Goal: Communication & Community: Answer question/provide support

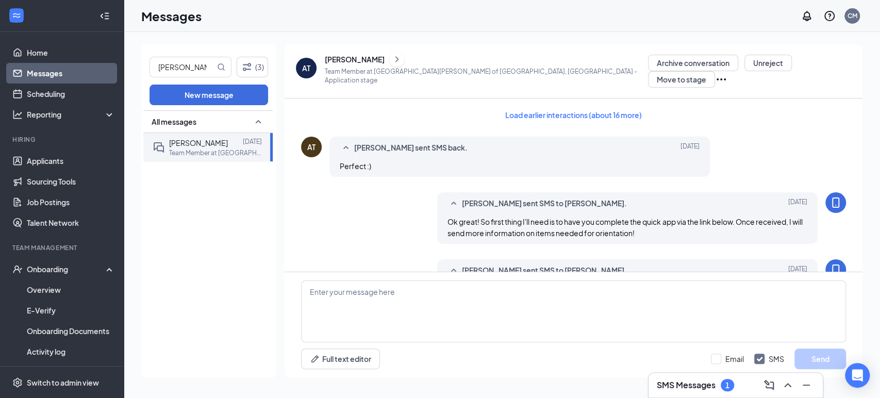
scroll to position [519, 0]
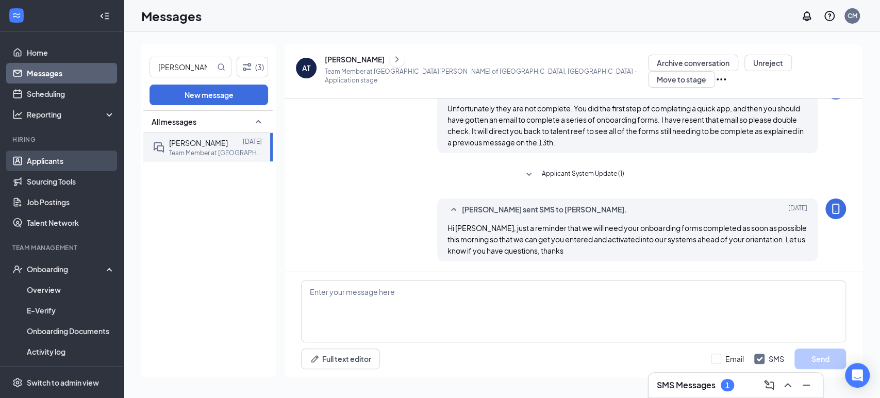
click at [45, 166] on link "Applicants" at bounding box center [71, 160] width 88 height 21
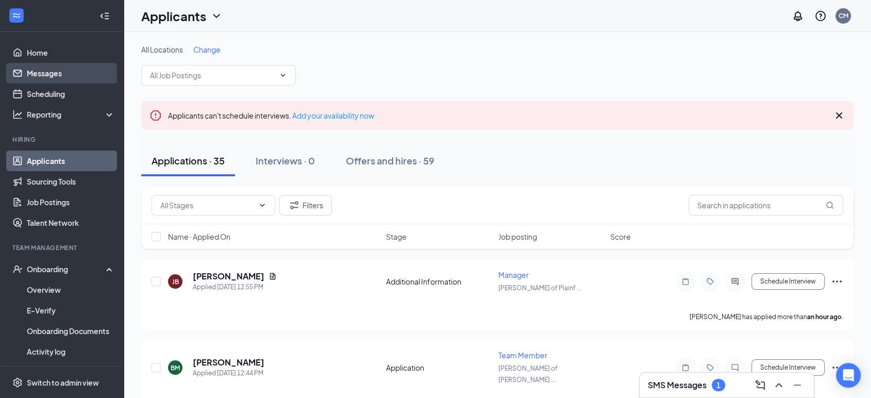
click at [44, 65] on link "Messages" at bounding box center [71, 73] width 88 height 21
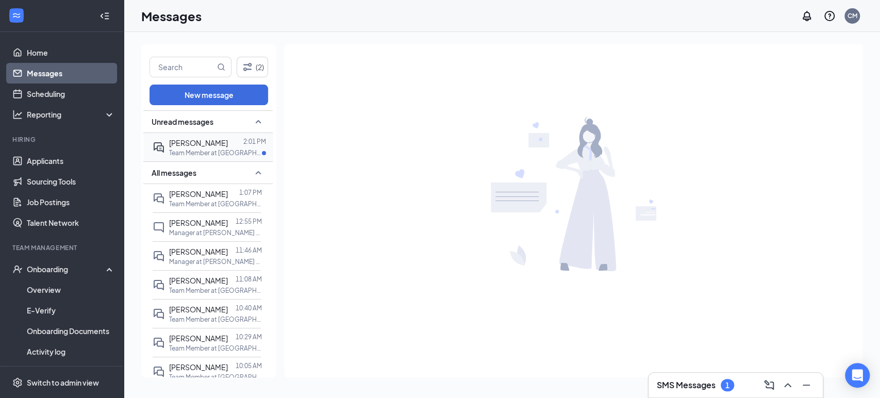
click at [208, 143] on span "[PERSON_NAME]" at bounding box center [198, 142] width 59 height 9
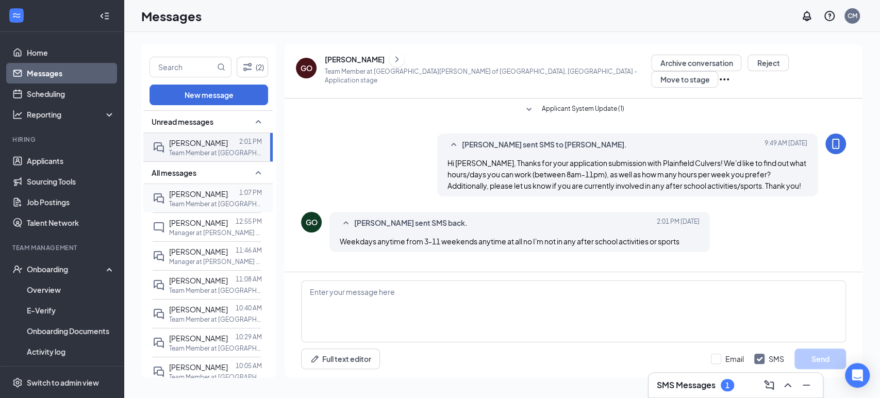
click at [196, 198] on div "[PERSON_NAME]" at bounding box center [198, 193] width 59 height 11
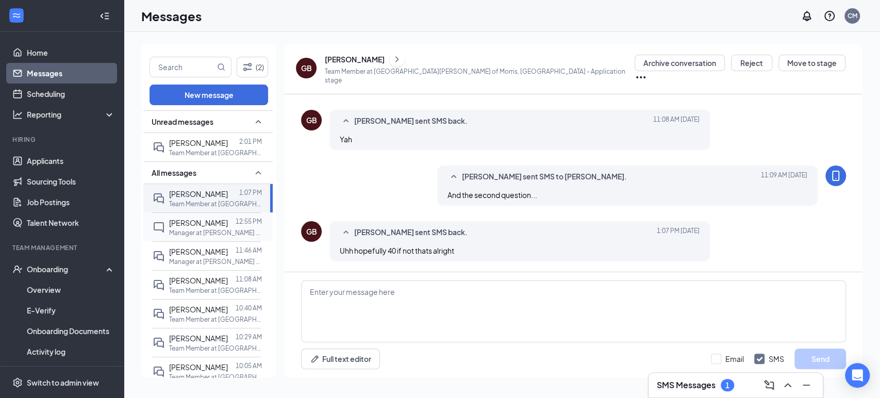
scroll to position [229, 0]
click at [416, 316] on textarea at bounding box center [573, 311] width 545 height 62
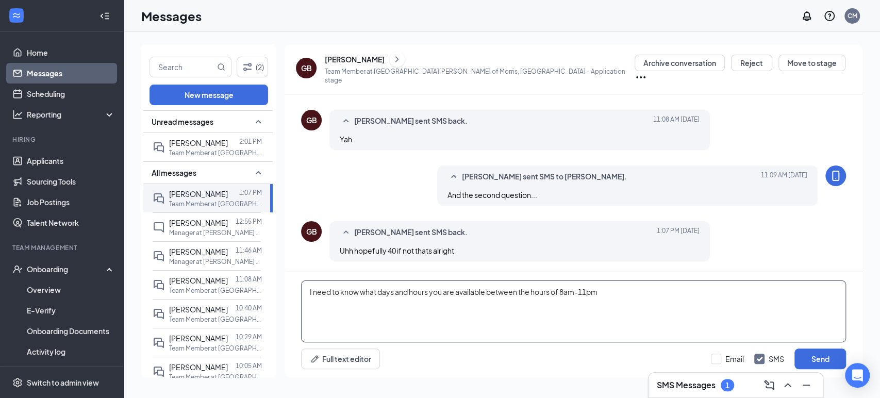
type textarea "I need to know what days and hours you are available between the hours of 8am-1…"
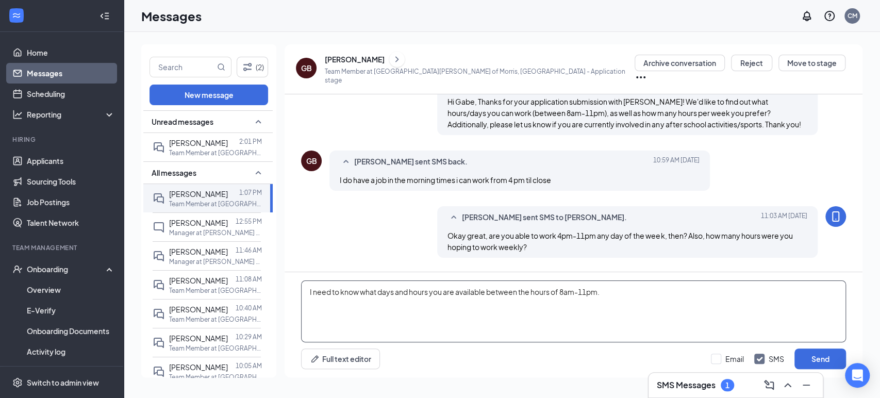
scroll to position [228, 0]
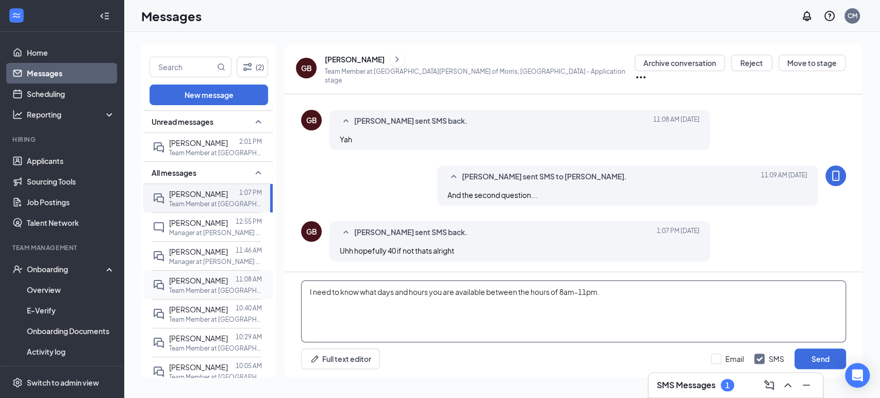
drag, startPoint x: 619, startPoint y: 290, endPoint x: 220, endPoint y: 283, distance: 399.9
click at [220, 283] on div "(2) New message Unread messages [PERSON_NAME] 2:01 PM Team Member at [GEOGRAPHI…" at bounding box center [501, 214] width 721 height 341
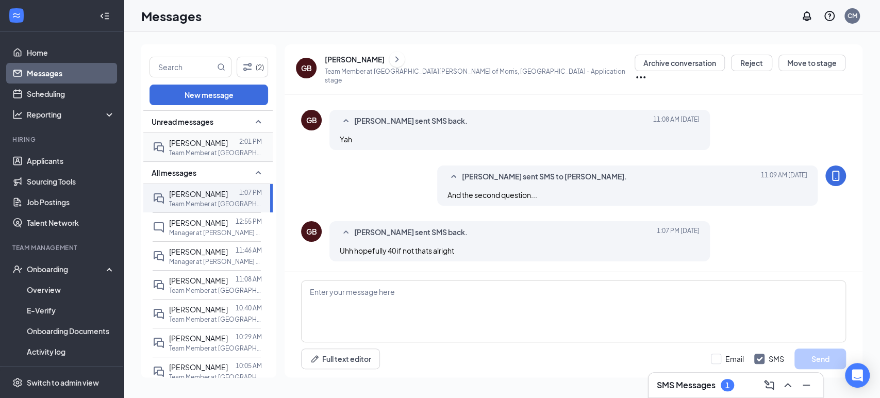
click at [206, 153] on p "Team Member at [GEOGRAPHIC_DATA][PERSON_NAME] of [GEOGRAPHIC_DATA], [GEOGRAPHIC…" at bounding box center [215, 152] width 93 height 9
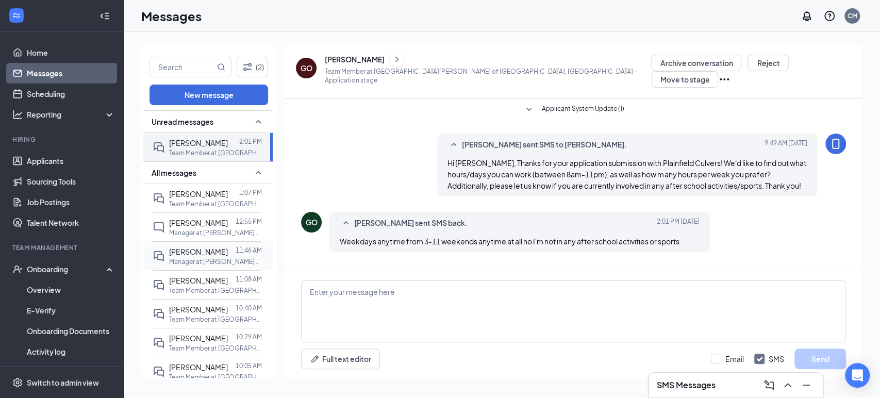
drag, startPoint x: 223, startPoint y: 257, endPoint x: 238, endPoint y: 260, distance: 15.8
click at [223, 257] on p "Manager at [PERSON_NAME] of Morris, [GEOGRAPHIC_DATA]" at bounding box center [215, 261] width 93 height 9
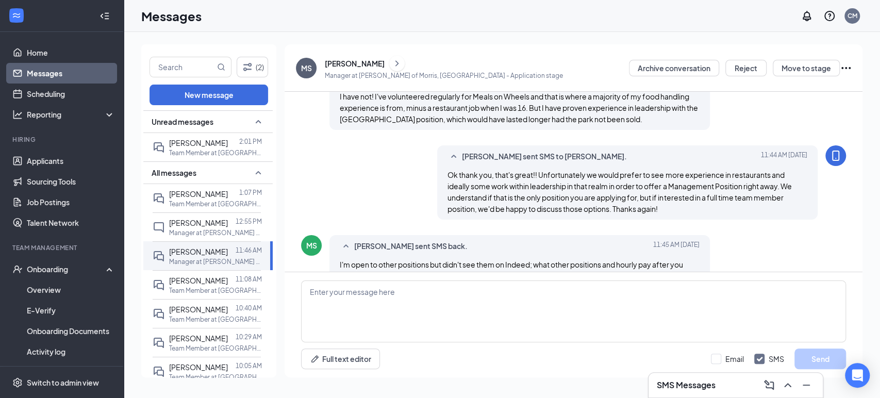
scroll to position [24, 0]
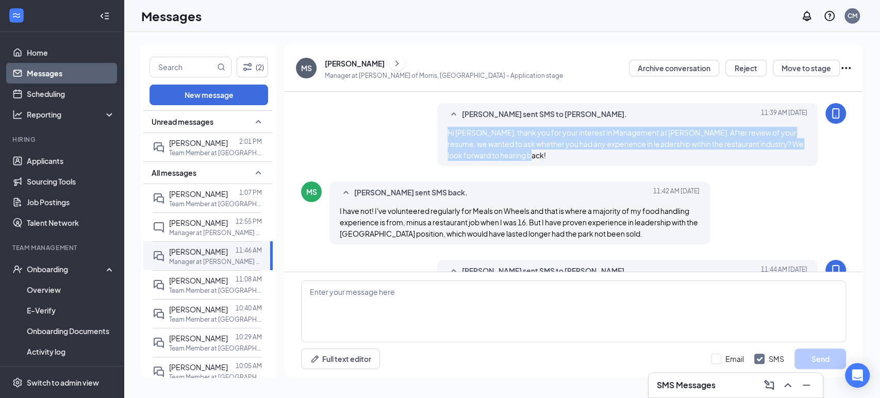
drag, startPoint x: 565, startPoint y: 160, endPoint x: 426, endPoint y: 130, distance: 142.2
click at [426, 130] on div "[PERSON_NAME] sent SMS to [PERSON_NAME]. [DATE] 11:39 AM Hi [PERSON_NAME], than…" at bounding box center [573, 137] width 545 height 68
copy span "Hi [PERSON_NAME], thank you for your interest in Management at [PERSON_NAME]. A…"
click at [747, 65] on button "Reject" at bounding box center [745, 68] width 41 height 16
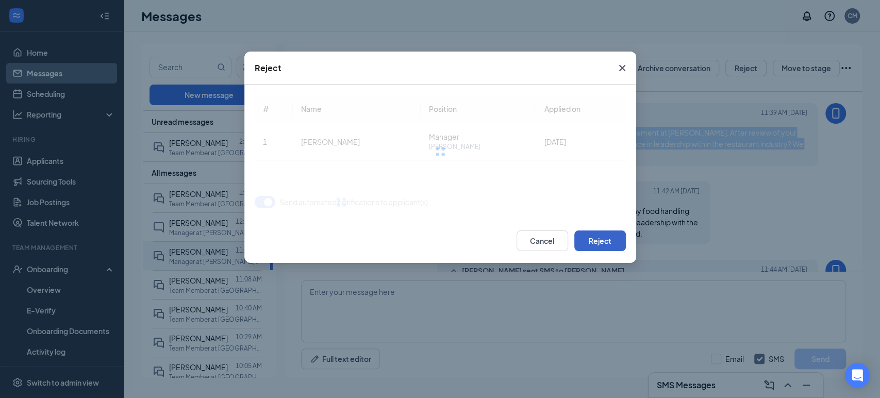
click at [609, 244] on button "Reject" at bounding box center [600, 240] width 52 height 21
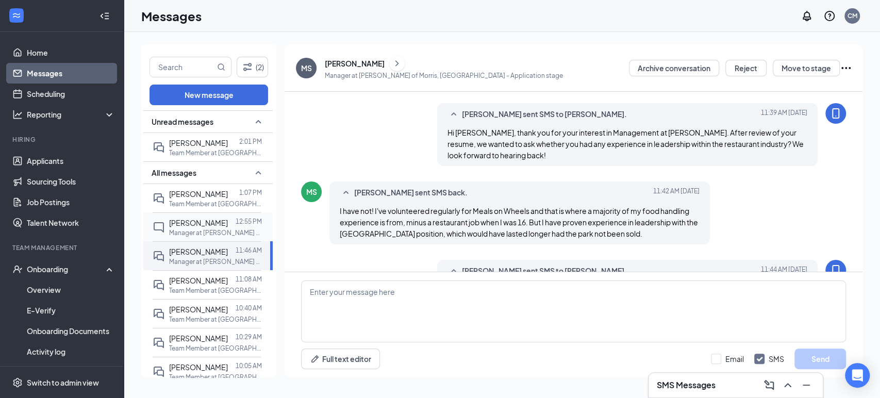
click at [209, 229] on p "Manager at [PERSON_NAME] of [GEOGRAPHIC_DATA], [GEOGRAPHIC_DATA]" at bounding box center [215, 232] width 93 height 9
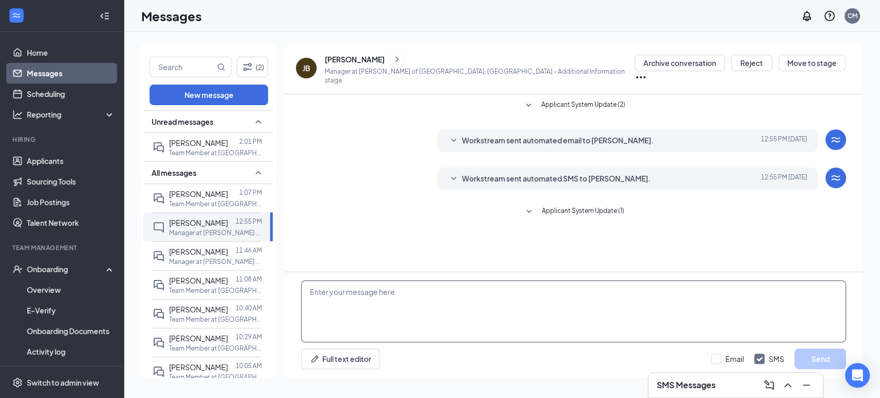
drag, startPoint x: 405, startPoint y: 299, endPoint x: 405, endPoint y: 306, distance: 6.7
paste textarea "Hi [PERSON_NAME], thank you for your interest in Management at [PERSON_NAME]. A…"
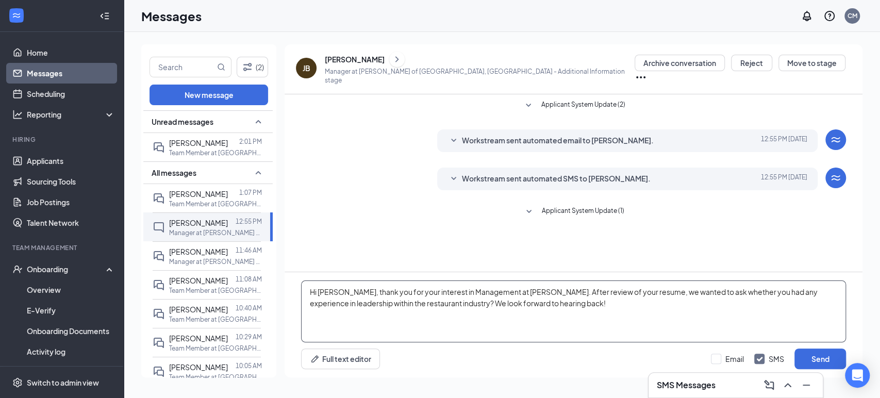
drag, startPoint x: 350, startPoint y: 293, endPoint x: 317, endPoint y: 289, distance: 33.2
click at [317, 289] on textarea "Hi [PERSON_NAME], thank you for your interest in Management at [PERSON_NAME]. A…" at bounding box center [573, 311] width 545 height 62
drag, startPoint x: 517, startPoint y: 293, endPoint x: 497, endPoint y: 288, distance: 20.7
click at [497, 288] on textarea "Hi [PERSON_NAME], thank you for your interest in Management at [PERSON_NAME]. A…" at bounding box center [573, 311] width 545 height 62
type textarea "Hi [PERSON_NAME], thank you for your interest in Management at [GEOGRAPHIC_DATA…"
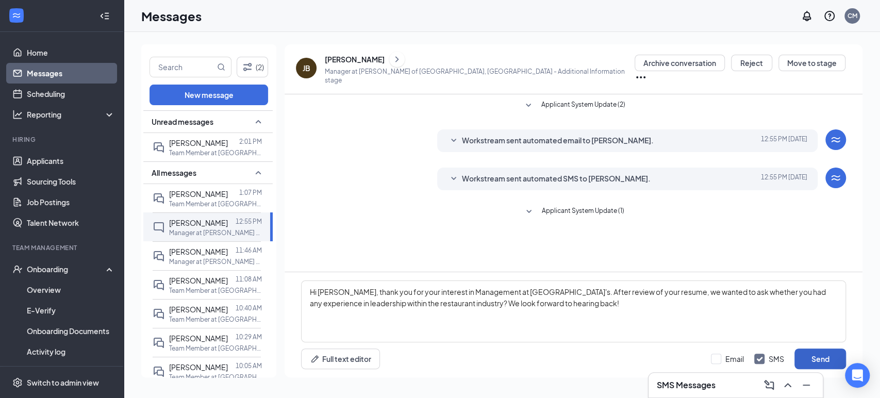
click at [813, 353] on button "Send" at bounding box center [820, 358] width 52 height 21
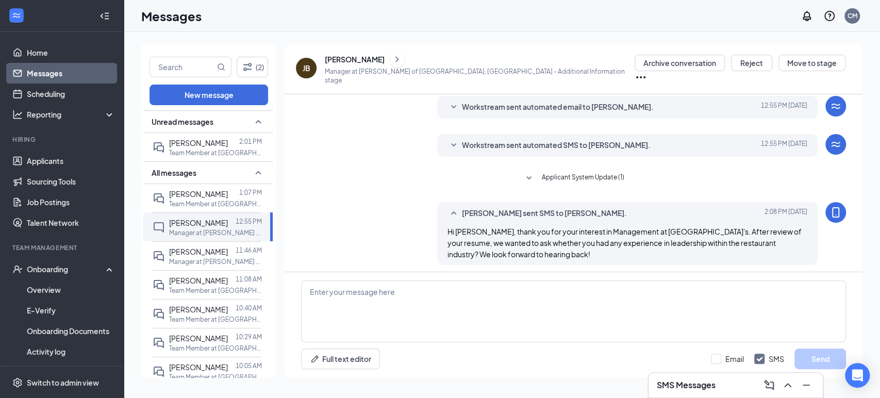
scroll to position [34, 0]
click at [228, 143] on div at bounding box center [233, 142] width 11 height 11
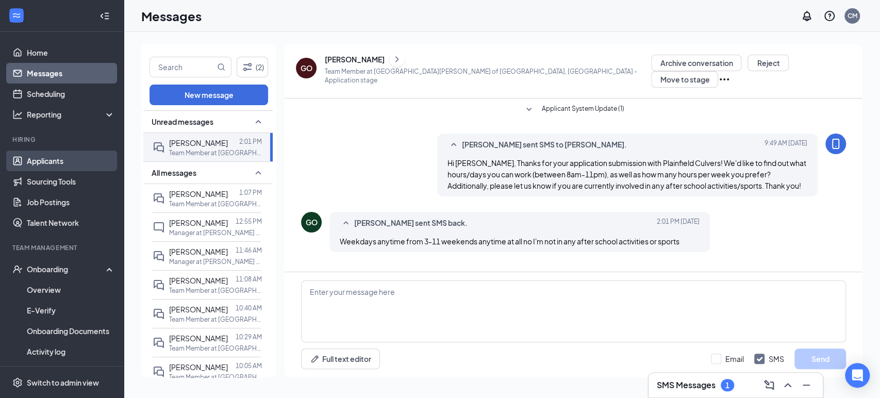
click at [31, 159] on link "Applicants" at bounding box center [71, 160] width 88 height 21
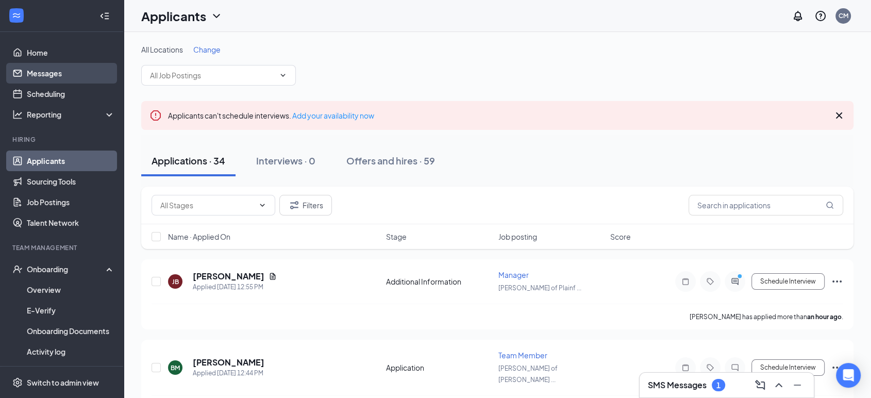
click at [47, 70] on link "Messages" at bounding box center [71, 73] width 88 height 21
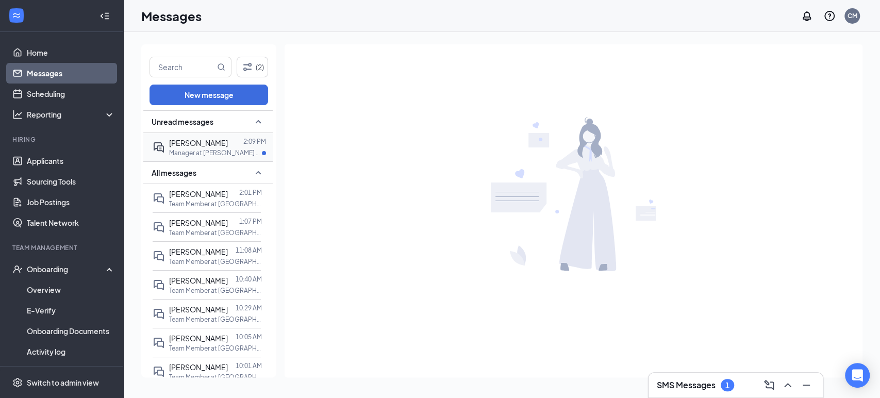
click at [222, 149] on p "Manager at [PERSON_NAME] of [GEOGRAPHIC_DATA], [GEOGRAPHIC_DATA]" at bounding box center [215, 152] width 93 height 9
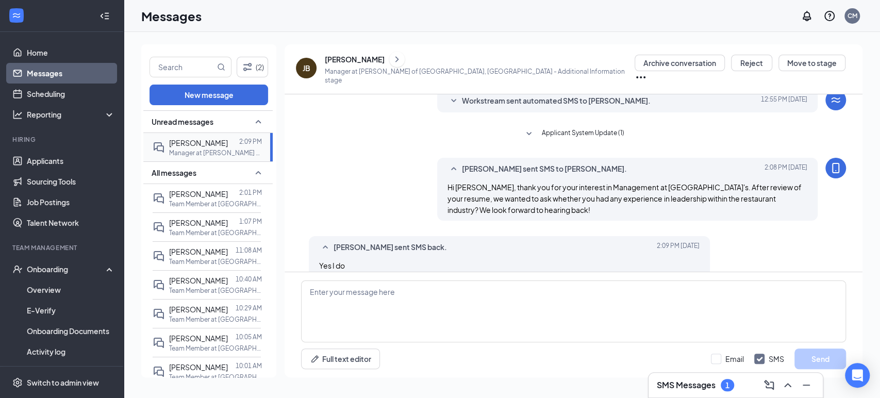
scroll to position [90, 0]
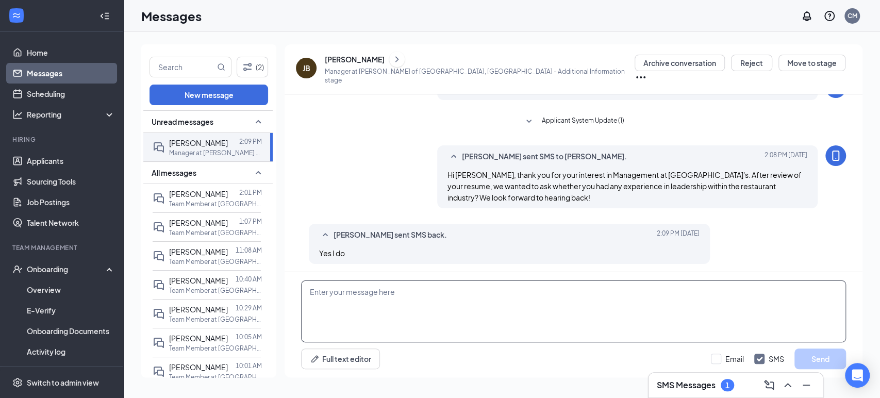
click at [501, 311] on textarea at bounding box center [573, 311] width 545 height 62
type textarea "W"
type textarea "Okay great, we'd love to hear more about those positions and responsibilities"
click at [827, 361] on button "Send" at bounding box center [820, 358] width 52 height 21
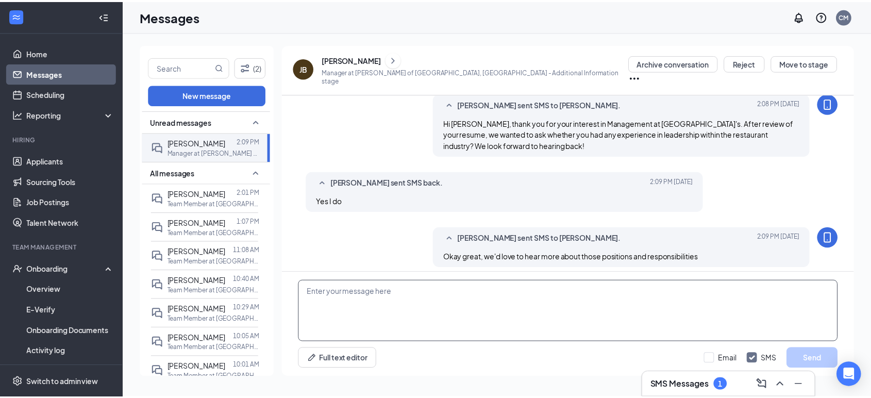
scroll to position [145, 0]
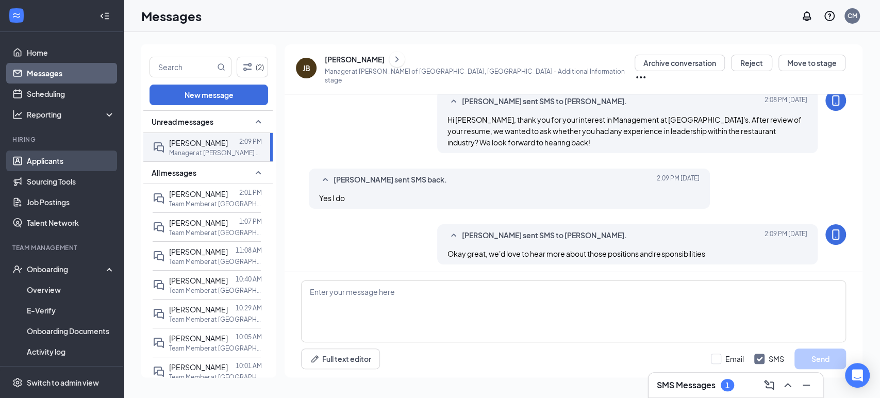
click at [27, 163] on link "Applicants" at bounding box center [71, 160] width 88 height 21
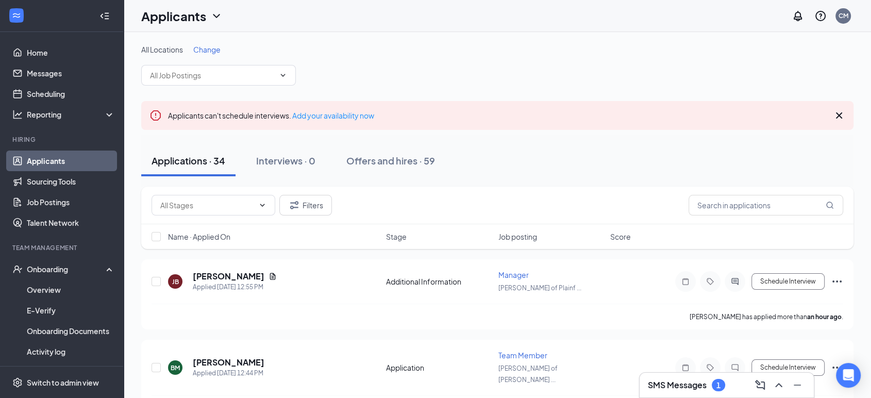
scroll to position [57, 0]
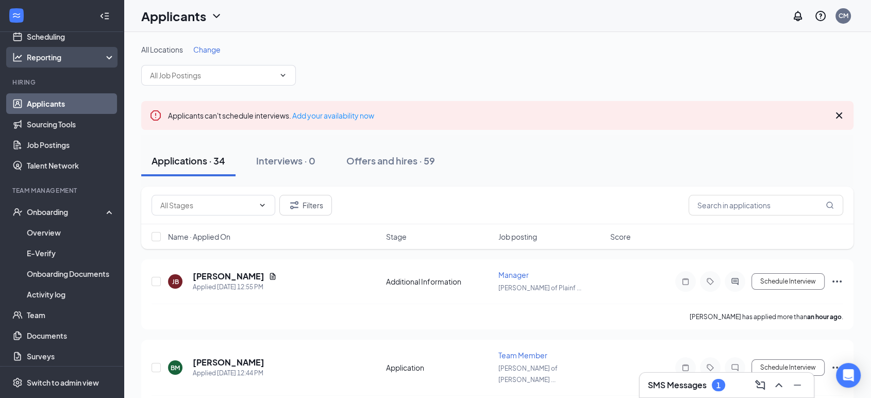
click at [46, 53] on div "Reporting" at bounding box center [71, 57] width 89 height 10
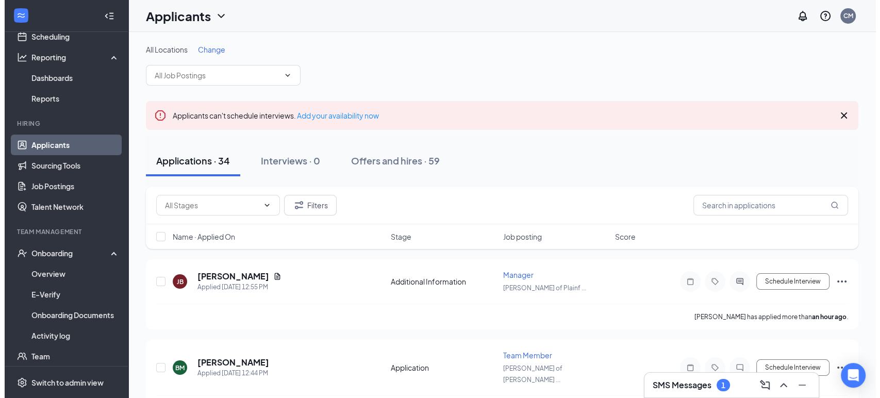
scroll to position [0, 0]
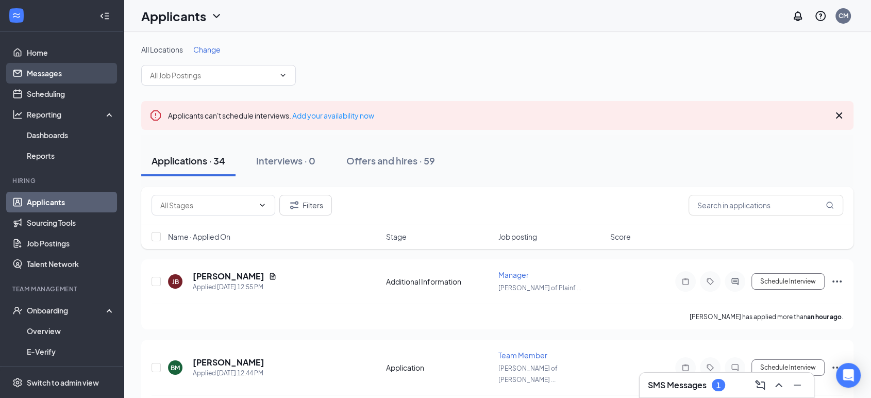
click at [64, 81] on link "Messages" at bounding box center [71, 73] width 88 height 21
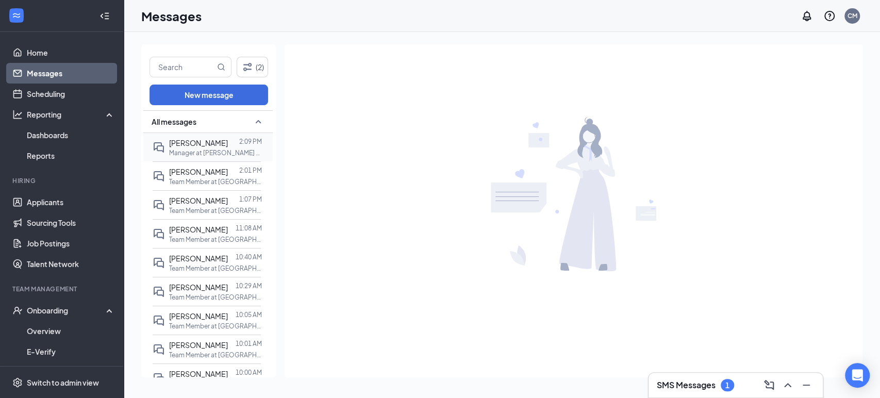
click at [194, 155] on p "Manager at [PERSON_NAME] of [GEOGRAPHIC_DATA], [GEOGRAPHIC_DATA]" at bounding box center [215, 152] width 93 height 9
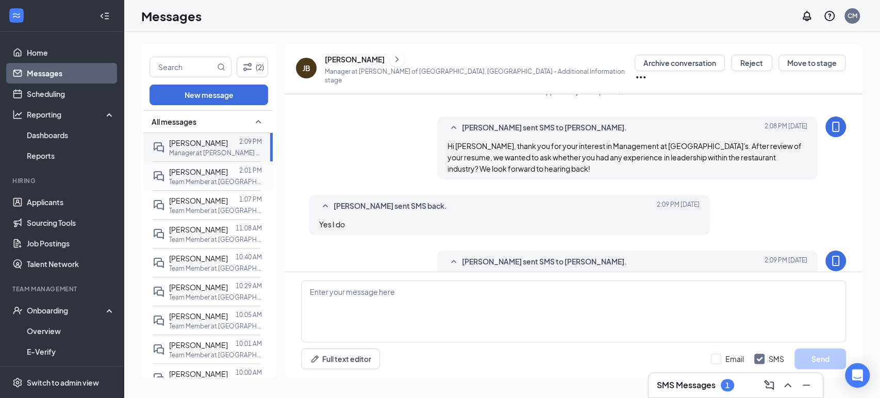
scroll to position [144, 0]
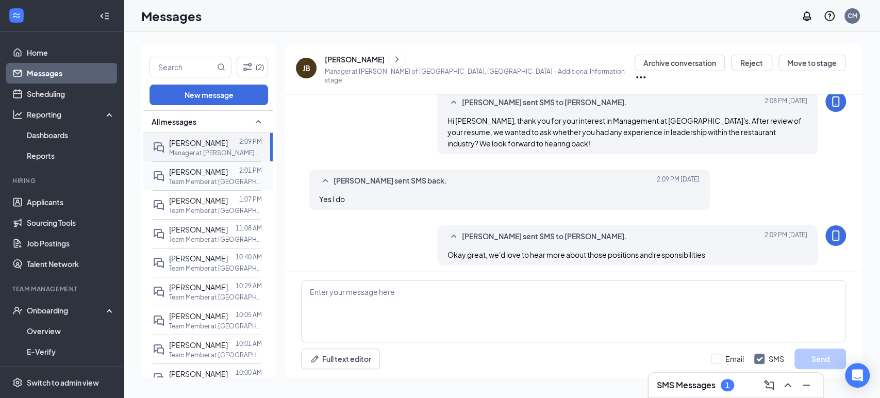
click at [214, 169] on span "[PERSON_NAME]" at bounding box center [198, 171] width 59 height 9
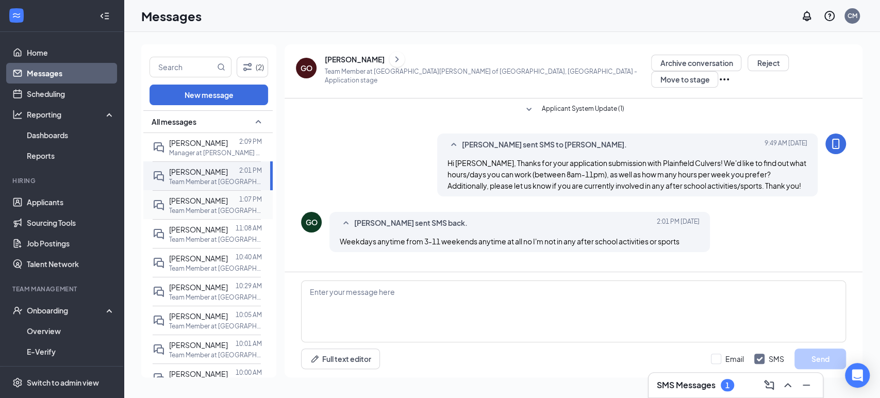
click at [228, 201] on div at bounding box center [233, 200] width 11 height 11
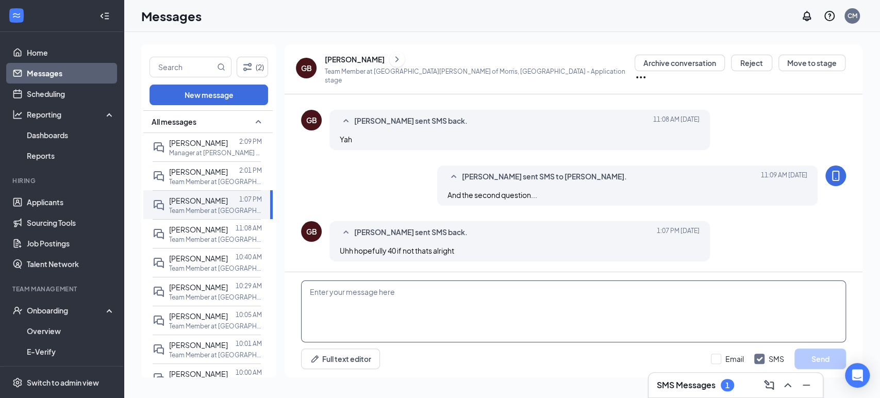
scroll to position [229, 0]
click at [473, 309] on textarea at bounding box center [573, 311] width 545 height 62
click at [436, 293] on textarea "Okay great, would you be available for a brief interview" at bounding box center [573, 311] width 545 height 62
click at [531, 296] on textarea "Okay great, would you be available for a brief interview" at bounding box center [573, 311] width 545 height 62
type textarea "Okay great, would you be available for a brief interview [DATE] at 4pm?"
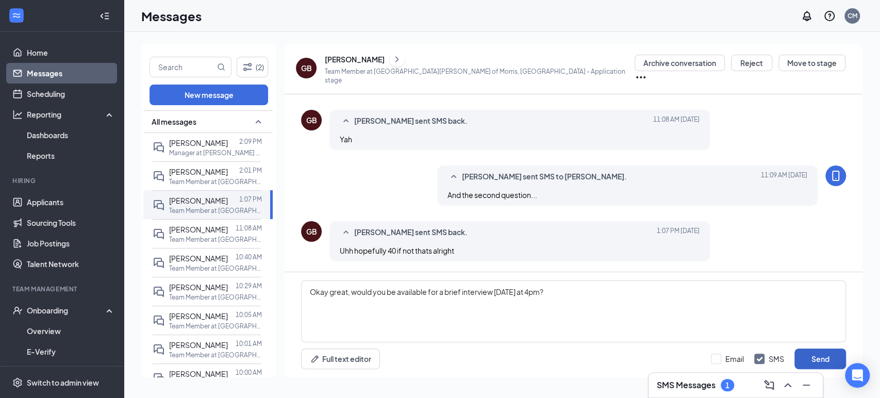
click at [825, 351] on button "Send" at bounding box center [820, 358] width 52 height 21
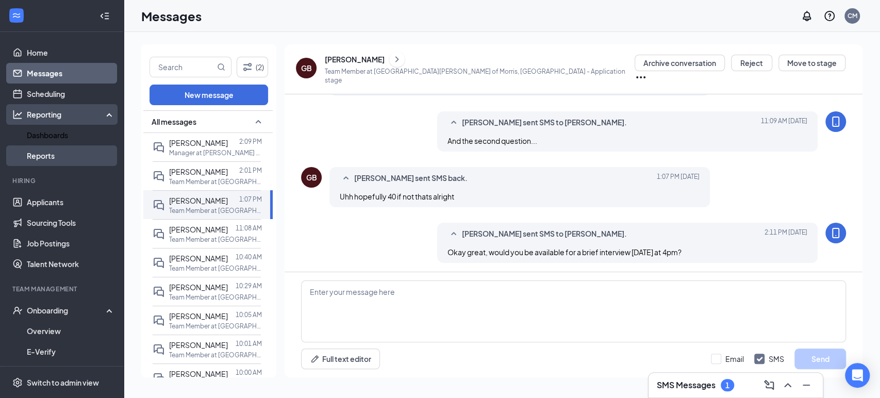
scroll to position [284, 0]
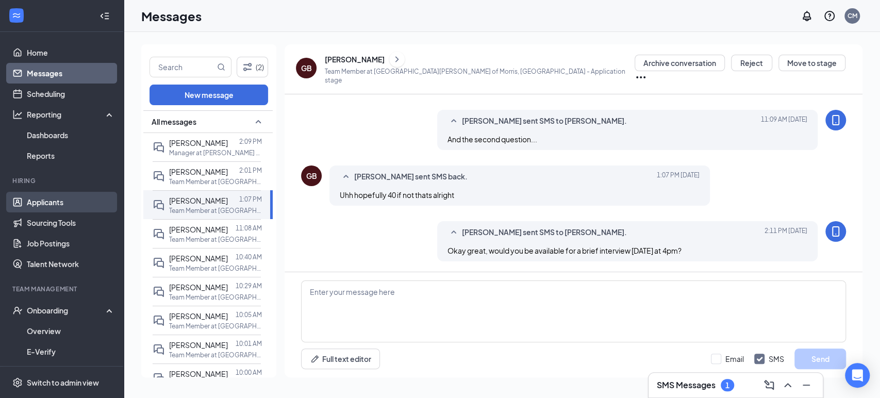
click at [27, 193] on link "Applicants" at bounding box center [71, 202] width 88 height 21
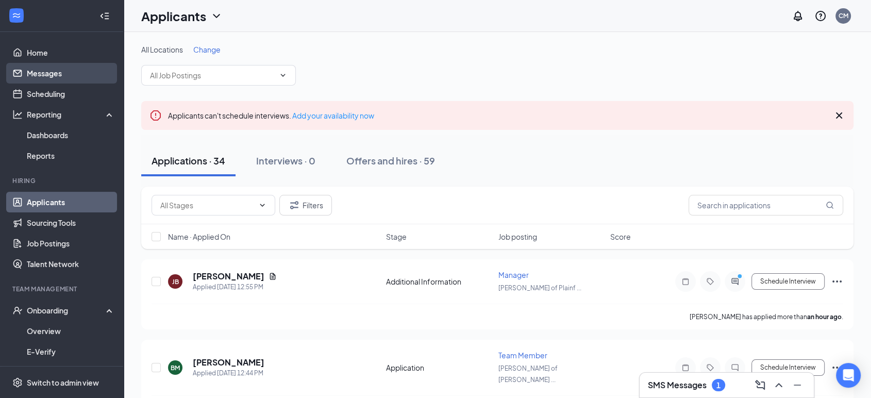
click at [44, 76] on link "Messages" at bounding box center [71, 73] width 88 height 21
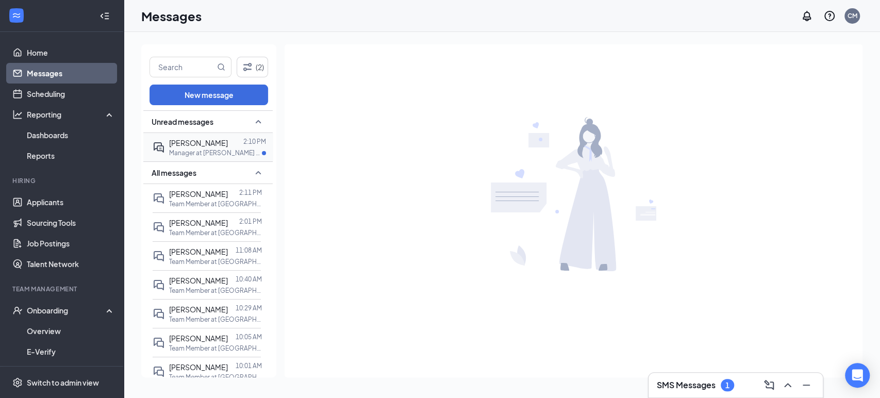
click at [219, 150] on p "Manager at [PERSON_NAME] of [GEOGRAPHIC_DATA], [GEOGRAPHIC_DATA]" at bounding box center [215, 152] width 93 height 9
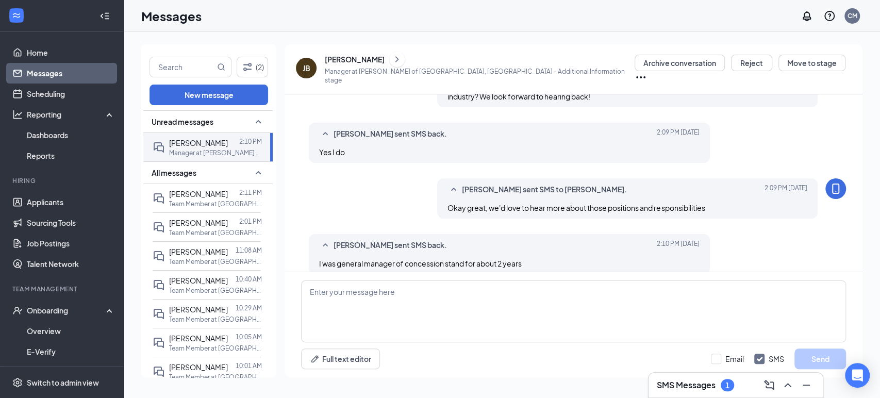
scroll to position [201, 0]
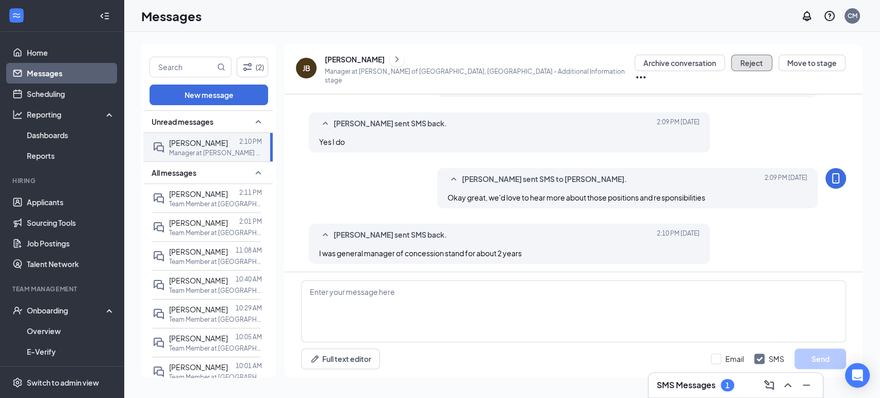
click at [736, 70] on button "Reject" at bounding box center [751, 63] width 41 height 16
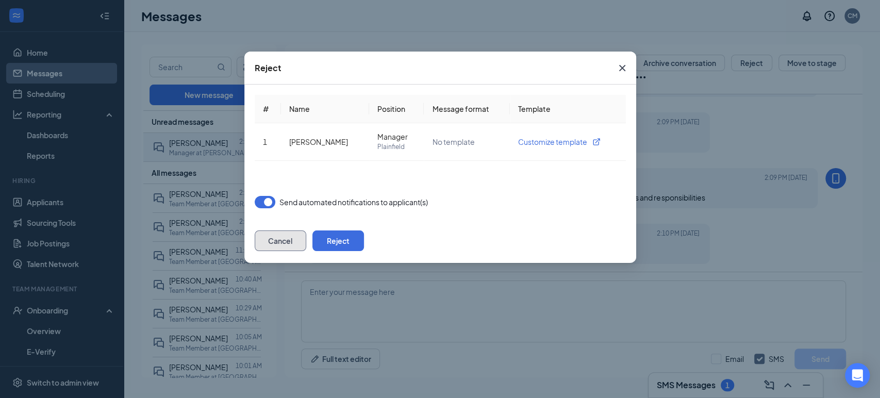
click at [306, 242] on button "Cancel" at bounding box center [281, 240] width 52 height 21
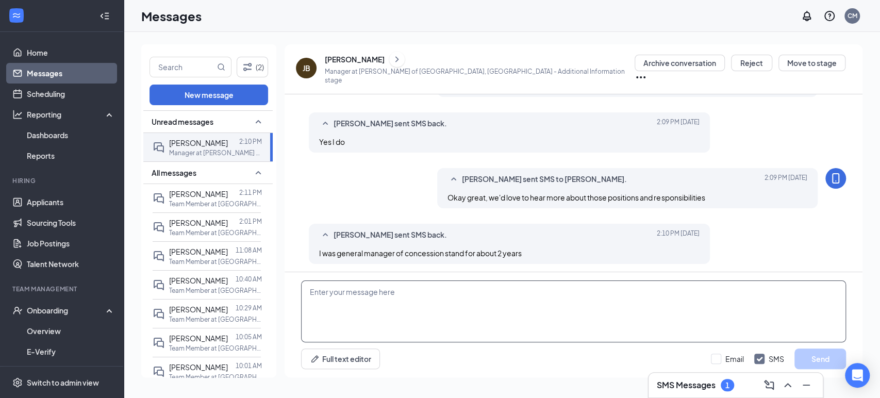
click at [544, 317] on textarea at bounding box center [573, 311] width 545 height 62
type textarea "Okay, any other restaurant and/or restaurant leadership experience?"
click at [821, 362] on button "Send" at bounding box center [820, 358] width 52 height 21
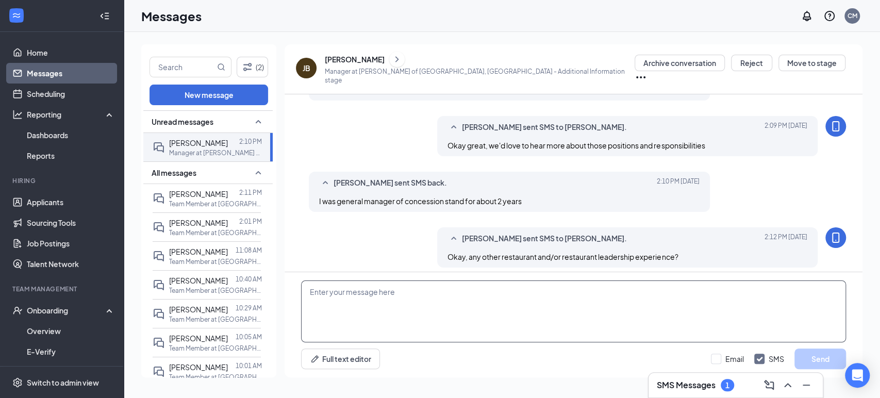
scroll to position [257, 0]
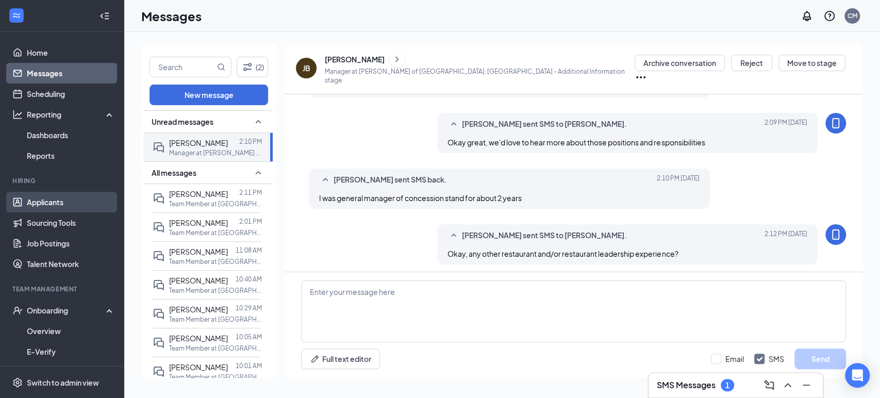
click at [93, 192] on link "Applicants" at bounding box center [71, 202] width 88 height 21
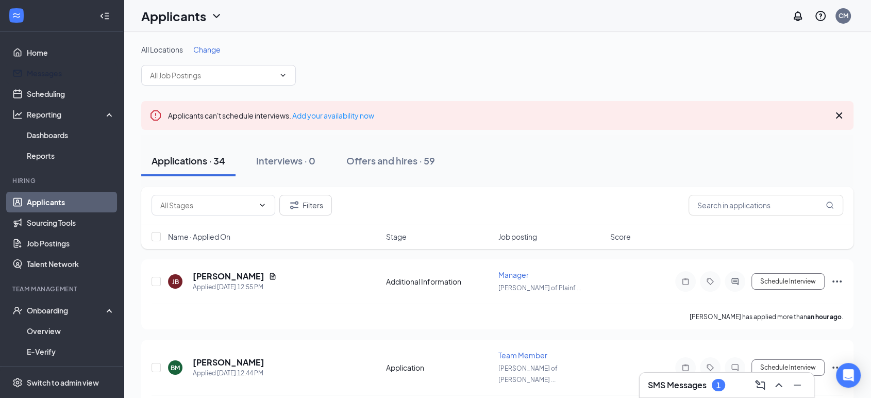
click at [62, 73] on link "Messages" at bounding box center [71, 73] width 88 height 21
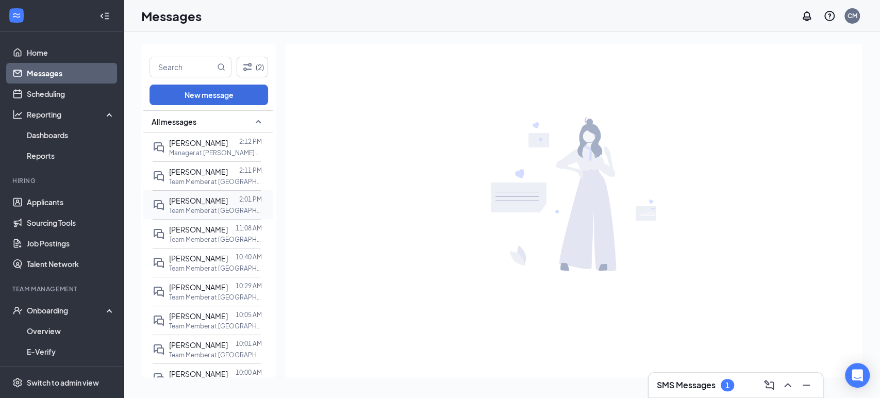
click at [200, 206] on p "Team Member at [GEOGRAPHIC_DATA][PERSON_NAME] of [GEOGRAPHIC_DATA], [GEOGRAPHIC…" at bounding box center [215, 210] width 93 height 9
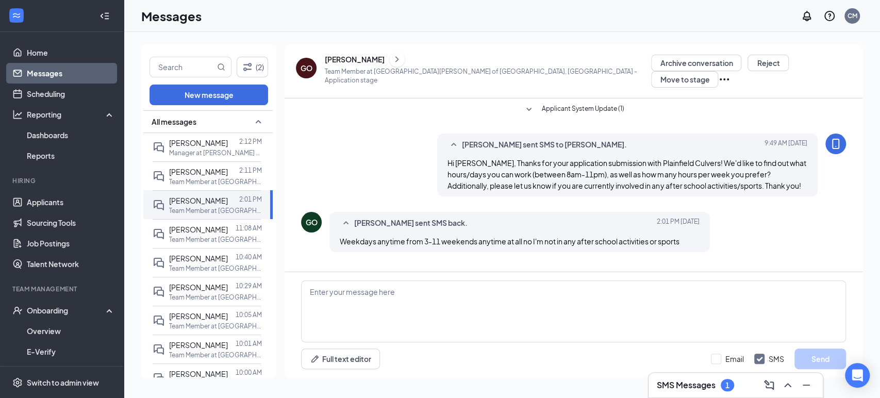
click at [405, 344] on div "Full text editor Email SMS Send" at bounding box center [573, 324] width 578 height 105
click at [413, 322] on textarea at bounding box center [573, 311] width 545 height 62
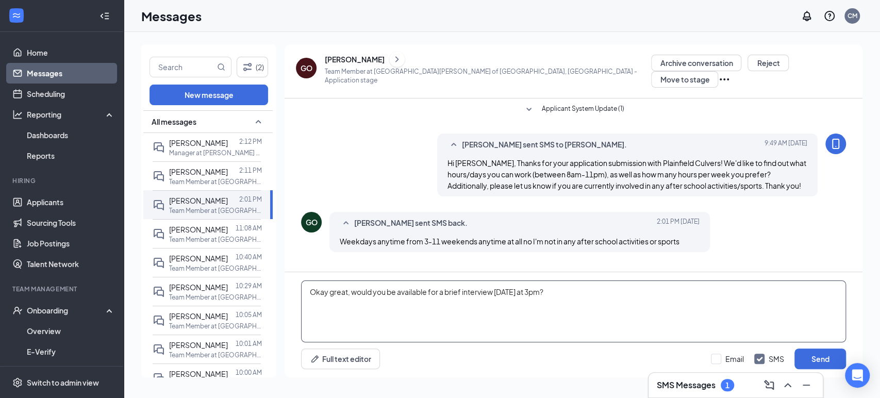
type textarea "Okay great, would you be available for a brief interview [DATE] at 3pm?"
click at [827, 371] on div "Okay great, would you be available for a brief interview [DATE] at 3pm? Full te…" at bounding box center [573, 324] width 578 height 105
click at [820, 358] on button "Send" at bounding box center [820, 358] width 52 height 21
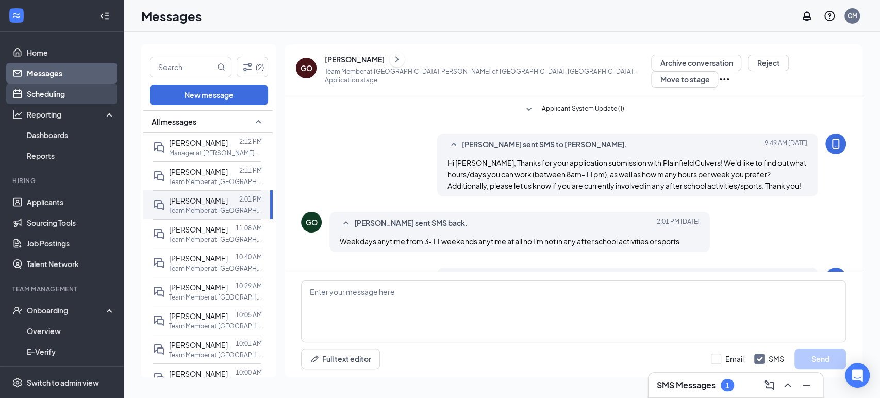
scroll to position [51, 0]
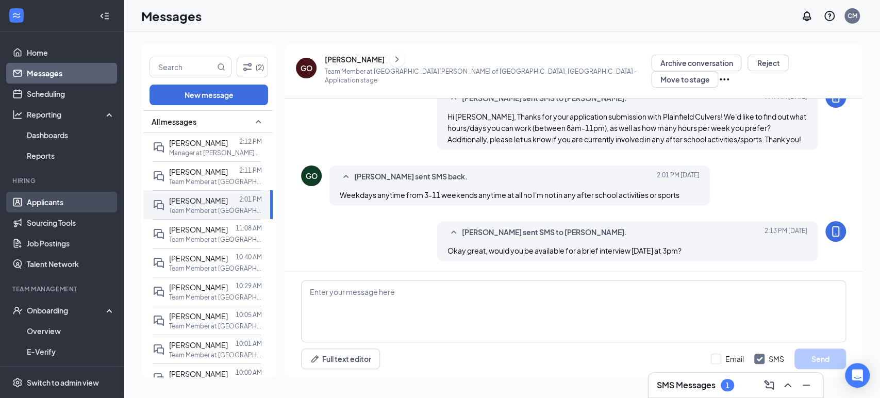
click at [37, 198] on link "Applicants" at bounding box center [71, 202] width 88 height 21
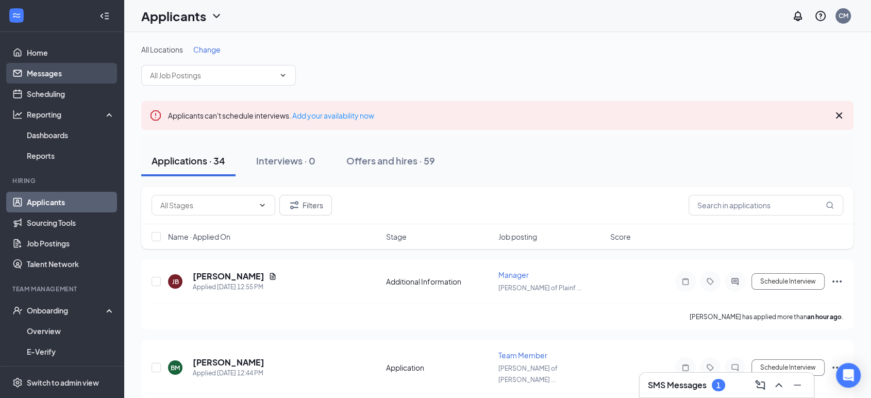
click at [43, 66] on link "Messages" at bounding box center [71, 73] width 88 height 21
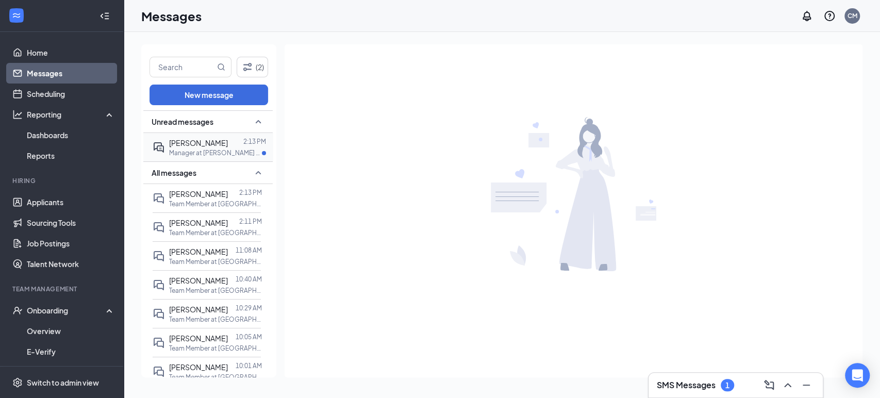
click at [221, 144] on span "[PERSON_NAME]" at bounding box center [198, 142] width 59 height 9
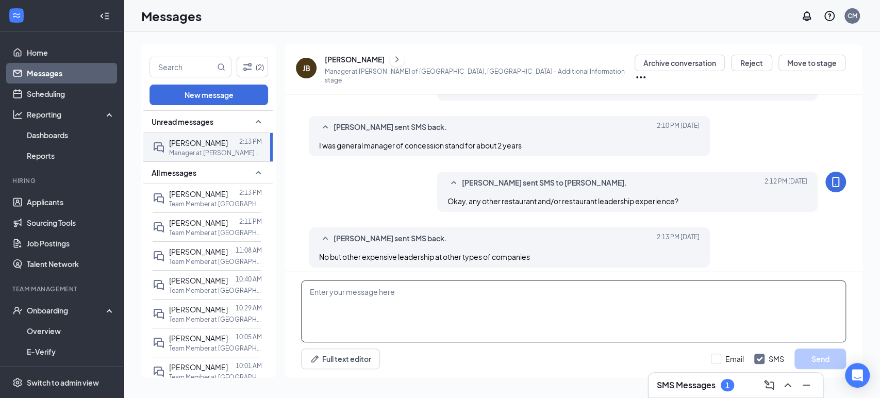
scroll to position [346, 0]
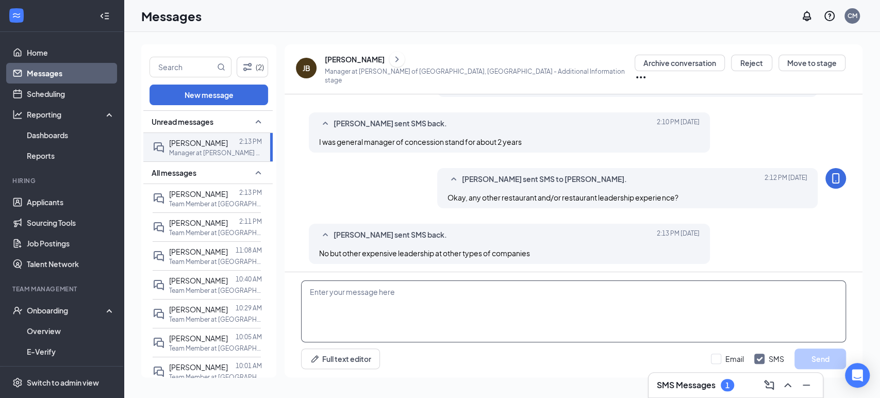
click at [457, 303] on textarea at bounding box center [573, 311] width 545 height 62
click at [752, 71] on button "Reject" at bounding box center [751, 63] width 41 height 16
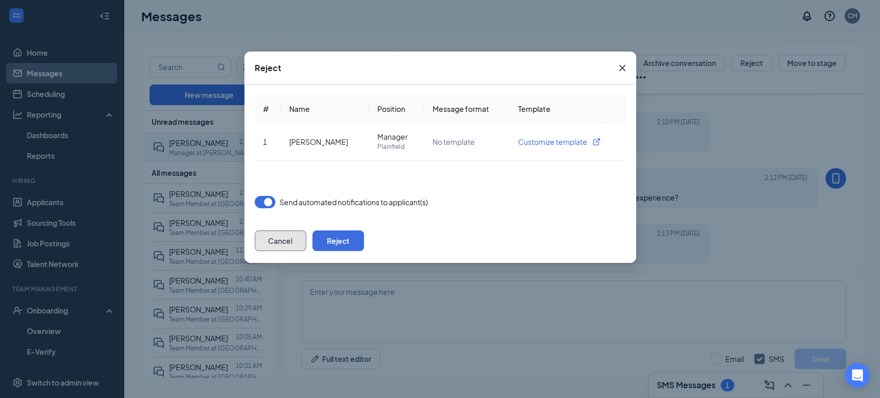
click at [306, 241] on button "Cancel" at bounding box center [281, 240] width 52 height 21
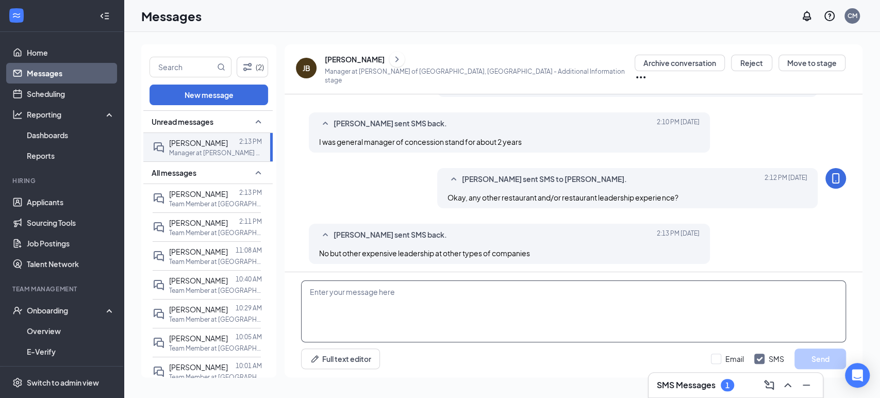
click at [478, 283] on textarea at bounding box center [573, 311] width 545 height 62
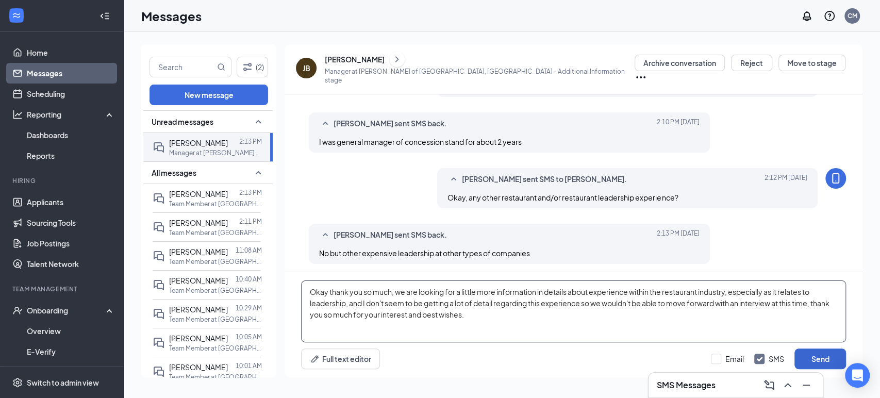
type textarea "Okay thank you so much, we are looking for a little more information in details…"
drag, startPoint x: 829, startPoint y: 354, endPoint x: 819, endPoint y: 245, distance: 109.1
click at [829, 354] on button "Send" at bounding box center [820, 358] width 52 height 21
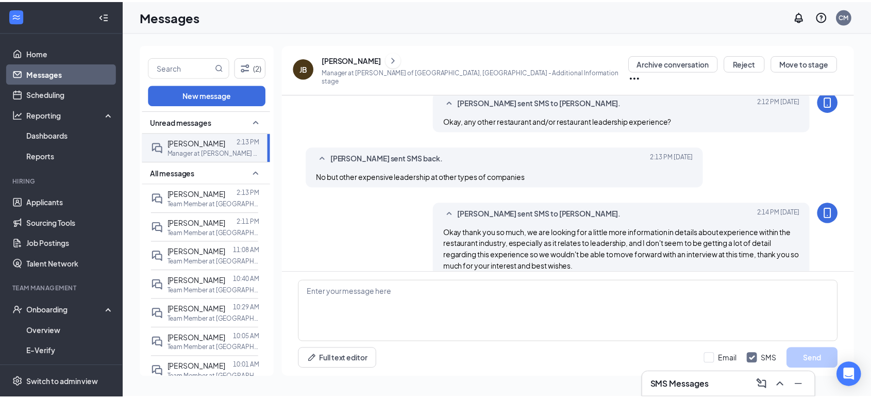
scroll to position [435, 0]
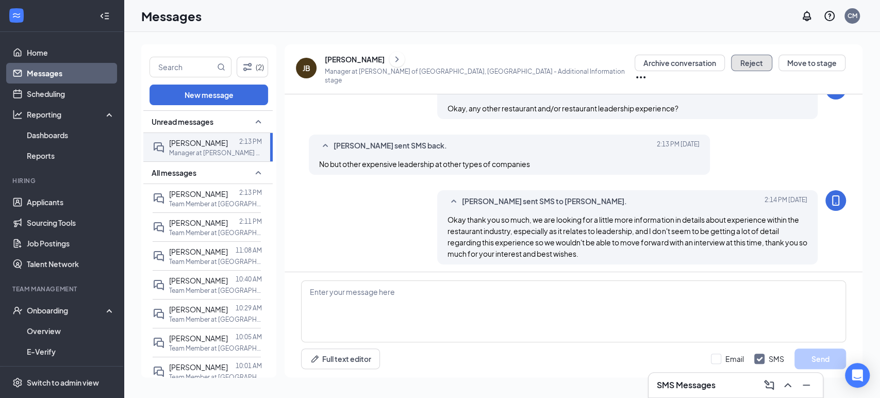
click at [736, 71] on button "Reject" at bounding box center [751, 63] width 41 height 16
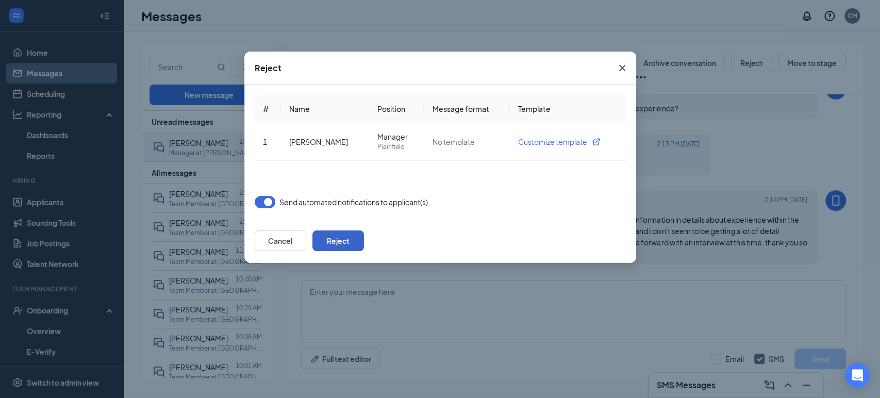
click at [364, 241] on button "Reject" at bounding box center [338, 240] width 52 height 21
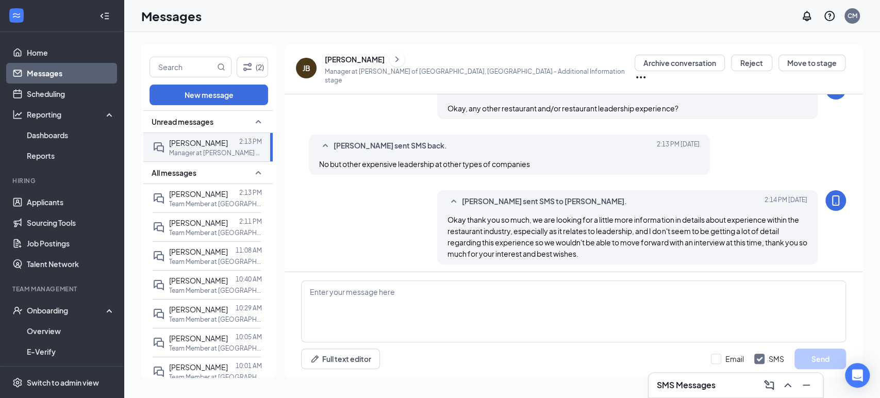
click at [39, 69] on link "Messages" at bounding box center [71, 73] width 88 height 21
click at [48, 201] on link "Applicants" at bounding box center [71, 202] width 88 height 21
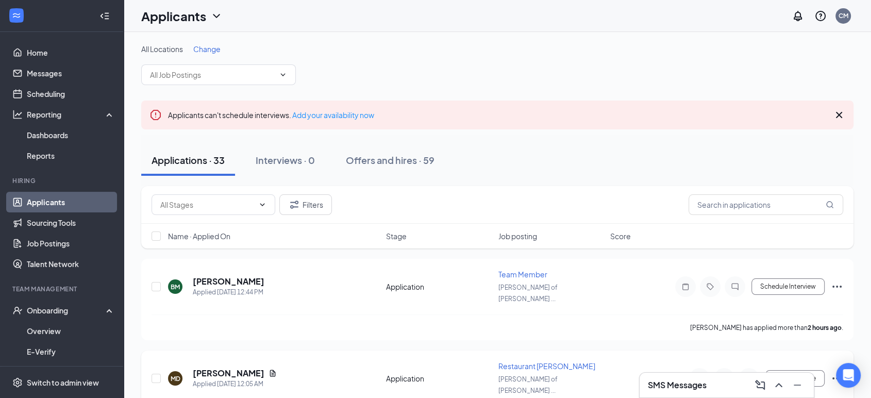
scroll to position [57, 0]
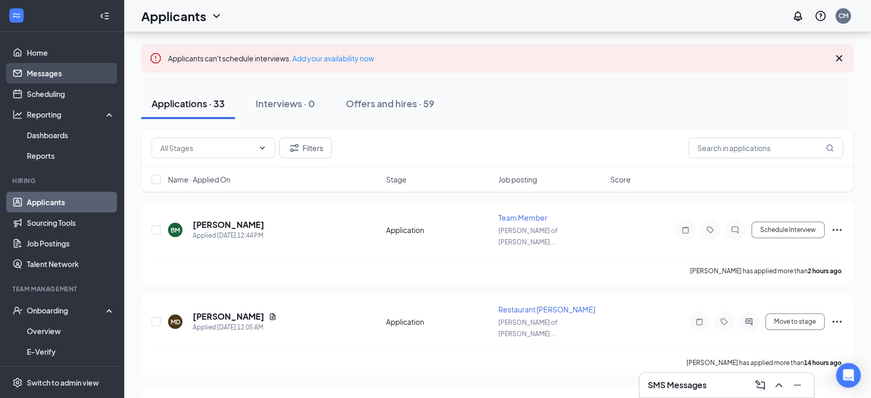
click at [69, 80] on link "Messages" at bounding box center [71, 73] width 88 height 21
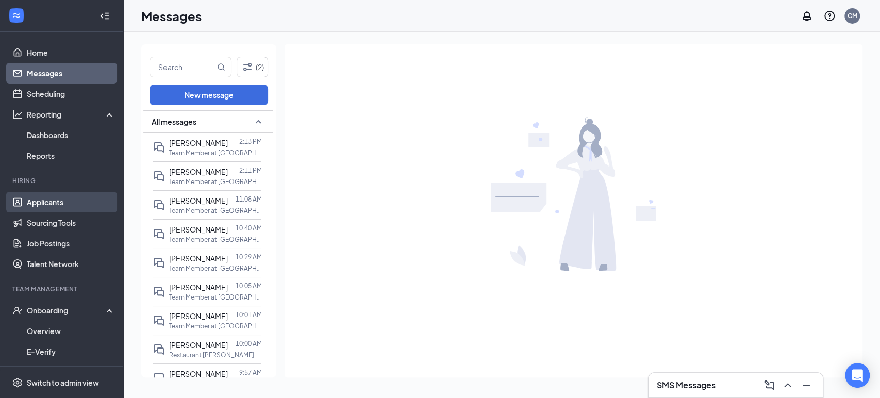
click at [43, 195] on link "Applicants" at bounding box center [71, 202] width 88 height 21
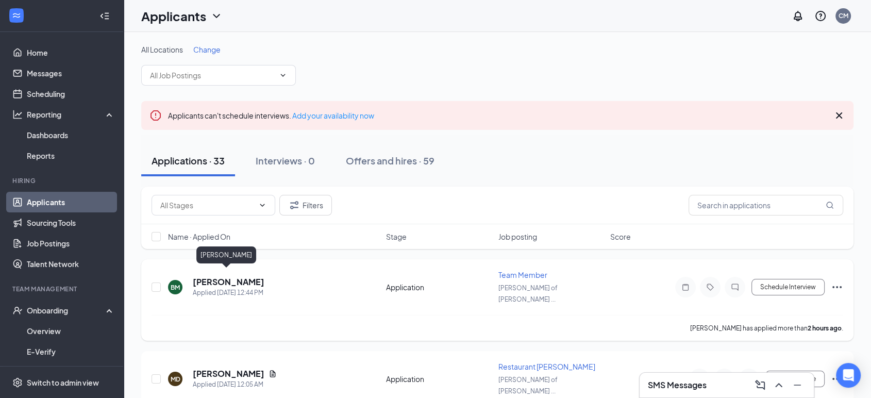
click at [230, 277] on h5 "[PERSON_NAME]" at bounding box center [229, 281] width 72 height 11
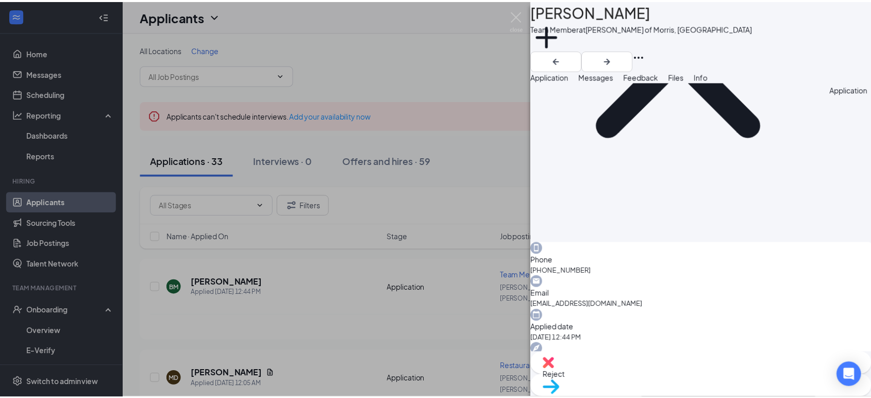
scroll to position [158, 0]
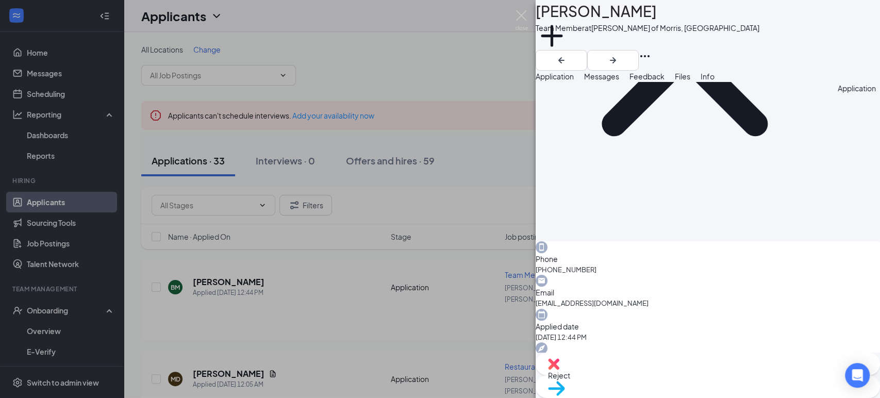
click at [428, 271] on div "BM [PERSON_NAME] Team Member at [PERSON_NAME] of Morris, [GEOGRAPHIC_DATA] Add …" at bounding box center [440, 199] width 880 height 398
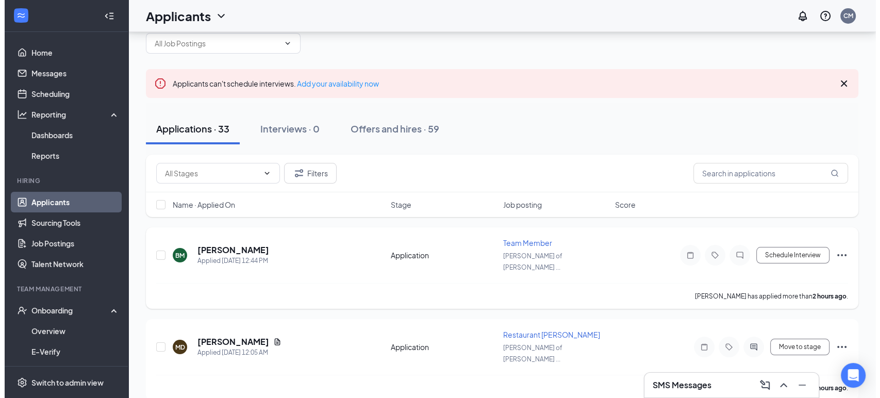
scroll to position [57, 0]
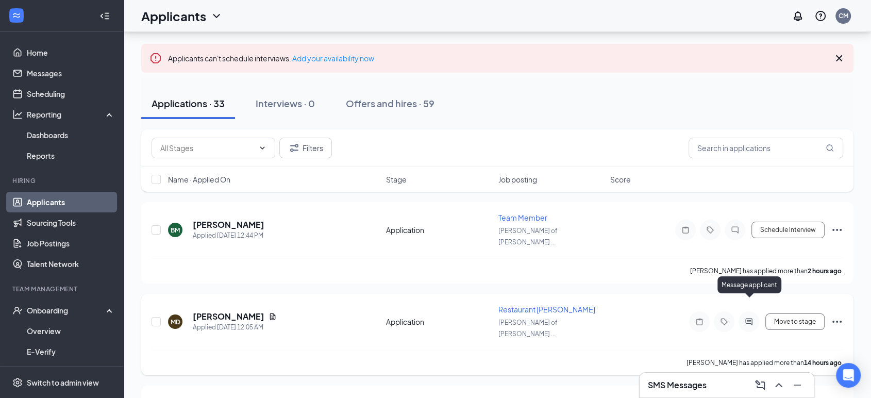
click at [750, 317] on icon "ActiveChat" at bounding box center [749, 321] width 12 height 8
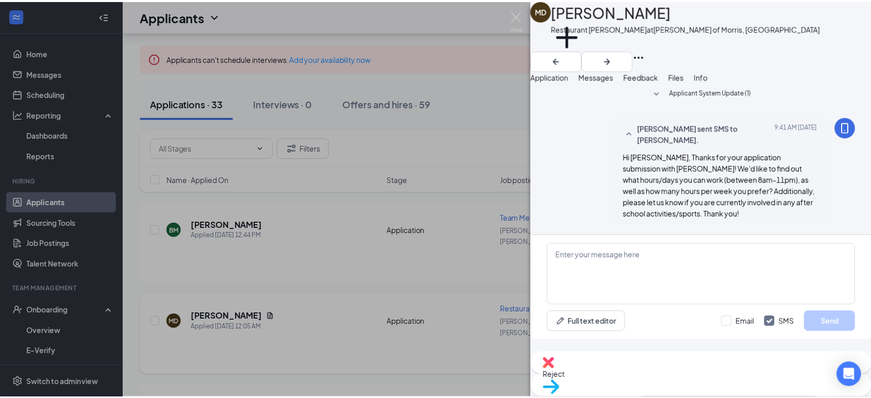
scroll to position [3, 0]
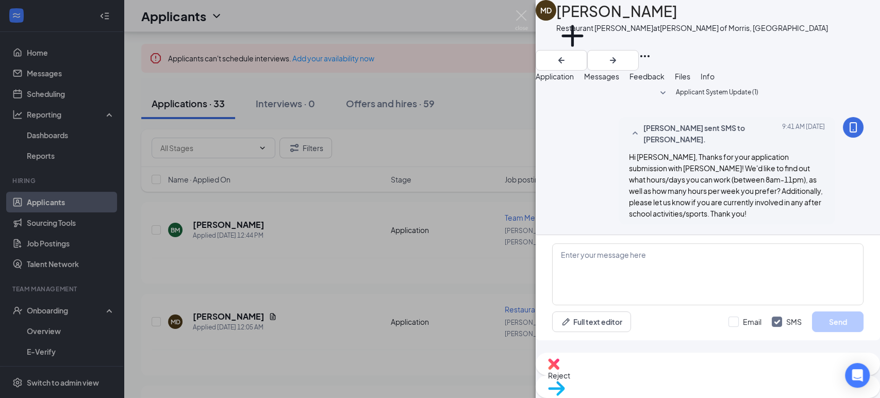
click at [385, 243] on div "MD [PERSON_NAME] Restaurant [PERSON_NAME] at [GEOGRAPHIC_DATA][PERSON_NAME] of …" at bounding box center [440, 199] width 880 height 398
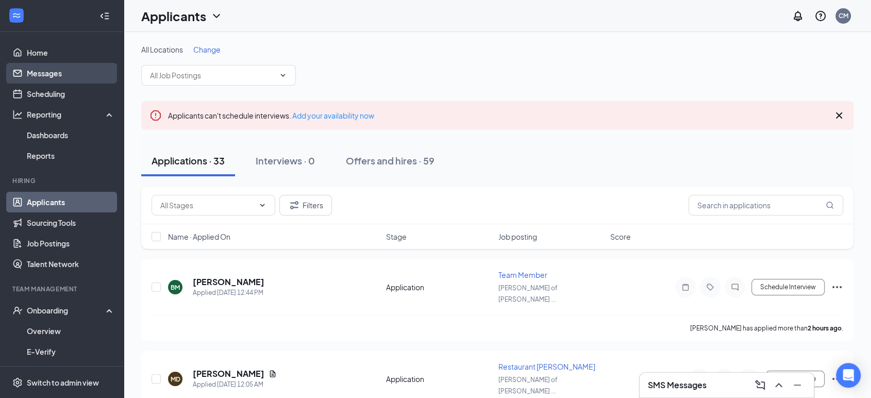
click at [69, 77] on link "Messages" at bounding box center [71, 73] width 88 height 21
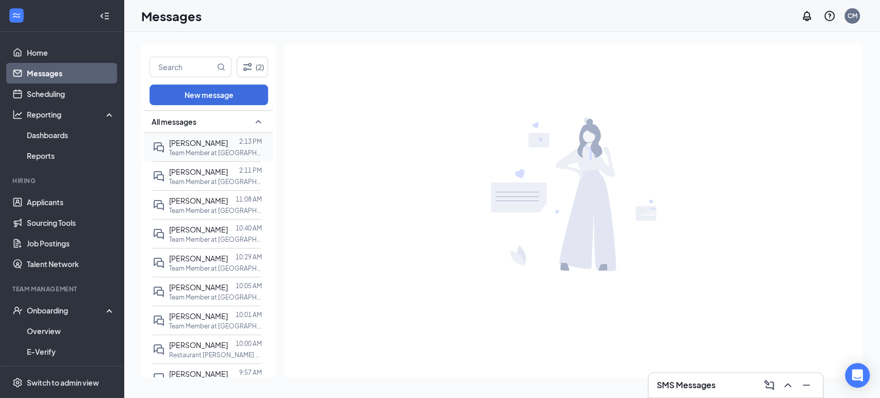
click at [204, 155] on p "Team Member at [GEOGRAPHIC_DATA][PERSON_NAME] of [GEOGRAPHIC_DATA], [GEOGRAPHIC…" at bounding box center [215, 152] width 93 height 9
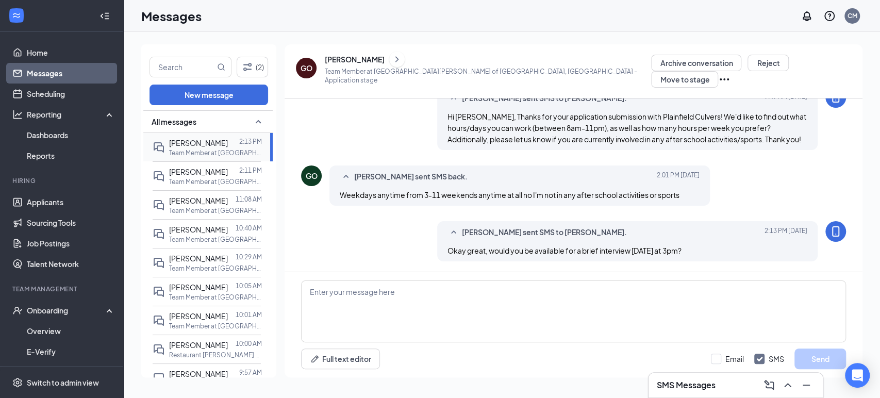
scroll to position [51, 0]
click at [202, 172] on span "[PERSON_NAME]" at bounding box center [198, 171] width 59 height 9
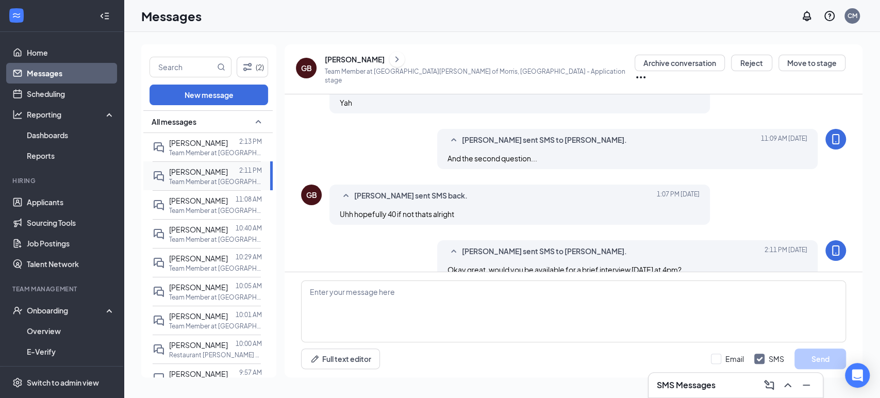
scroll to position [284, 0]
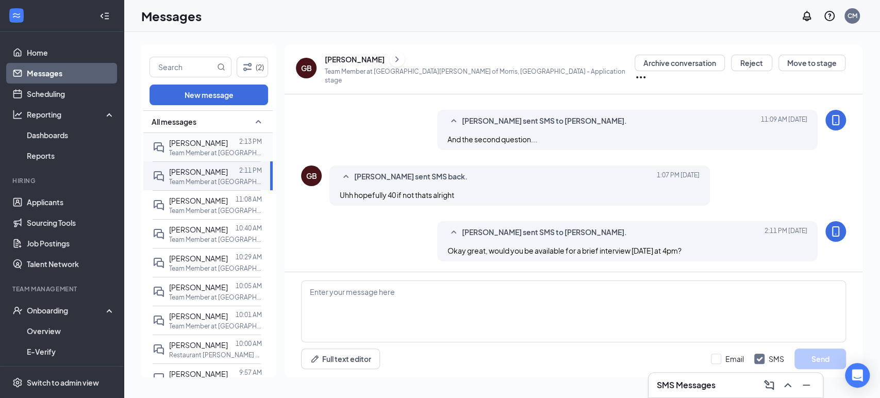
click at [192, 156] on p "Team Member at [GEOGRAPHIC_DATA][PERSON_NAME] of [GEOGRAPHIC_DATA], [GEOGRAPHIC…" at bounding box center [215, 152] width 93 height 9
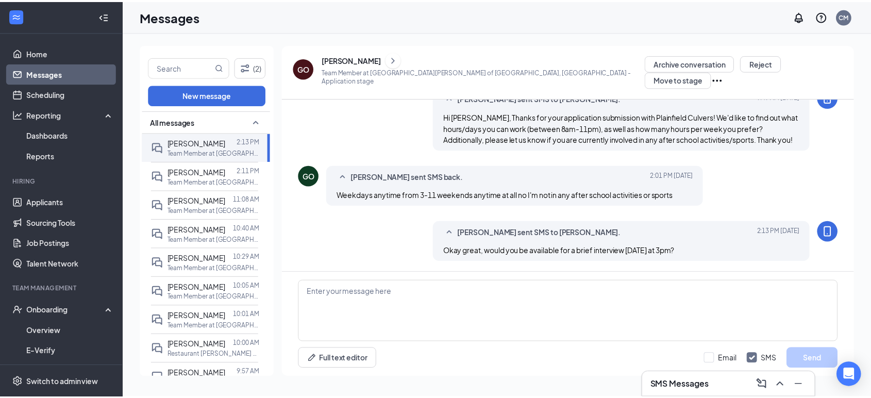
scroll to position [51, 0]
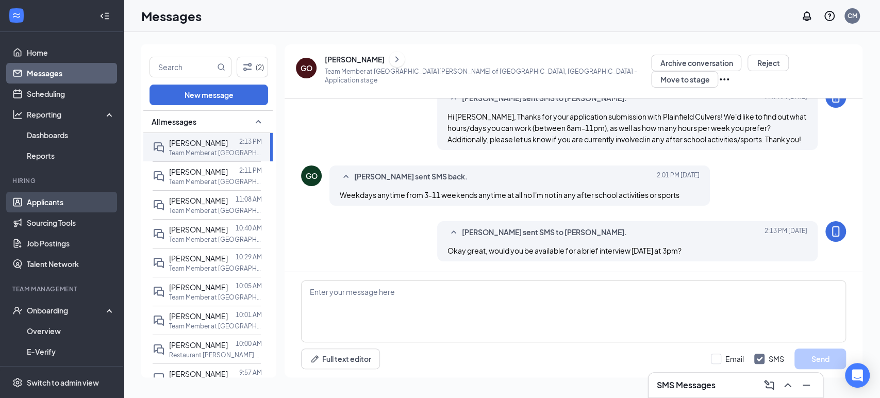
click at [62, 200] on link "Applicants" at bounding box center [71, 202] width 88 height 21
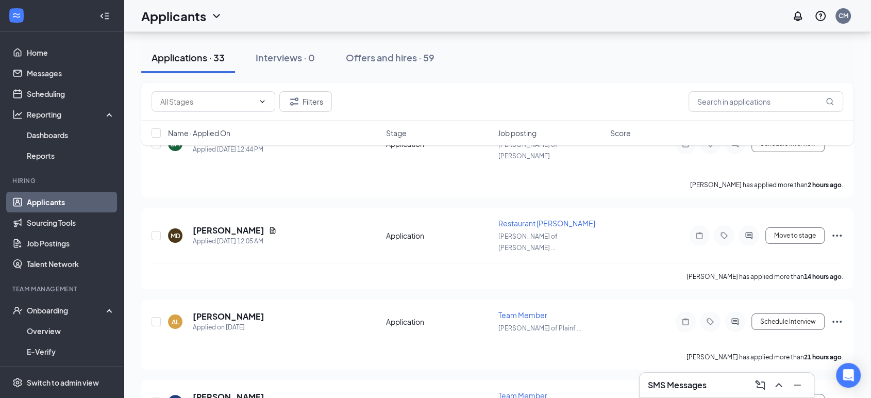
scroll to position [172, 0]
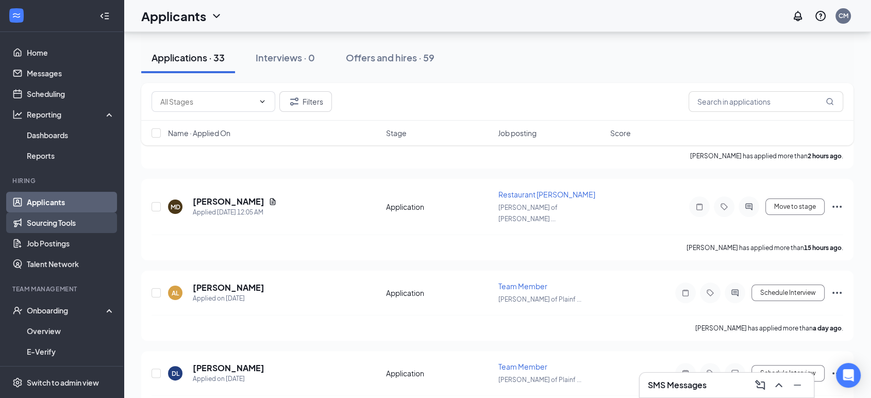
click at [54, 217] on link "Sourcing Tools" at bounding box center [71, 222] width 88 height 21
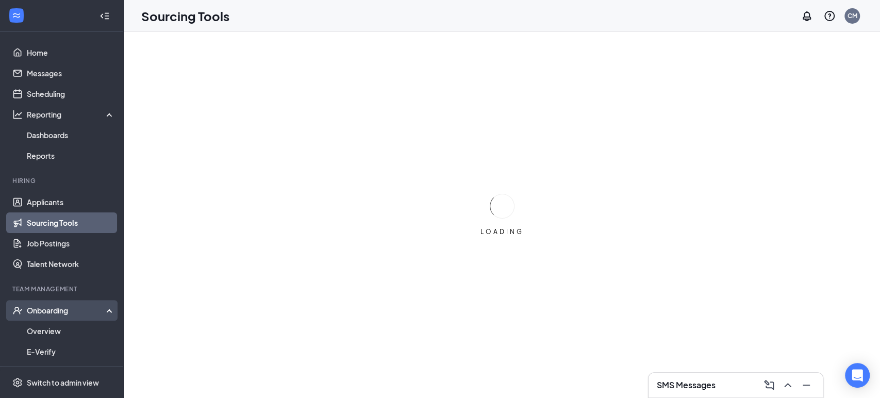
click at [58, 311] on div "Onboarding" at bounding box center [66, 310] width 79 height 10
click at [58, 327] on link "Overview" at bounding box center [71, 331] width 88 height 21
click at [65, 308] on div "Onboarding" at bounding box center [66, 310] width 79 height 10
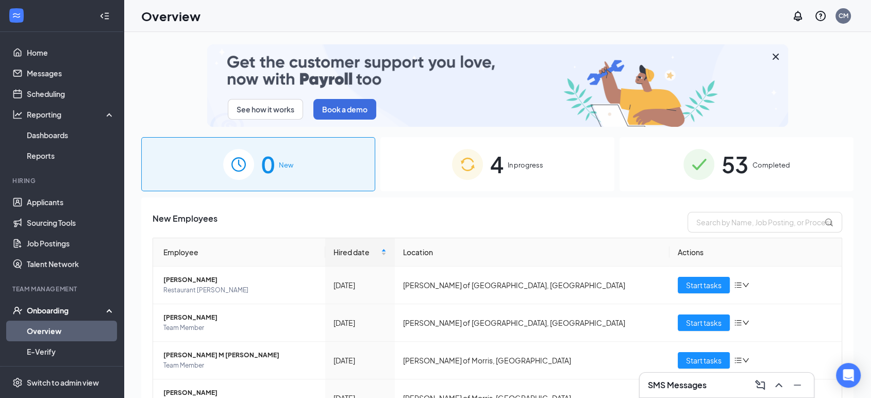
click at [65, 328] on link "Overview" at bounding box center [71, 331] width 88 height 21
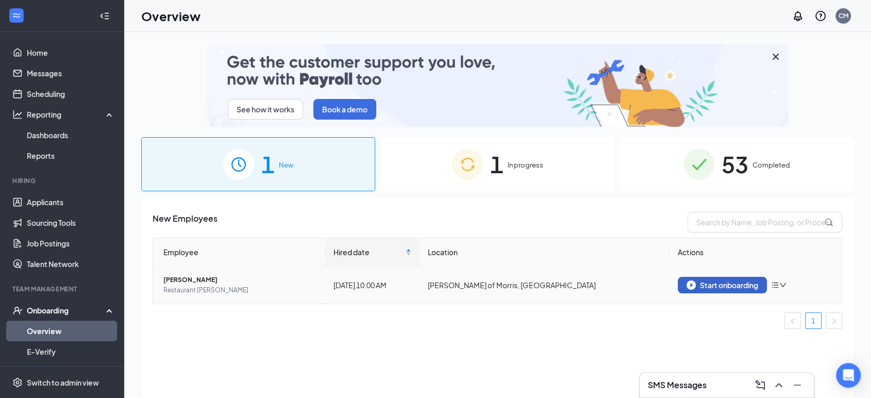
click at [712, 284] on div "Start onboarding" at bounding box center [722, 284] width 72 height 9
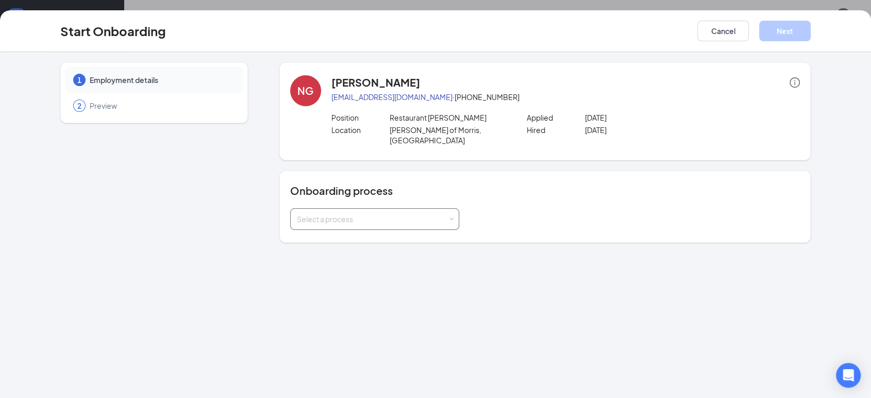
click at [421, 214] on div "Select a process" at bounding box center [372, 219] width 151 height 10
click at [413, 234] on li "New Team Member Onboarding" at bounding box center [374, 230] width 169 height 19
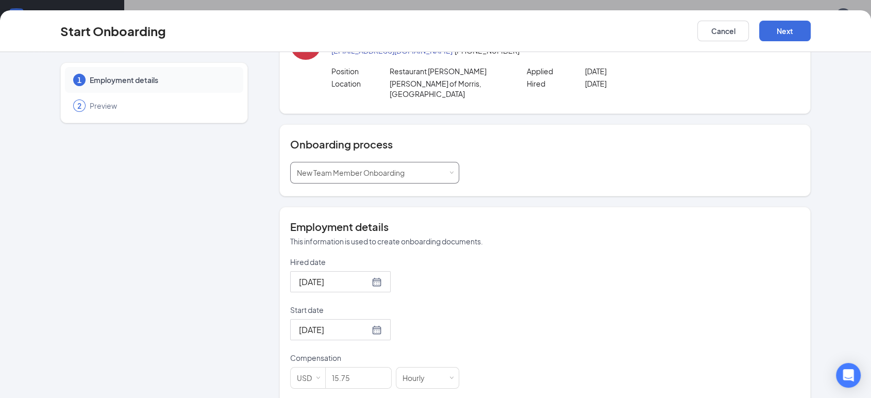
scroll to position [114, 0]
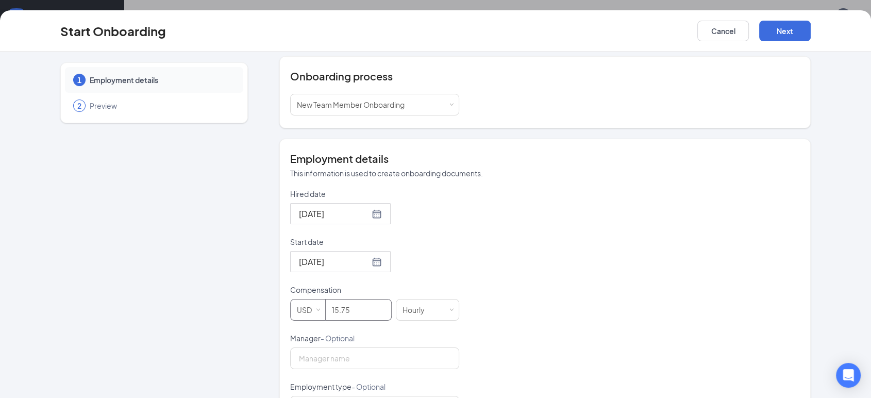
drag, startPoint x: 361, startPoint y: 299, endPoint x: 312, endPoint y: 299, distance: 49.0
click at [312, 299] on span "USD 15.75" at bounding box center [343, 310] width 106 height 22
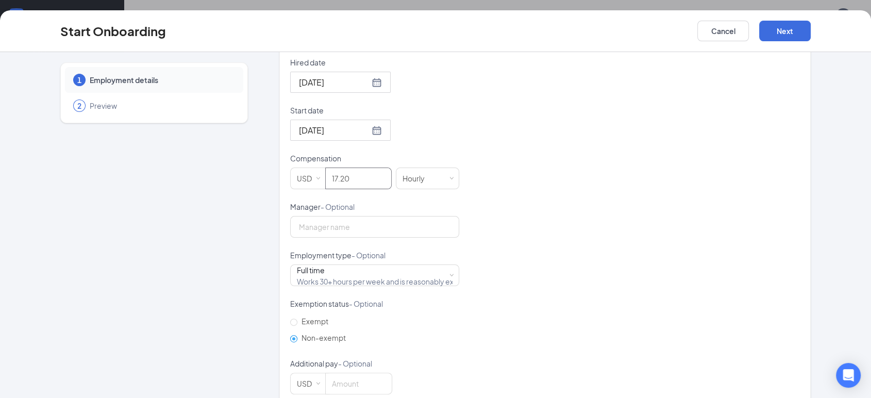
scroll to position [254, 0]
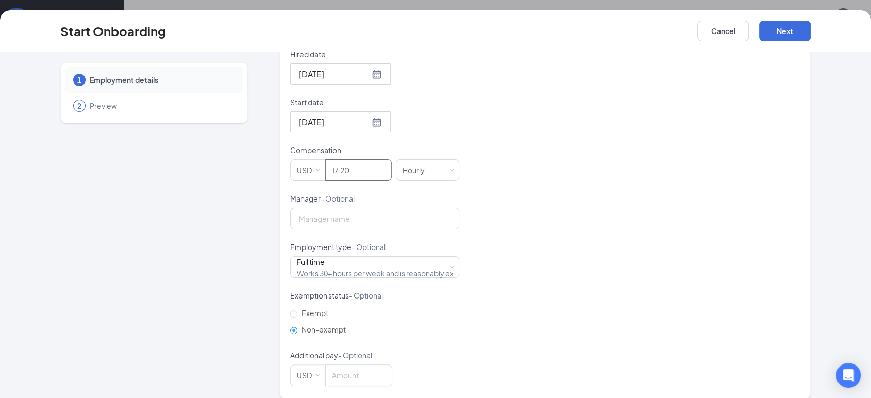
type input "17.2"
click at [829, 27] on div "Start Onboarding Cancel Next" at bounding box center [436, 31] width 792 height 21
click at [796, 26] on button "Next" at bounding box center [785, 31] width 52 height 21
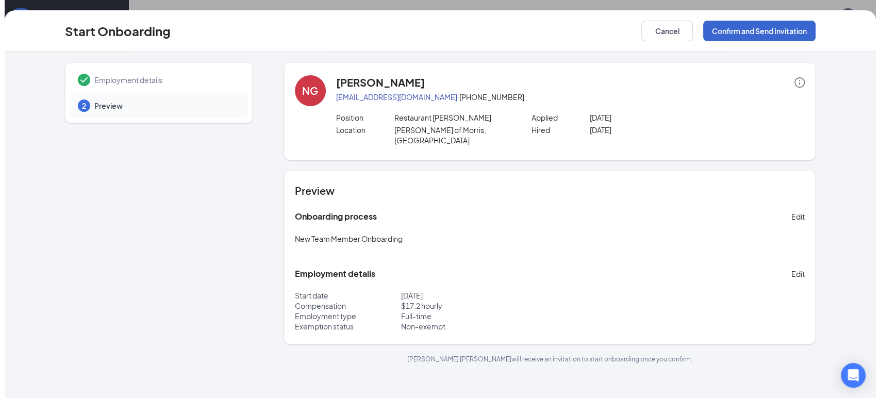
scroll to position [0, 0]
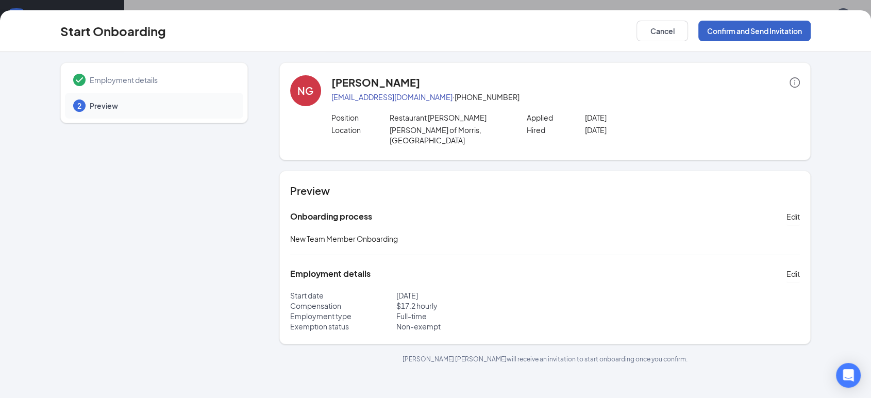
click at [749, 30] on button "Confirm and Send Invitation" at bounding box center [754, 31] width 112 height 21
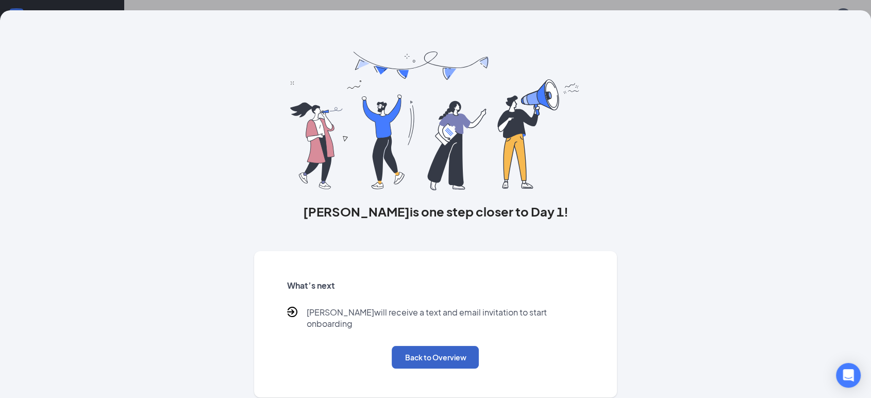
click at [455, 346] on button "Back to Overview" at bounding box center [435, 357] width 87 height 23
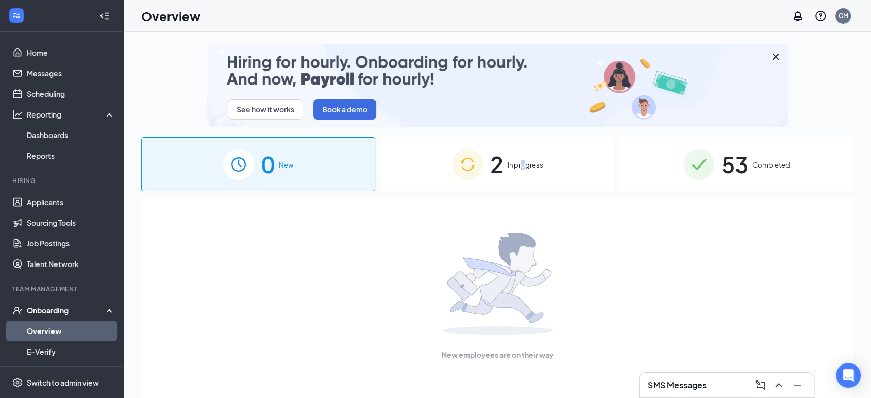
click at [523, 171] on div "2 In progress" at bounding box center [497, 164] width 234 height 54
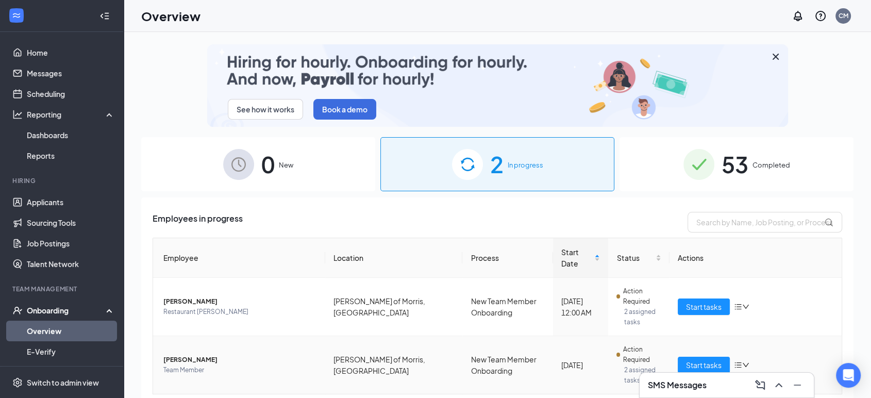
click at [695, 346] on td "Start tasks" at bounding box center [755, 365] width 172 height 58
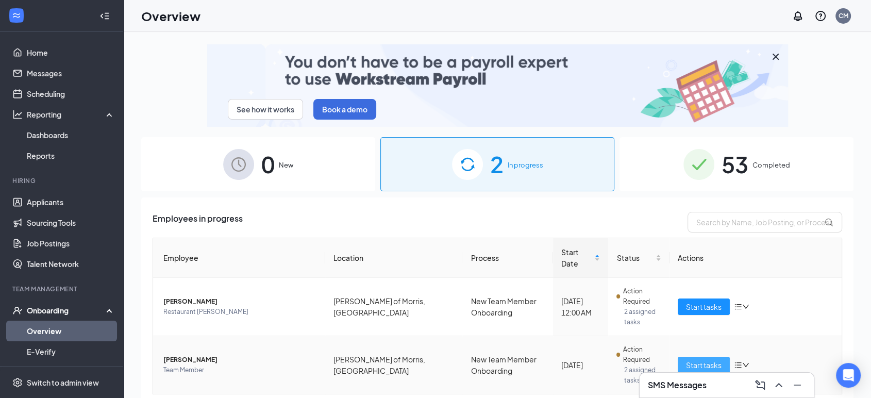
click at [695, 359] on span "Start tasks" at bounding box center [704, 364] width 36 height 11
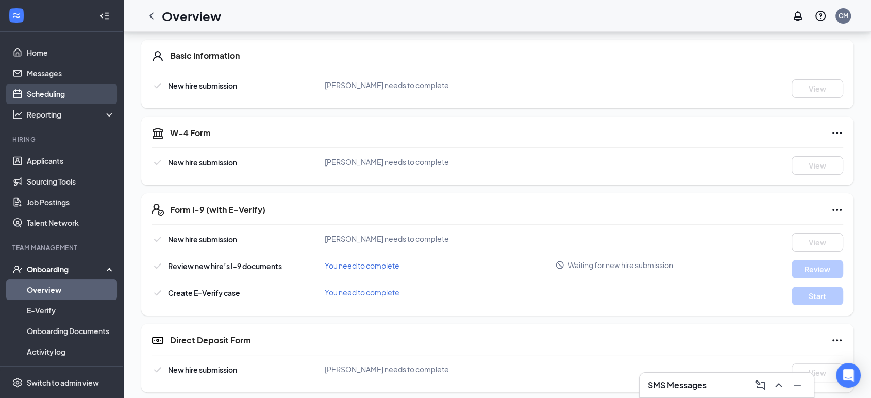
scroll to position [172, 0]
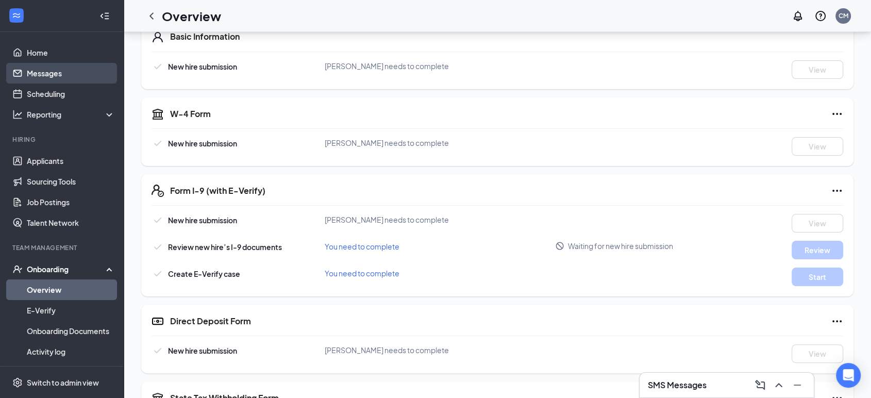
click at [71, 74] on link "Messages" at bounding box center [71, 73] width 88 height 21
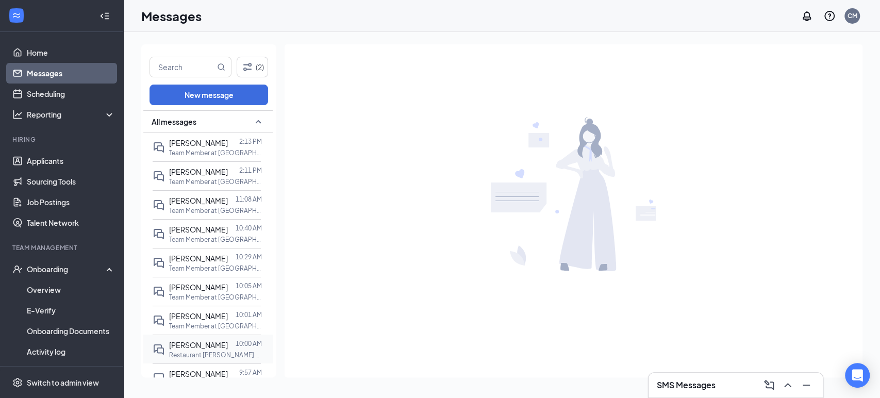
click at [208, 359] on p "Restaurant [PERSON_NAME] at [GEOGRAPHIC_DATA][PERSON_NAME] of Morris, [GEOGRAPH…" at bounding box center [215, 354] width 93 height 9
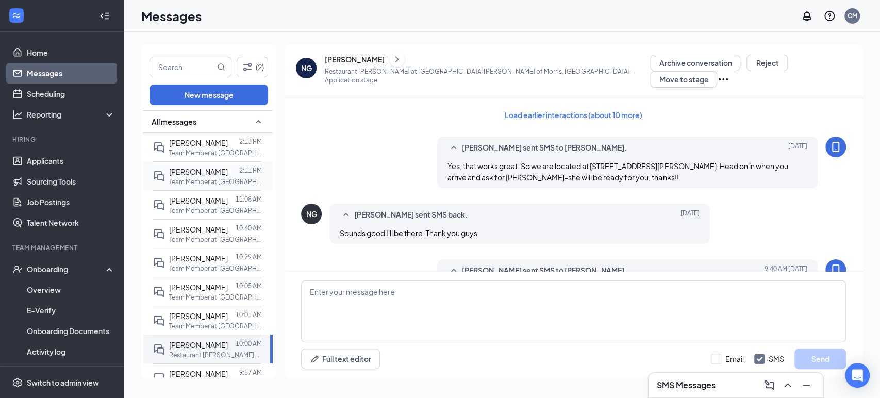
click at [204, 180] on p "Team Member at [GEOGRAPHIC_DATA][PERSON_NAME] of Morris, [GEOGRAPHIC_DATA]" at bounding box center [215, 181] width 93 height 9
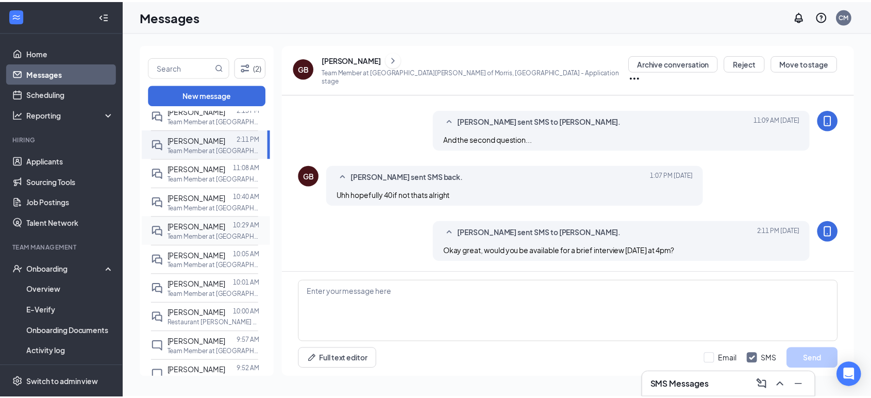
scroll to position [57, 0]
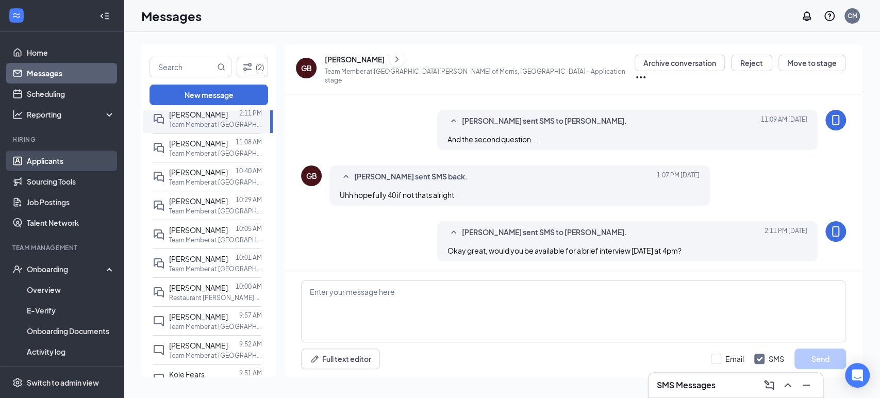
click at [73, 156] on link "Applicants" at bounding box center [71, 160] width 88 height 21
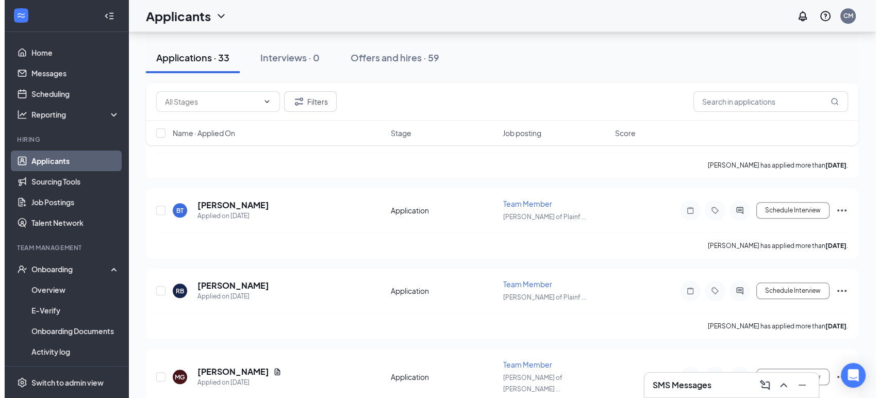
scroll to position [916, 0]
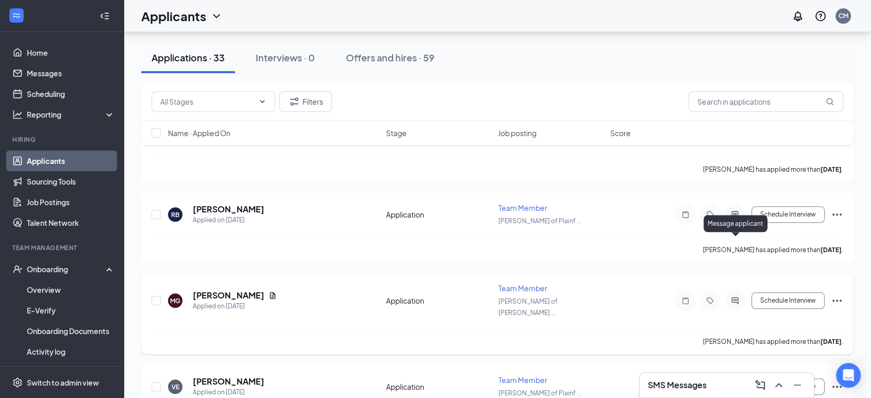
click at [740, 296] on icon "ActiveChat" at bounding box center [735, 300] width 12 height 8
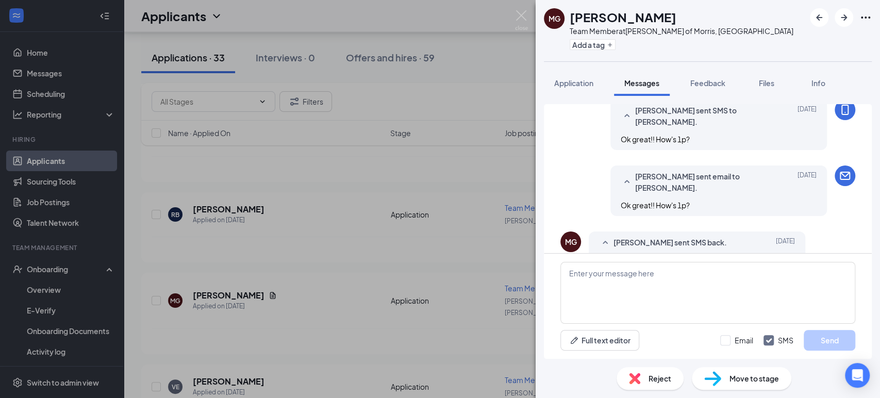
scroll to position [284, 0]
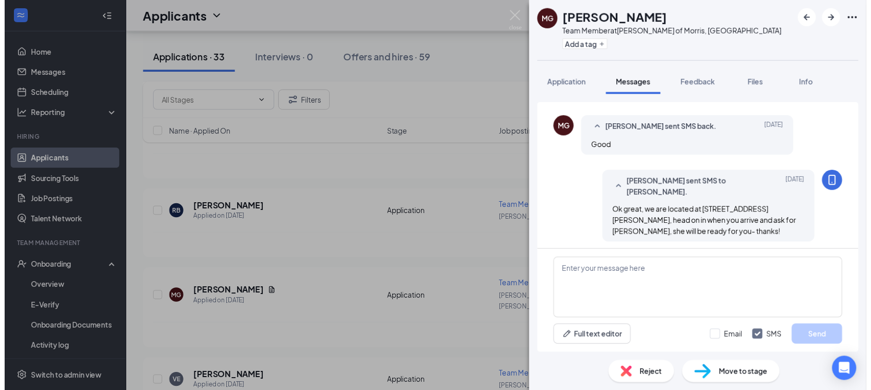
scroll to position [569, 0]
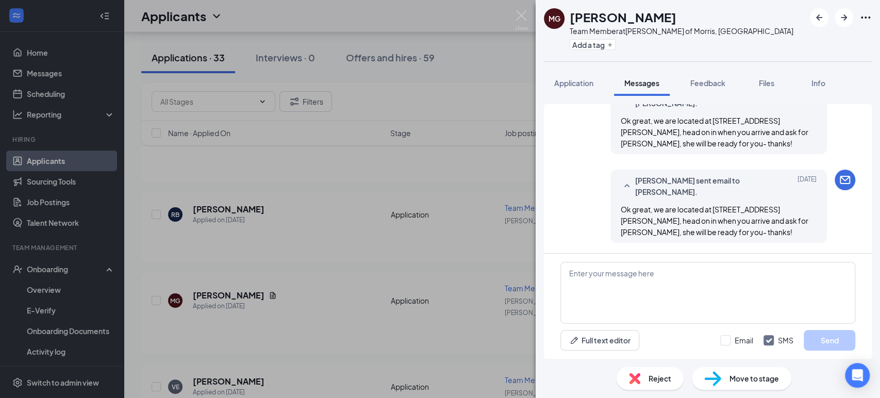
click at [400, 216] on div "MG Matthew GONZALEZ Team Member at Culver's of Morris, IL Add a tag Application…" at bounding box center [440, 199] width 880 height 398
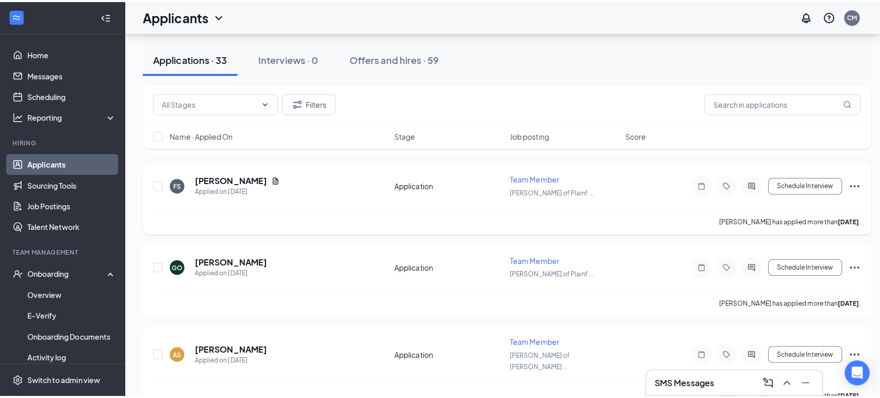
scroll to position [1202, 0]
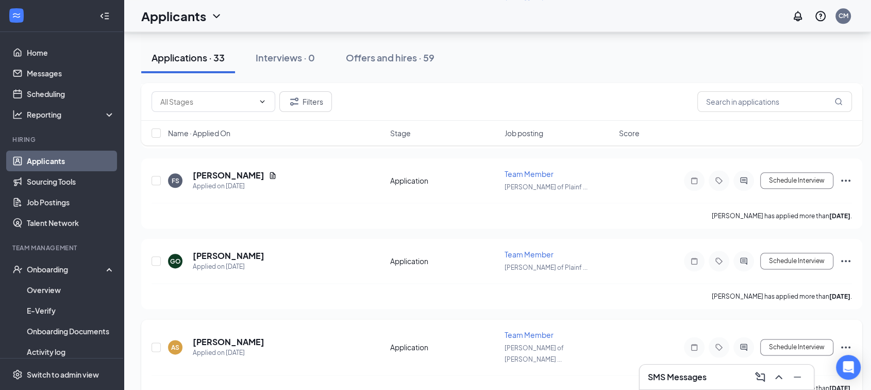
click at [741, 337] on div at bounding box center [743, 347] width 21 height 21
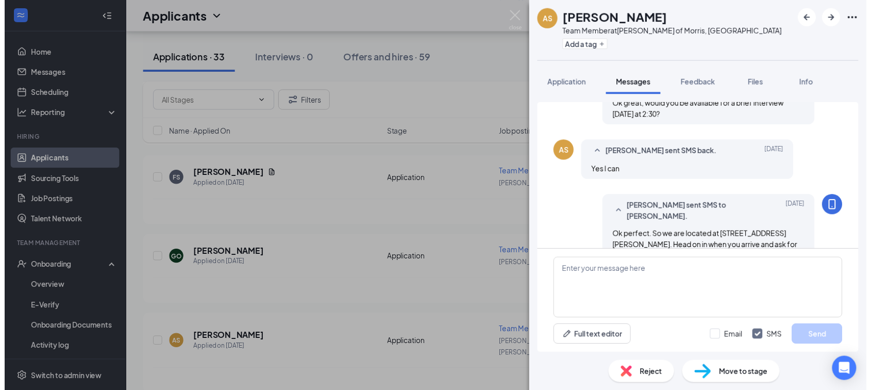
scroll to position [363, 0]
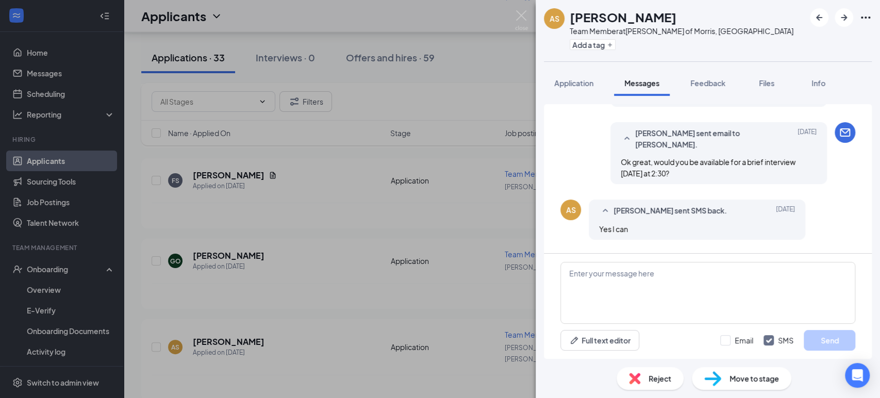
click at [637, 392] on div "Reject Move to stage" at bounding box center [707, 378] width 344 height 39
click at [636, 378] on img at bounding box center [634, 378] width 11 height 11
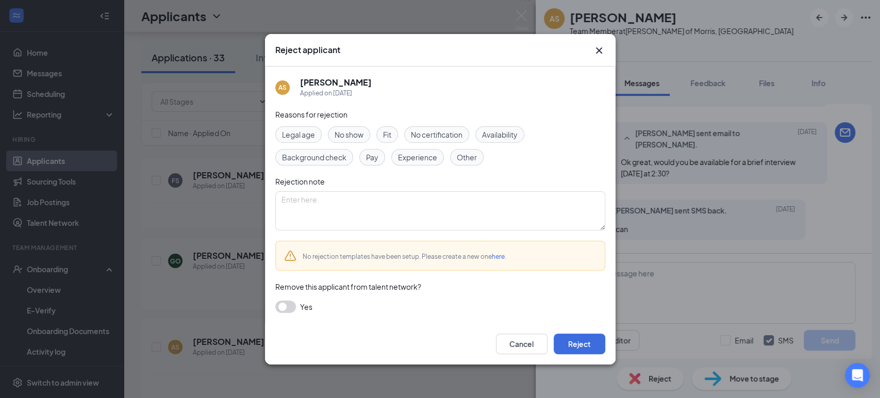
click at [561, 330] on div "Cancel Reject" at bounding box center [440, 343] width 350 height 41
click at [515, 340] on button "Cancel" at bounding box center [522, 343] width 52 height 21
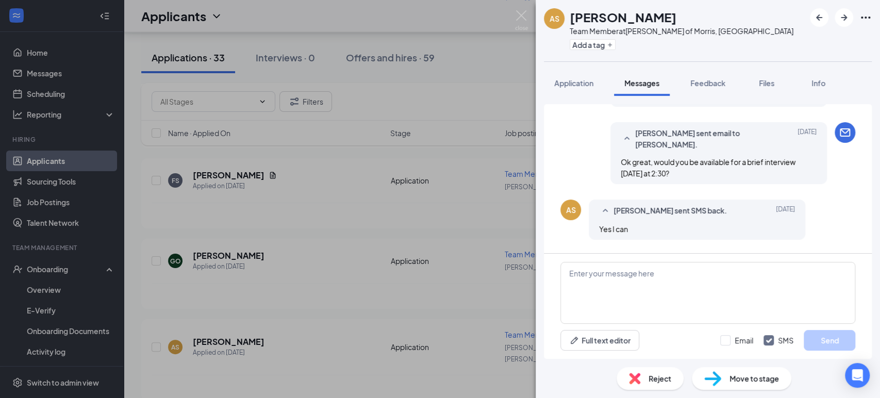
click at [652, 387] on div "Reject" at bounding box center [649, 378] width 67 height 23
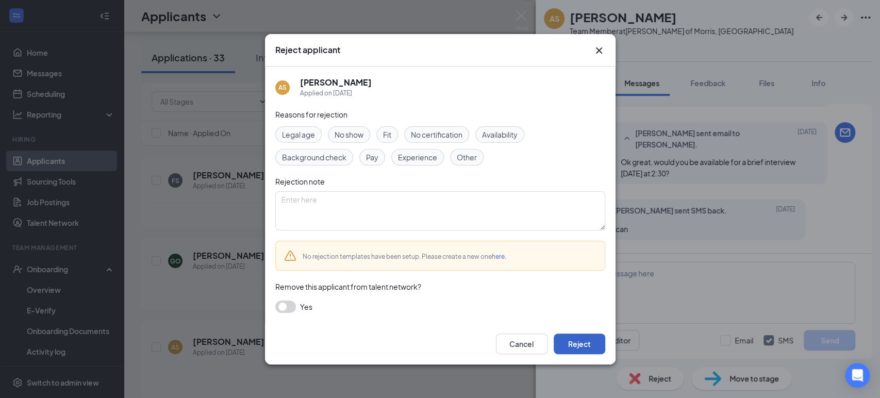
click at [568, 333] on button "Reject" at bounding box center [579, 343] width 52 height 21
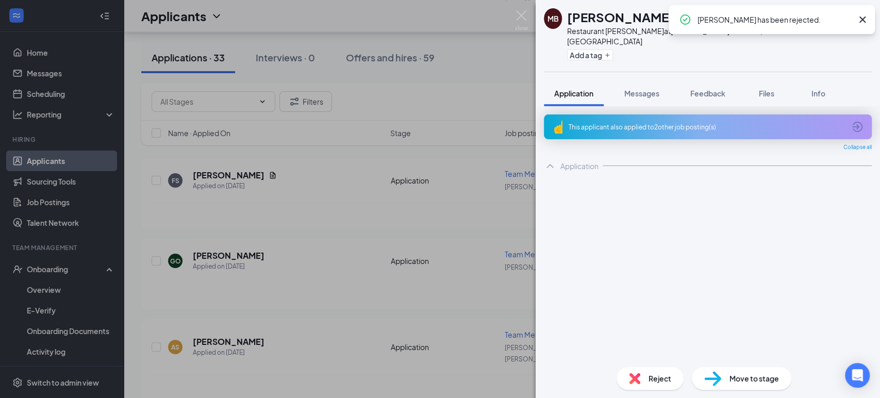
click at [392, 246] on div "MB Michael Bielman Restaurant Porter at Culver's of Morris, IL Add a tag Applic…" at bounding box center [440, 199] width 880 height 398
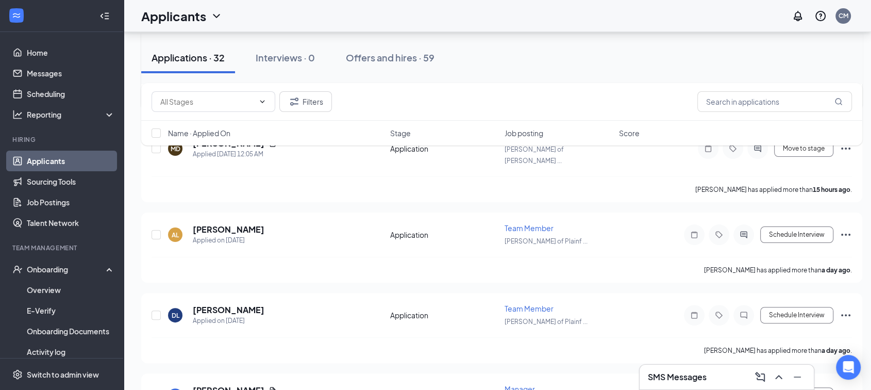
scroll to position [114, 0]
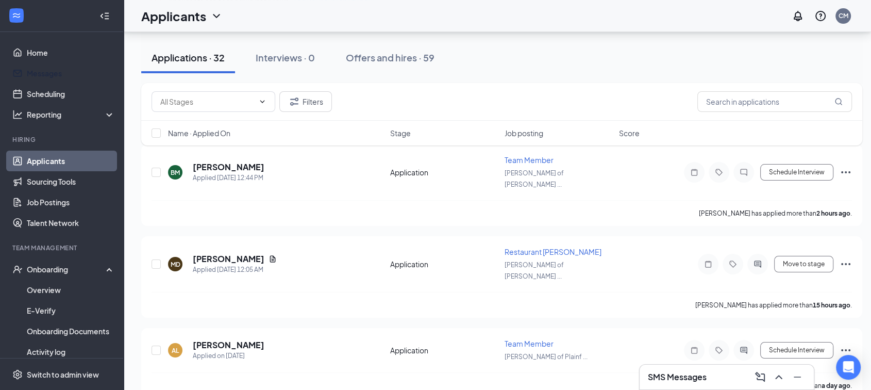
drag, startPoint x: 47, startPoint y: 80, endPoint x: 53, endPoint y: 126, distance: 45.8
click at [47, 80] on link "Messages" at bounding box center [71, 73] width 88 height 21
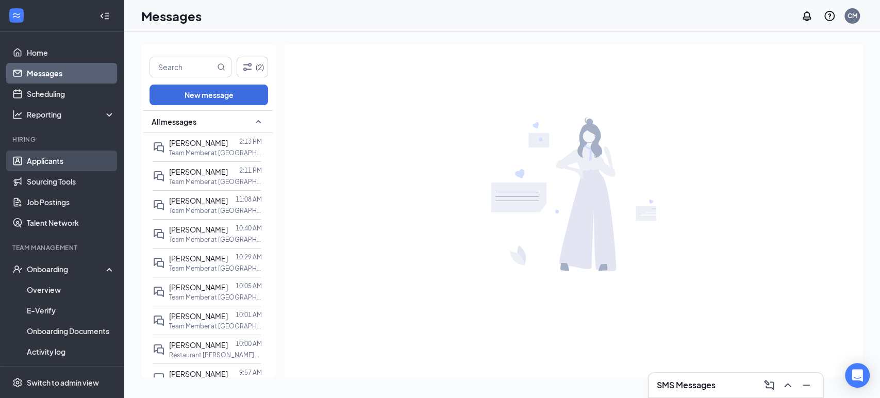
click at [66, 163] on link "Applicants" at bounding box center [71, 160] width 88 height 21
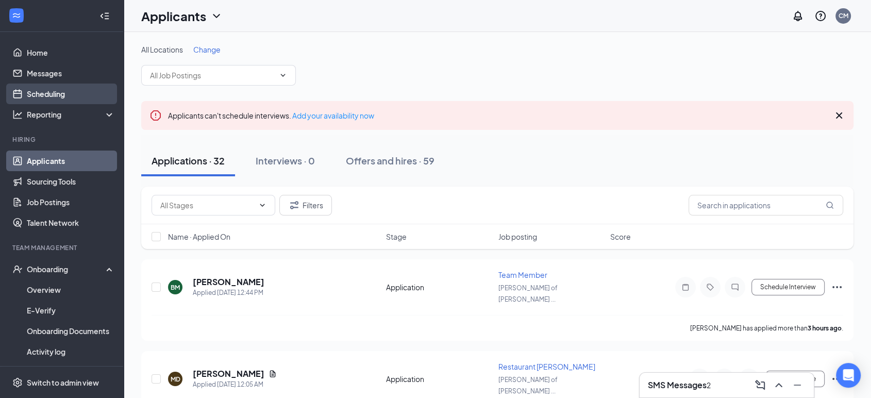
drag, startPoint x: 51, startPoint y: 62, endPoint x: 102, endPoint y: 94, distance: 60.5
click at [51, 62] on link "Home" at bounding box center [71, 52] width 88 height 21
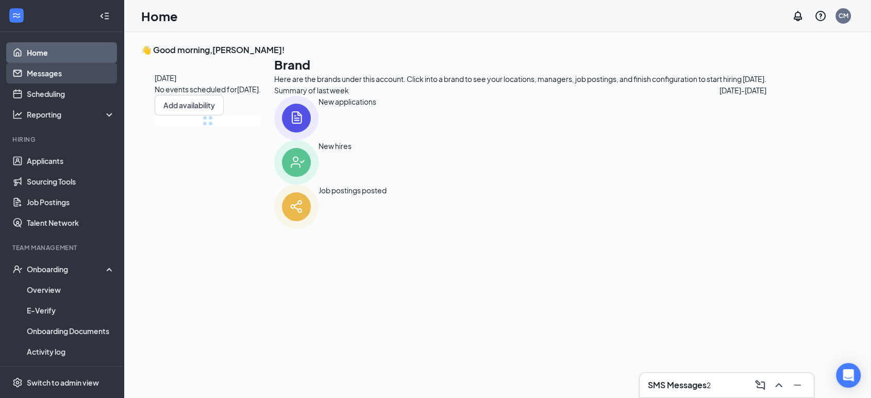
click at [56, 79] on link "Messages" at bounding box center [71, 73] width 88 height 21
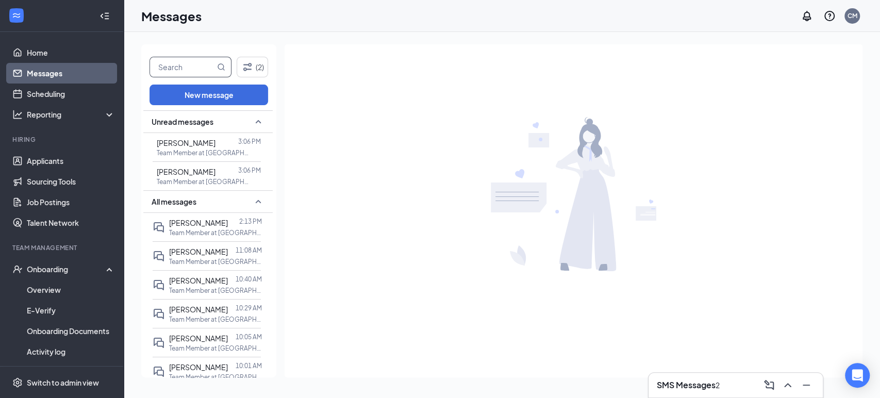
click at [193, 71] on input "text" at bounding box center [182, 67] width 65 height 20
type input "david"
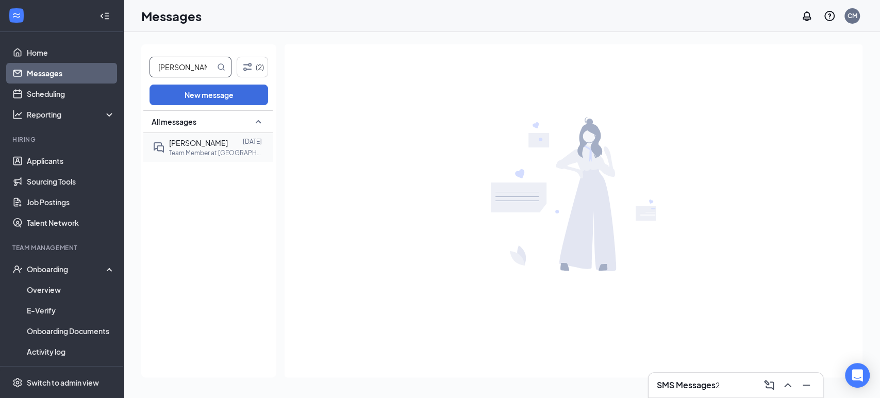
click at [216, 149] on p "Team Member at [GEOGRAPHIC_DATA][PERSON_NAME] of [GEOGRAPHIC_DATA], [GEOGRAPHIC…" at bounding box center [215, 152] width 93 height 9
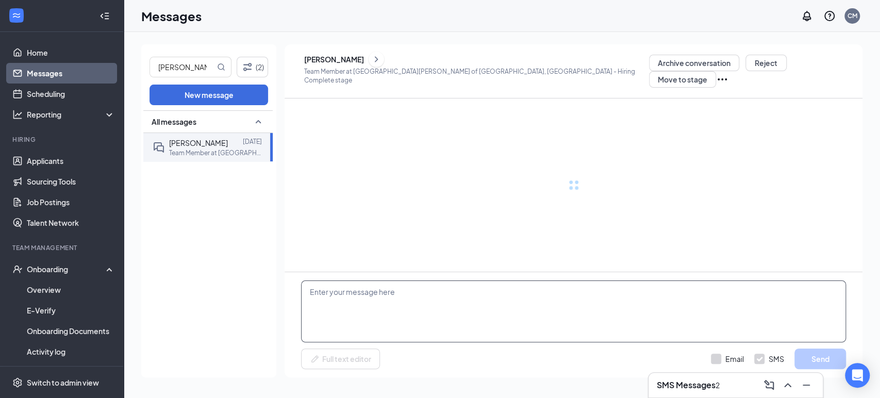
click at [405, 309] on textarea at bounding box center [573, 311] width 545 height 62
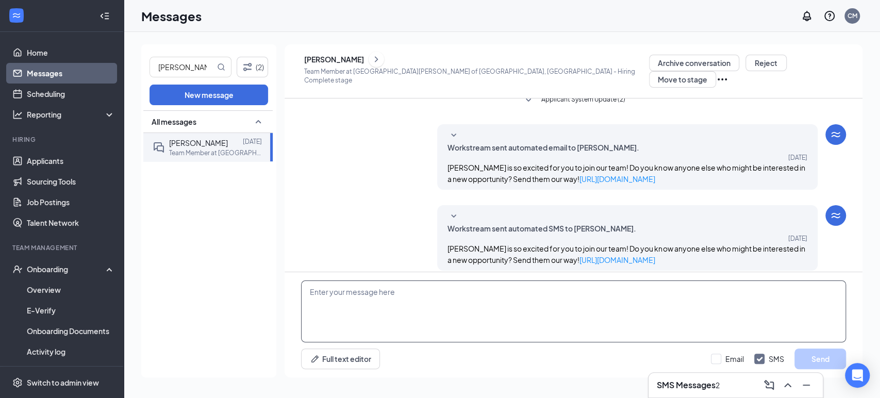
scroll to position [327, 0]
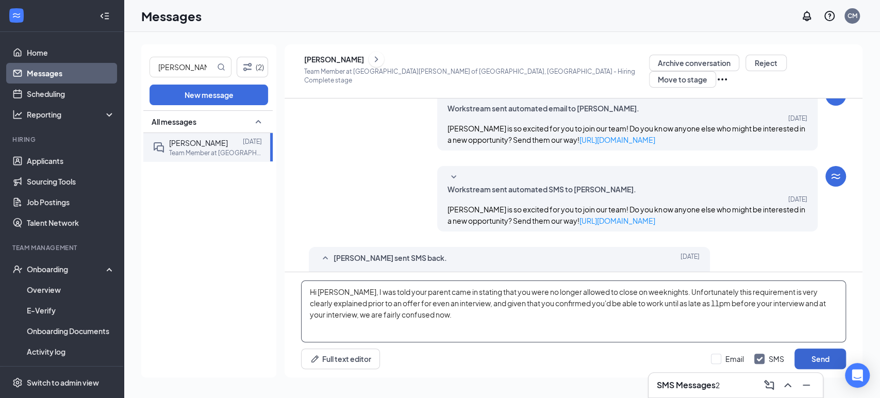
type textarea "Hi David, I was told your parent came in stating that you were no longer allowe…"
click at [819, 351] on button "Send" at bounding box center [820, 358] width 52 height 21
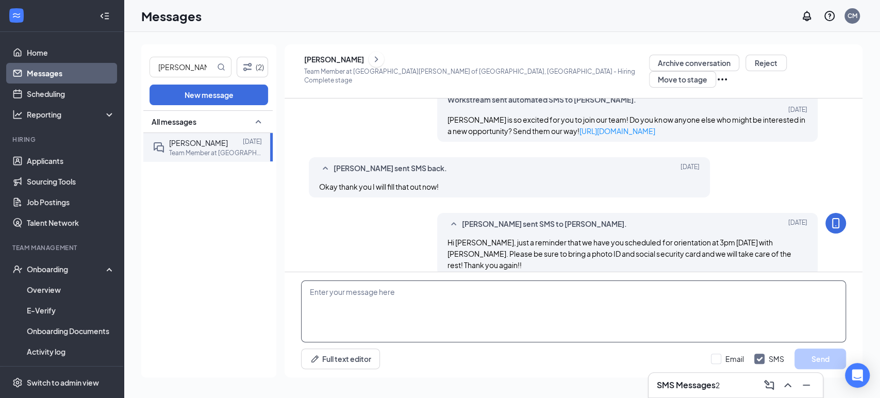
scroll to position [416, 0]
click at [629, 324] on textarea at bounding box center [573, 311] width 545 height 62
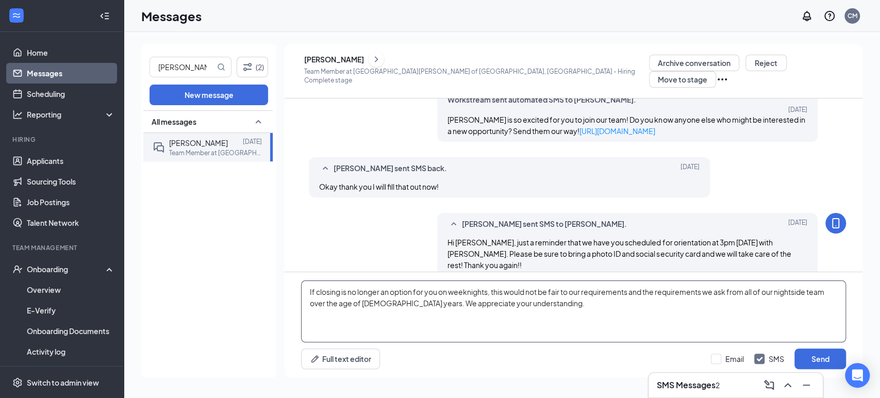
drag, startPoint x: 392, startPoint y: 306, endPoint x: 418, endPoint y: 295, distance: 28.9
click at [392, 306] on textarea "If closing is no longer an option for you on weeknights, this would not be fair…" at bounding box center [573, 311] width 545 height 62
type textarea "If closing is no longer an option for you on weeknights, this would not be fair…"
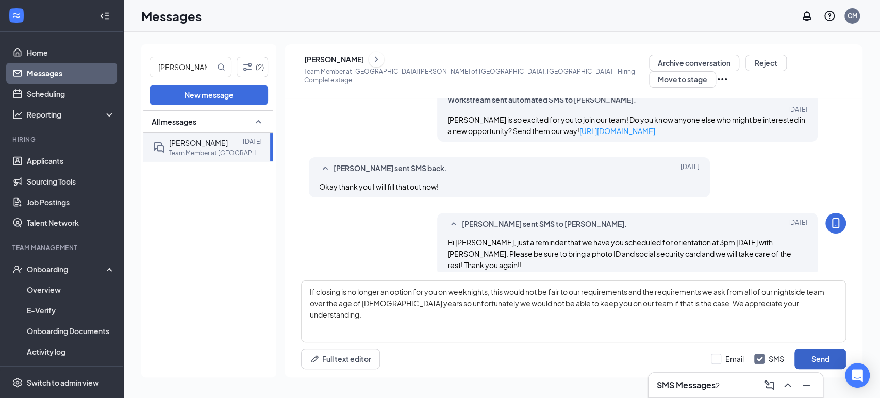
click at [820, 358] on button "Send" at bounding box center [820, 358] width 52 height 21
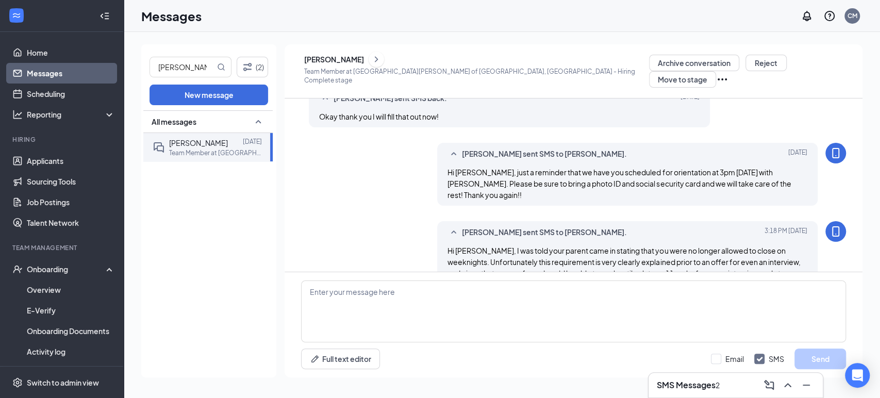
scroll to position [495, 0]
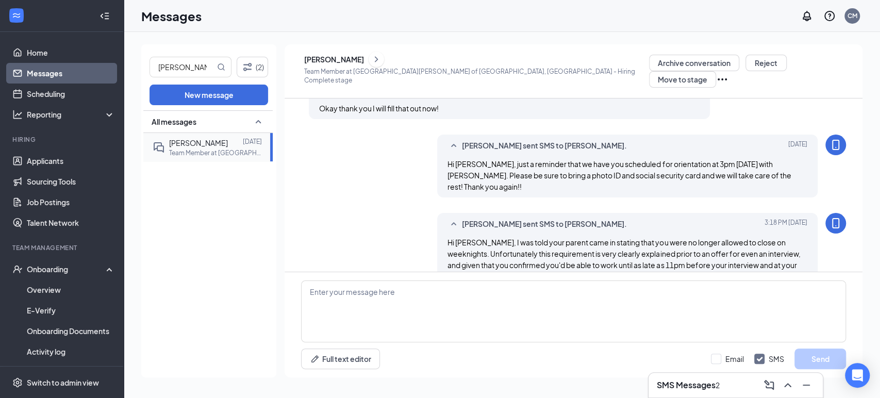
click at [201, 155] on p "Team Member at [GEOGRAPHIC_DATA][PERSON_NAME] of [GEOGRAPHIC_DATA], [GEOGRAPHIC…" at bounding box center [215, 152] width 93 height 9
click at [36, 156] on link "Applicants" at bounding box center [71, 160] width 88 height 21
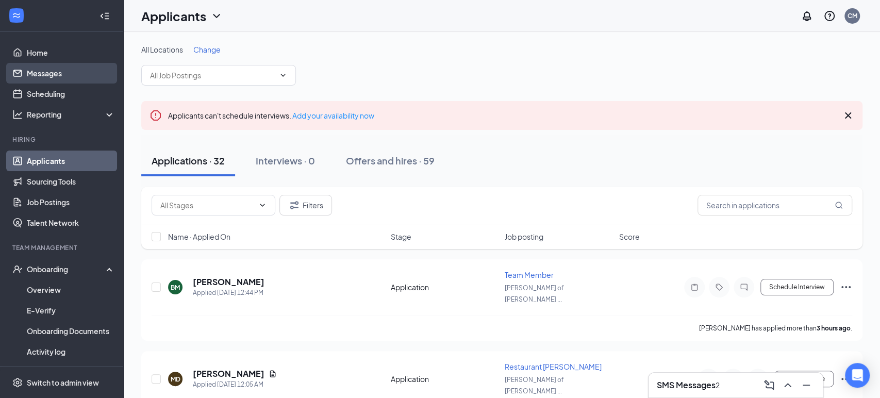
click at [31, 68] on link "Messages" at bounding box center [71, 73] width 88 height 21
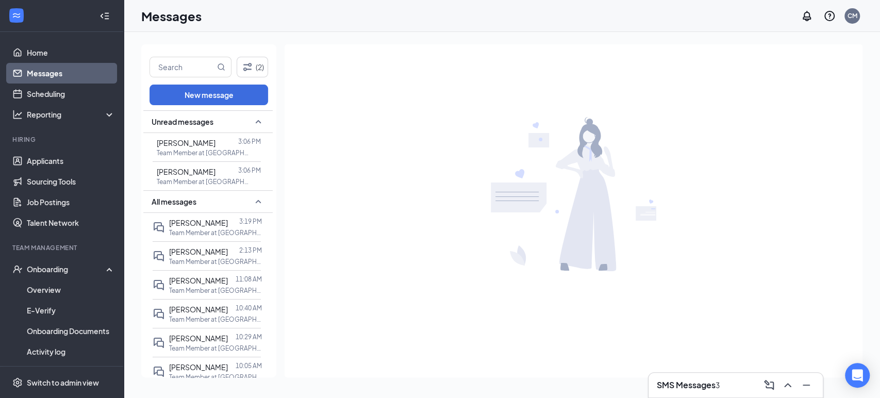
click at [41, 75] on link "Messages" at bounding box center [71, 73] width 88 height 21
click at [38, 161] on link "Applicants" at bounding box center [71, 160] width 88 height 21
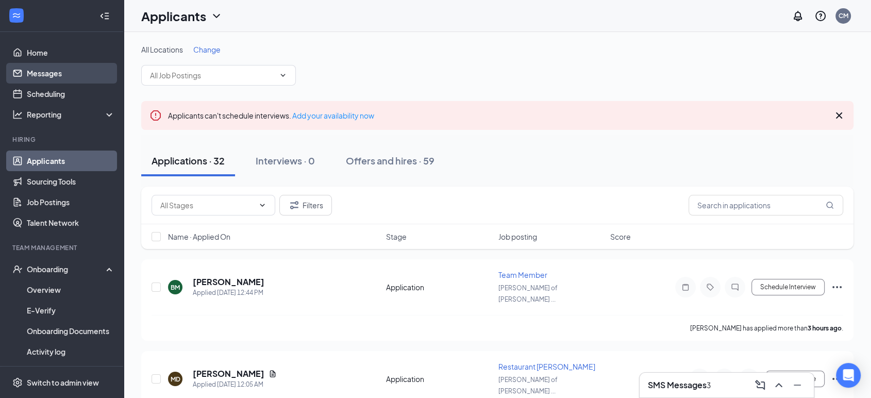
click at [69, 74] on link "Messages" at bounding box center [71, 73] width 88 height 21
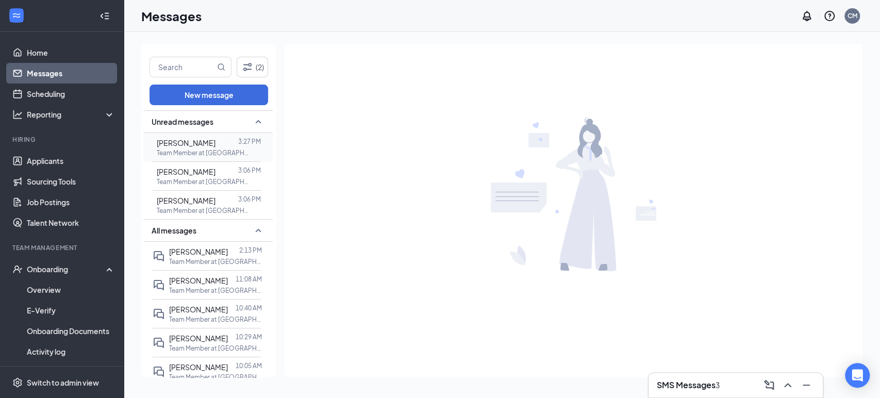
click at [210, 153] on p "Team Member at [GEOGRAPHIC_DATA][PERSON_NAME] of [GEOGRAPHIC_DATA], [GEOGRAPHIC…" at bounding box center [203, 152] width 93 height 9
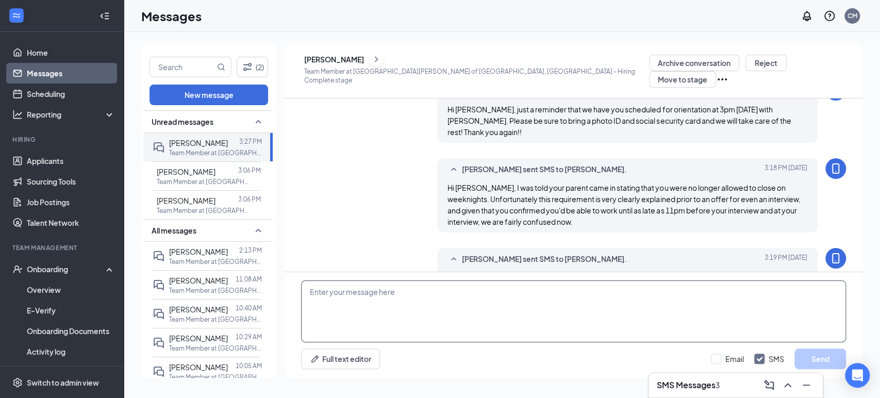
scroll to position [383, 0]
click at [610, 300] on textarea at bounding box center [573, 311] width 545 height 62
type textarea "Are you planning to honor the remainder of your shifts this week?"
click at [808, 357] on button "Send" at bounding box center [820, 358] width 52 height 21
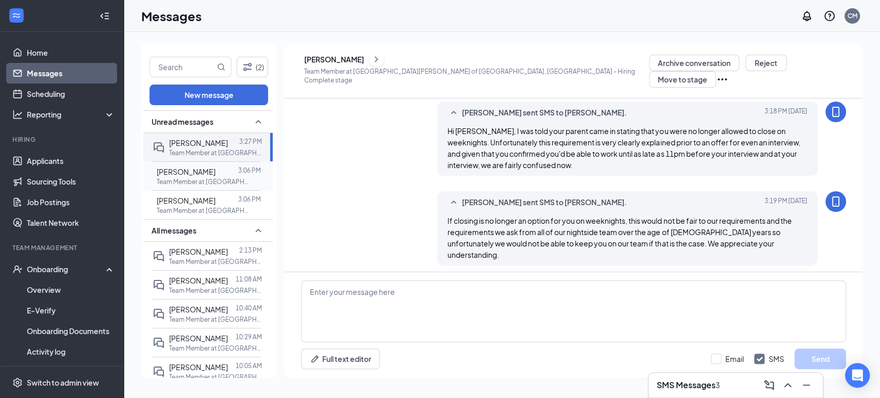
click at [182, 171] on span "[PERSON_NAME]" at bounding box center [186, 171] width 59 height 9
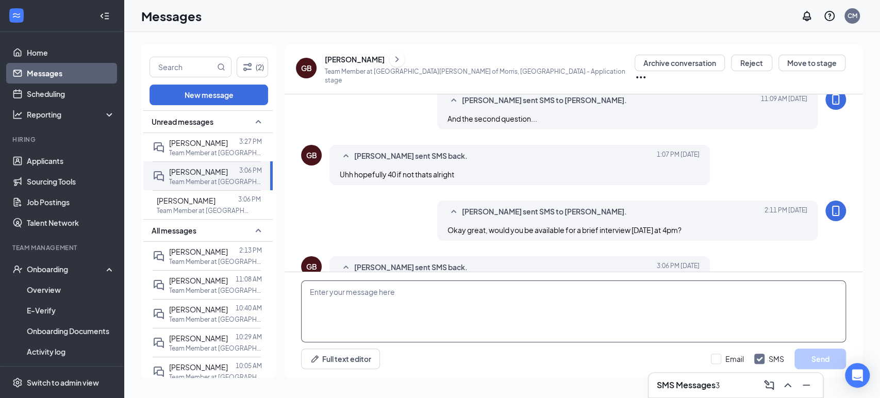
scroll to position [340, 0]
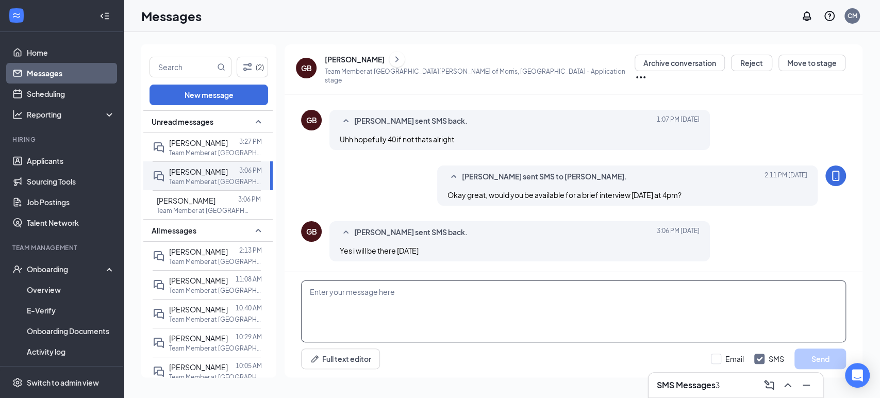
click at [513, 317] on textarea at bounding box center [573, 311] width 545 height 62
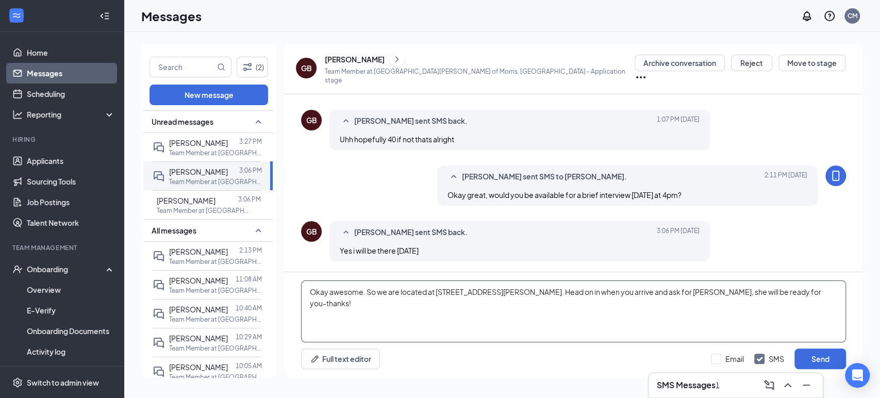
drag, startPoint x: 681, startPoint y: 293, endPoint x: 660, endPoint y: 292, distance: 21.7
click at [660, 292] on textarea "Okay awesome. So we are located at 1919 N Division St in Morris. Head on in whe…" at bounding box center [573, 311] width 545 height 62
type textarea "Okay awesome. So we are located at 1919 N Division St in Morris. Head on in whe…"
click at [817, 358] on button "Send" at bounding box center [820, 358] width 52 height 21
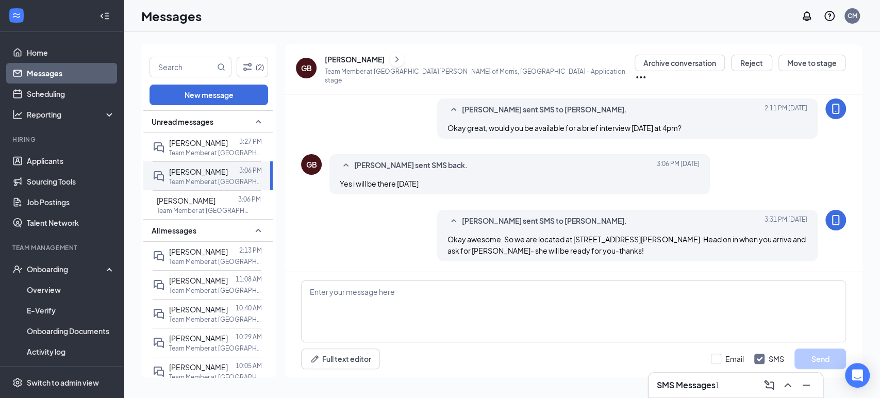
scroll to position [408, 0]
click at [189, 201] on span "[PERSON_NAME]" at bounding box center [186, 200] width 59 height 9
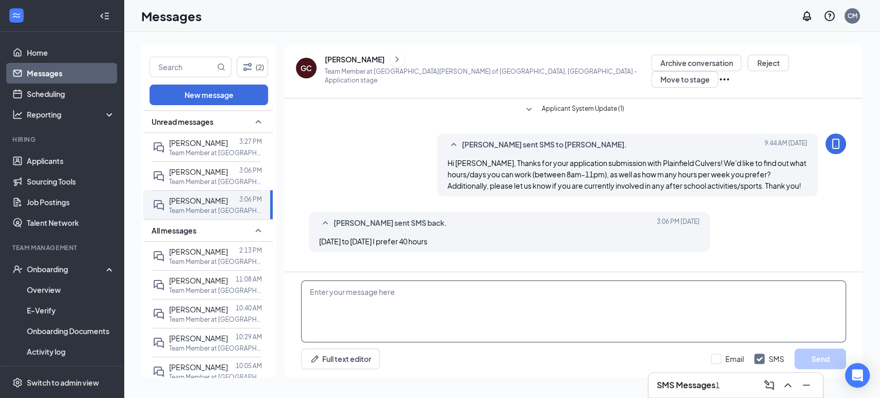
click at [552, 320] on textarea at bounding box center [573, 311] width 545 height 62
type textarea "i"
type textarea "As requested, we need specifics on what hours you are available those days."
click at [812, 365] on button "Send" at bounding box center [820, 358] width 52 height 21
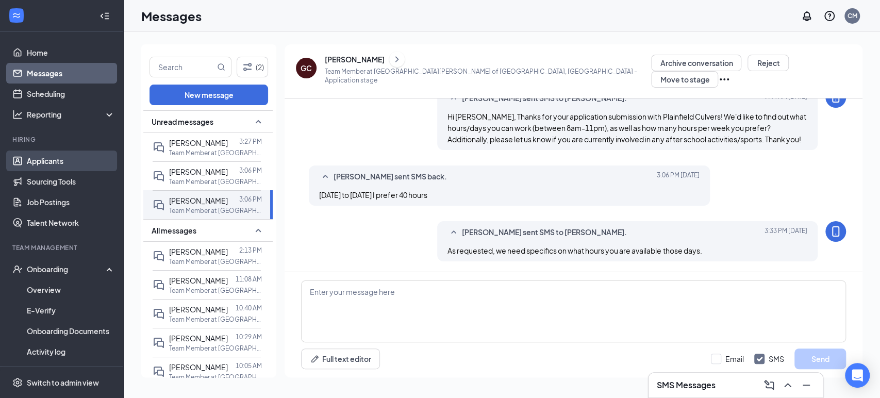
scroll to position [51, 0]
click at [30, 168] on link "Applicants" at bounding box center [71, 160] width 88 height 21
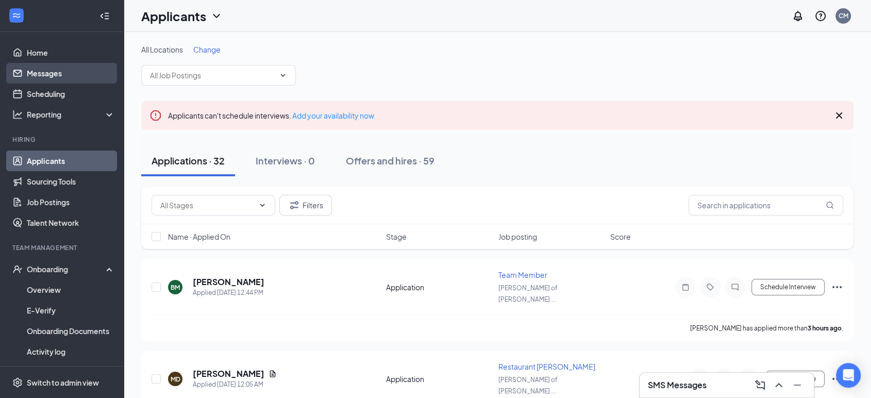
click at [38, 64] on link "Messages" at bounding box center [71, 73] width 88 height 21
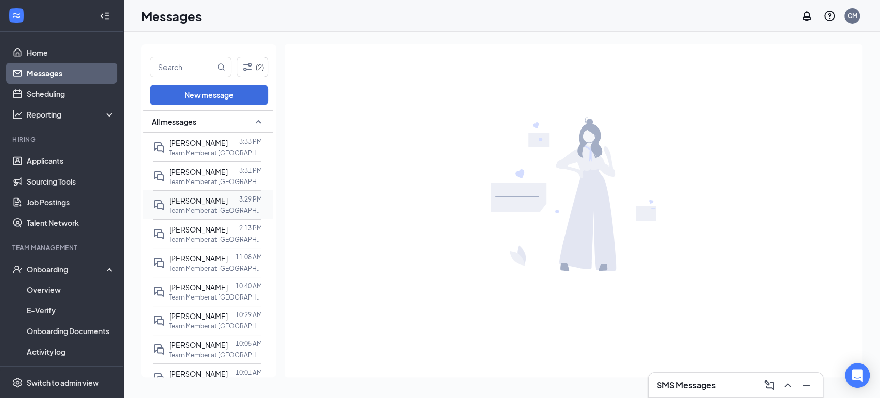
click at [194, 205] on span "David Desgarennes" at bounding box center [198, 200] width 59 height 9
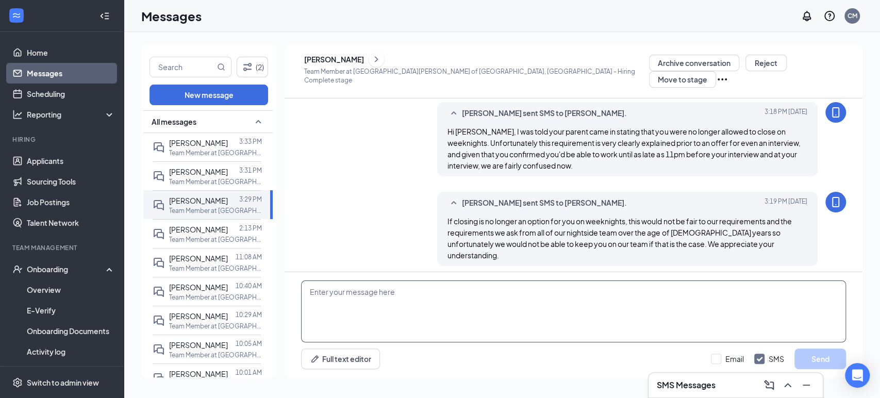
scroll to position [361, 0]
click at [99, 154] on link "Applicants" at bounding box center [71, 160] width 88 height 21
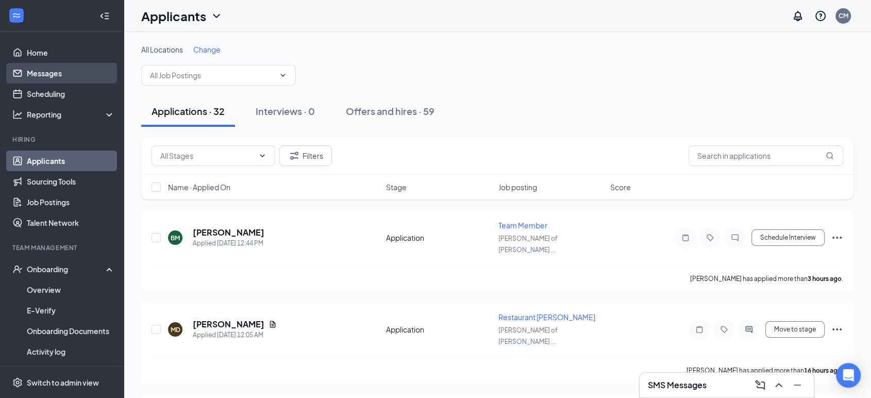
click at [59, 76] on link "Messages" at bounding box center [71, 73] width 88 height 21
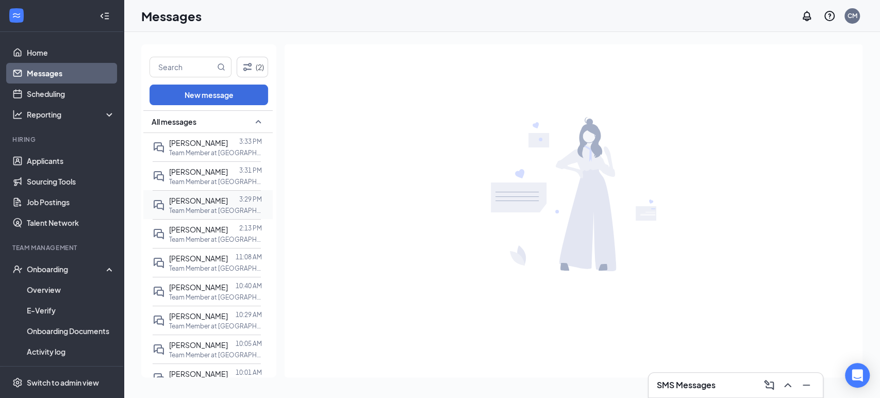
click at [217, 215] on p "Team Member at [GEOGRAPHIC_DATA][PERSON_NAME] of [GEOGRAPHIC_DATA], [GEOGRAPHIC…" at bounding box center [215, 210] width 93 height 9
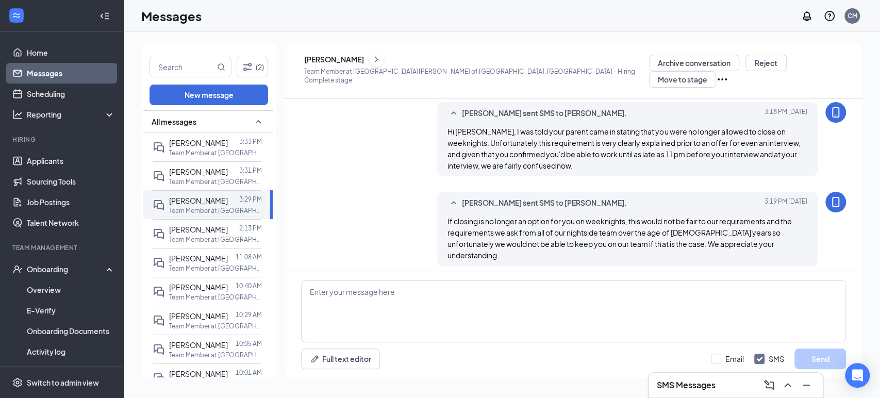
scroll to position [361, 0]
click at [503, 292] on textarea at bounding box center [573, 311] width 545 height 62
click at [58, 168] on link "Applicants" at bounding box center [71, 160] width 88 height 21
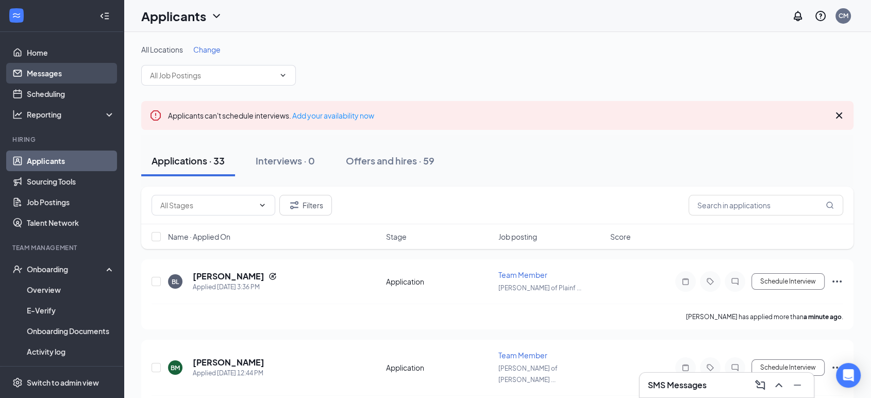
click at [55, 71] on link "Messages" at bounding box center [71, 73] width 88 height 21
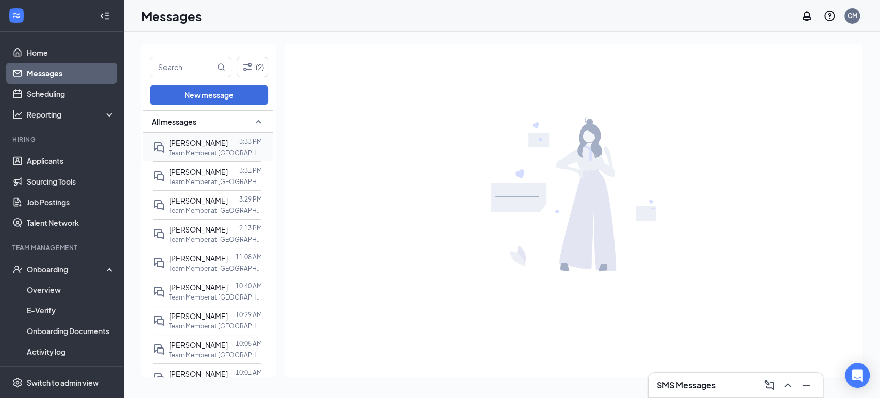
click at [219, 148] on div "[PERSON_NAME]" at bounding box center [198, 142] width 59 height 11
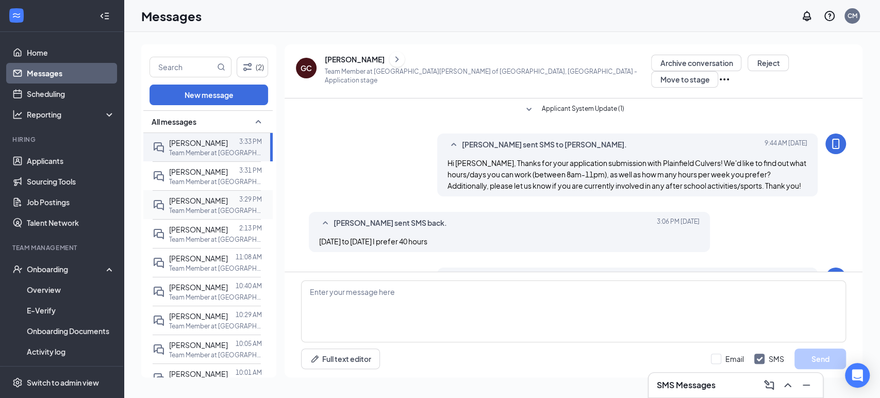
click at [216, 205] on span "David Desgarennes" at bounding box center [198, 200] width 59 height 9
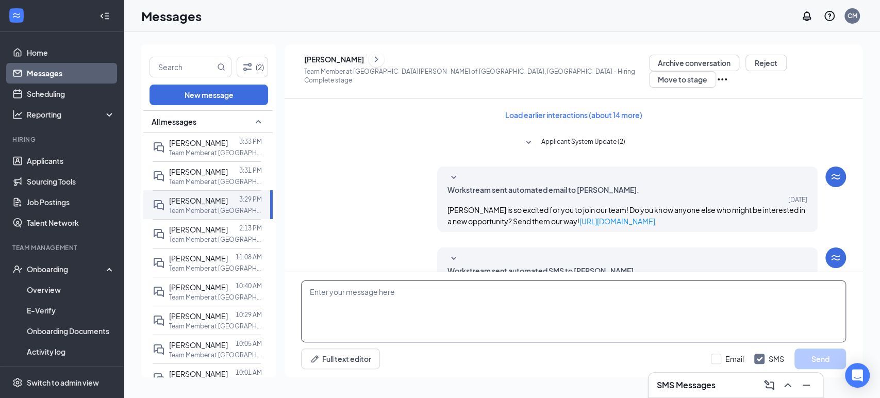
drag, startPoint x: 377, startPoint y: 308, endPoint x: 347, endPoint y: 306, distance: 29.4
click at [376, 308] on textarea at bounding box center [573, 311] width 545 height 62
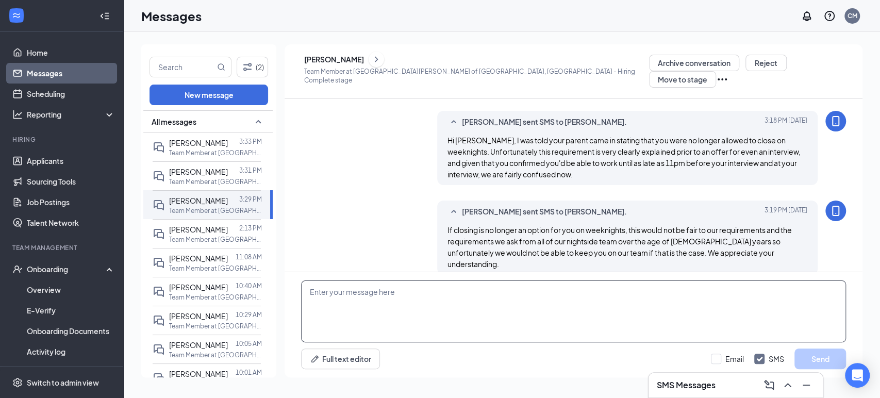
scroll to position [361, 0]
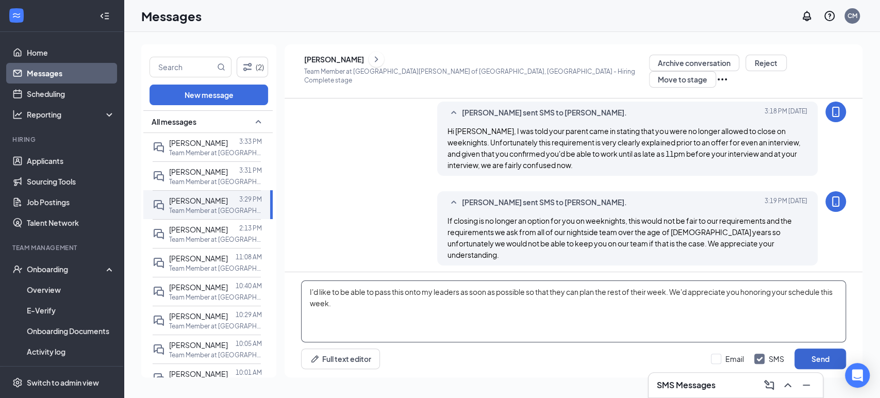
type textarea "I'd like to be able to pass this onto my leaders as soon as possible so that th…"
click at [824, 359] on button "Send" at bounding box center [820, 358] width 52 height 21
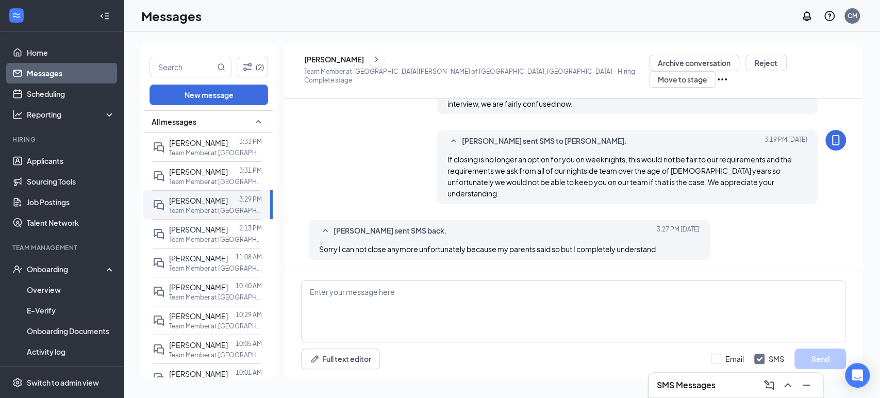
scroll to position [428, 0]
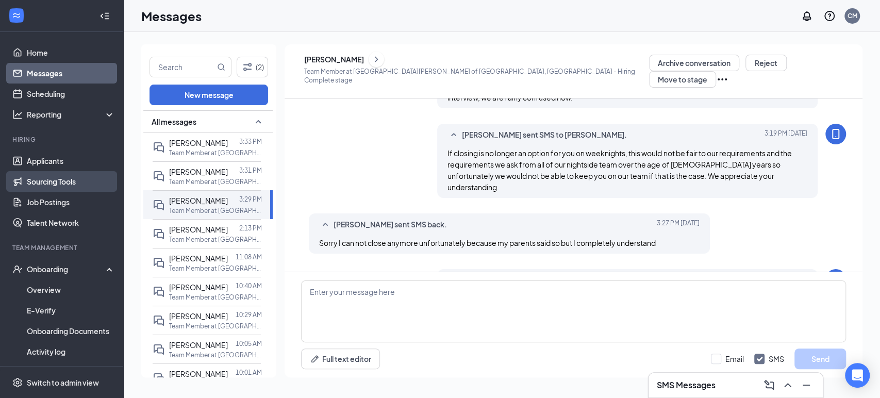
click at [74, 177] on link "Sourcing Tools" at bounding box center [71, 181] width 88 height 21
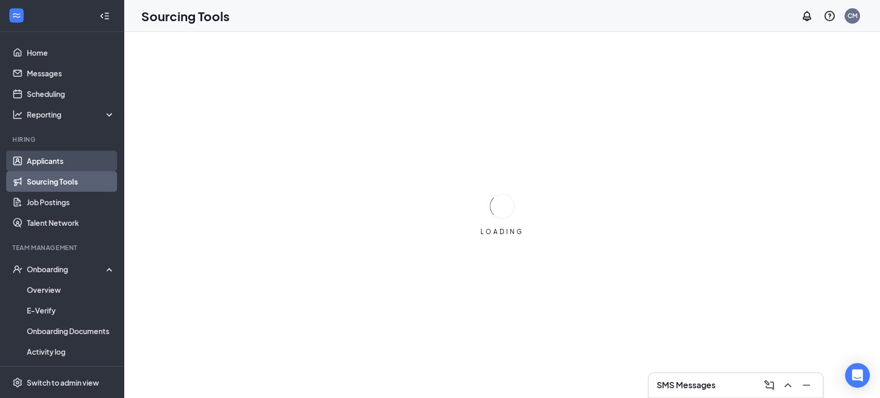
click at [67, 160] on link "Applicants" at bounding box center [71, 160] width 88 height 21
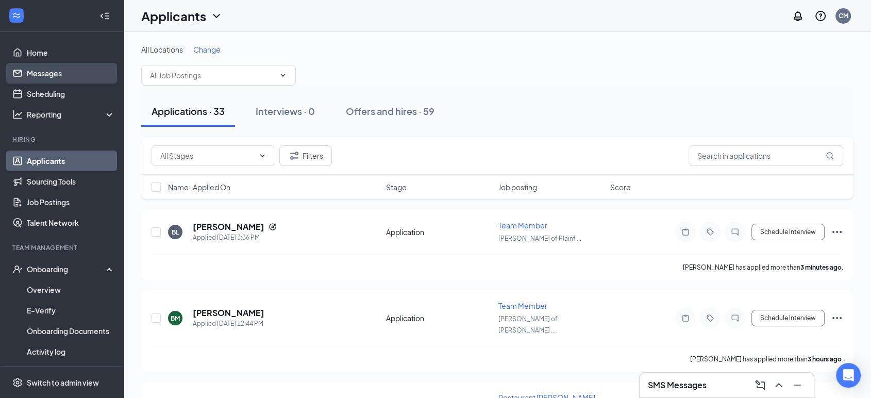
click at [58, 76] on link "Messages" at bounding box center [71, 73] width 88 height 21
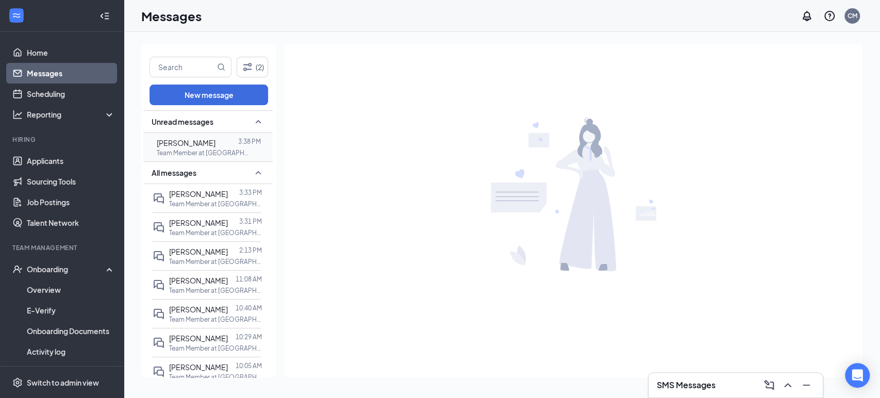
click at [199, 137] on div "David Desgarennes" at bounding box center [186, 142] width 59 height 11
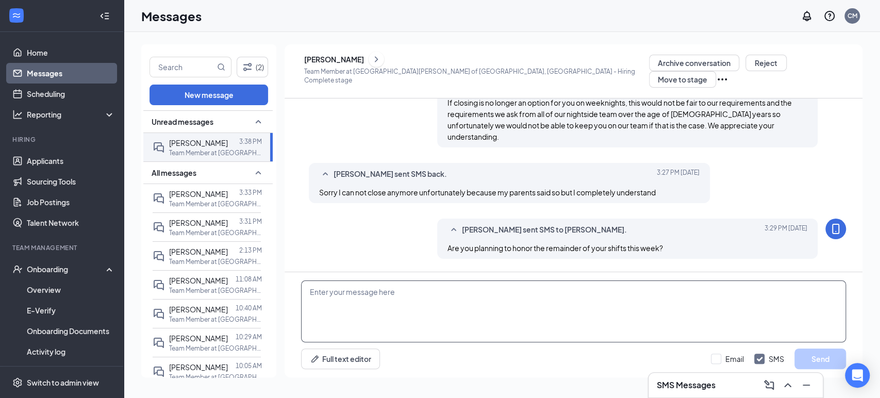
scroll to position [453, 0]
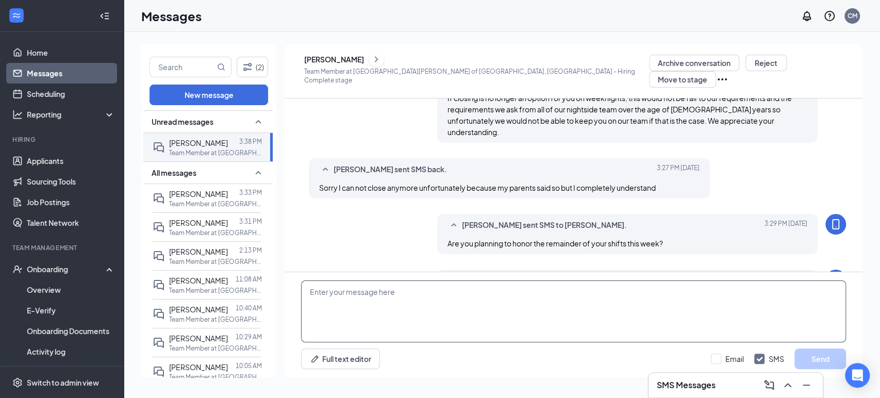
click at [474, 296] on textarea at bounding box center [573, 311] width 545 height 62
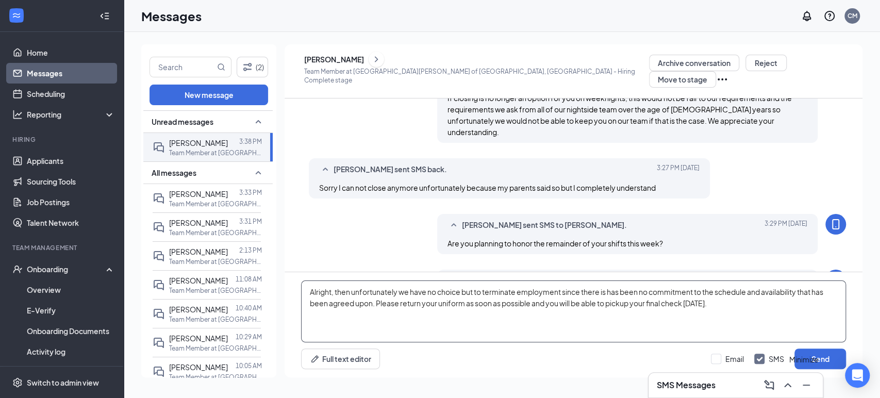
type textarea "Alright, then unfortunately we have no choice but to terminate employment since…"
click at [803, 365] on div "Minimize" at bounding box center [803, 359] width 29 height 11
click at [833, 354] on button "Send" at bounding box center [820, 358] width 52 height 21
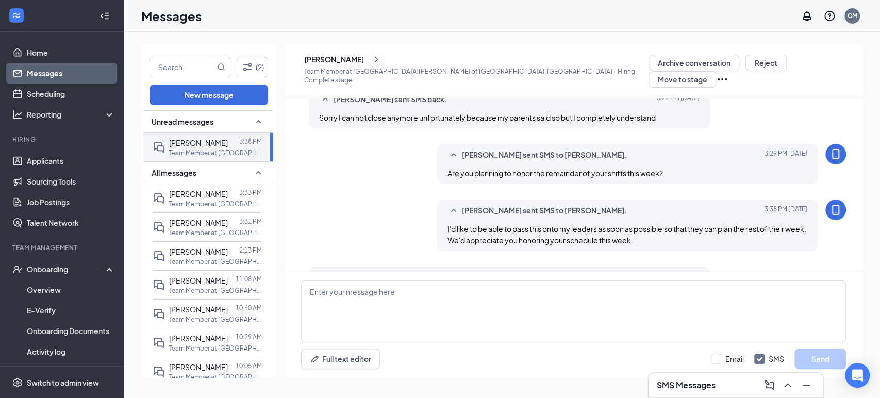
scroll to position [532, 0]
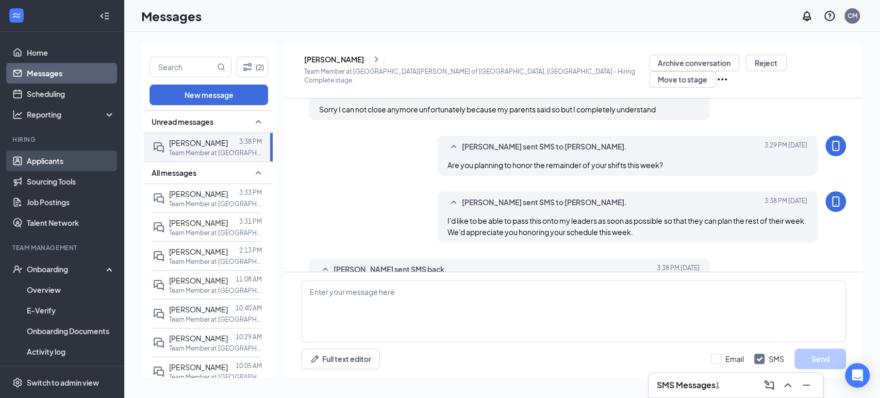
click at [59, 167] on link "Applicants" at bounding box center [71, 160] width 88 height 21
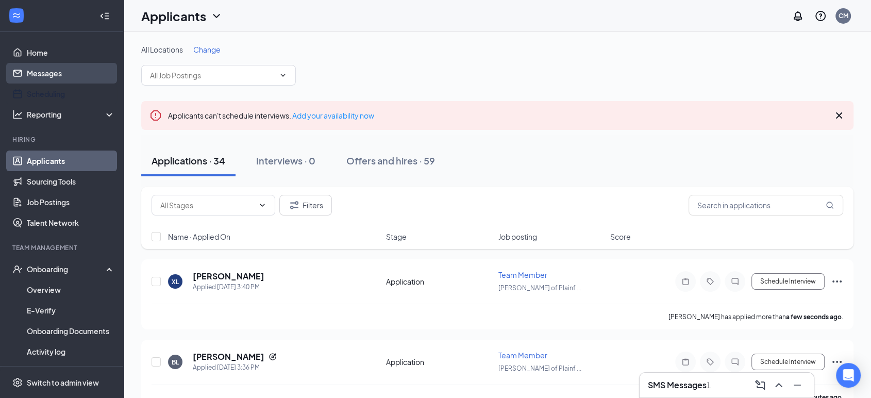
click at [60, 70] on link "Messages" at bounding box center [71, 73] width 88 height 21
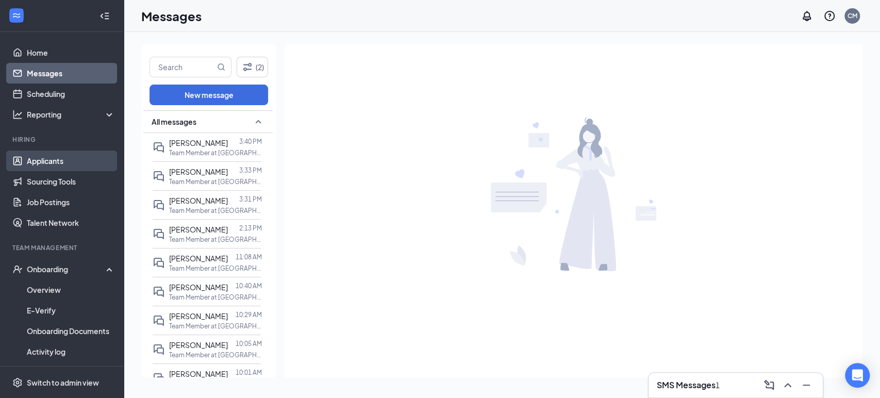
click at [70, 161] on link "Applicants" at bounding box center [71, 160] width 88 height 21
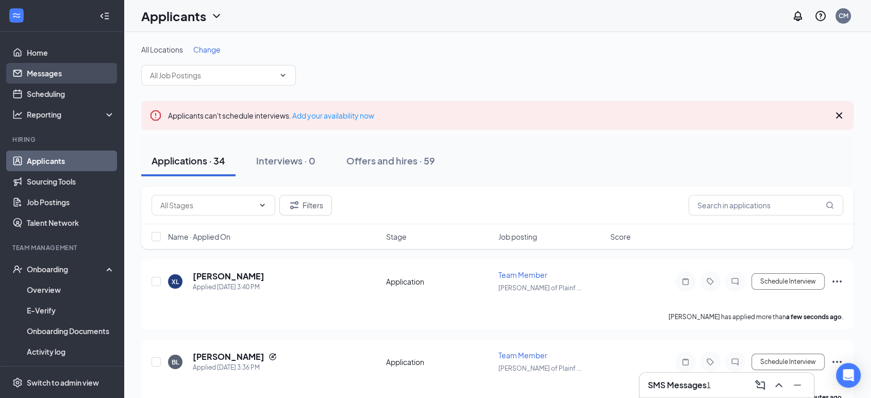
click at [72, 65] on link "Messages" at bounding box center [71, 73] width 88 height 21
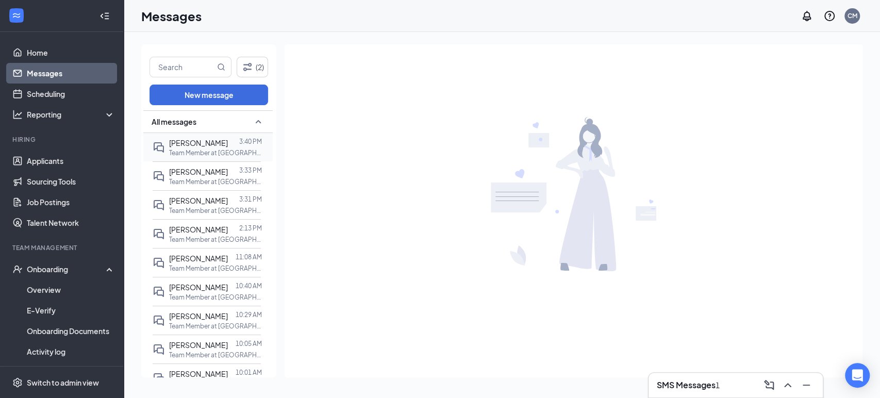
click at [187, 147] on div "David Desgarennes" at bounding box center [198, 142] width 59 height 11
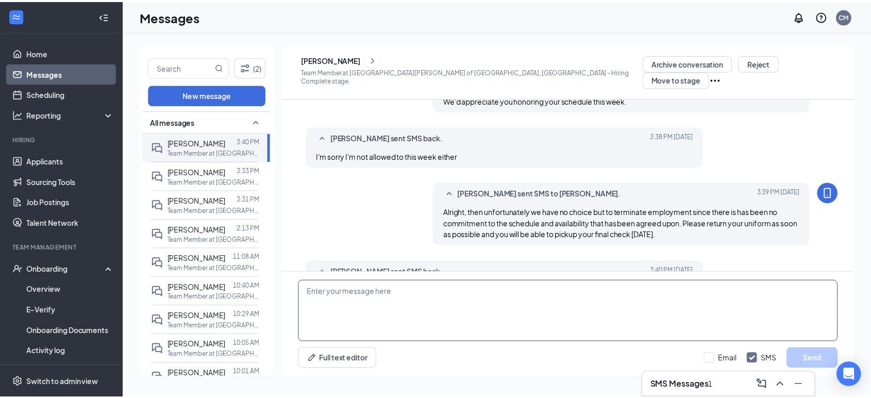
scroll to position [511, 0]
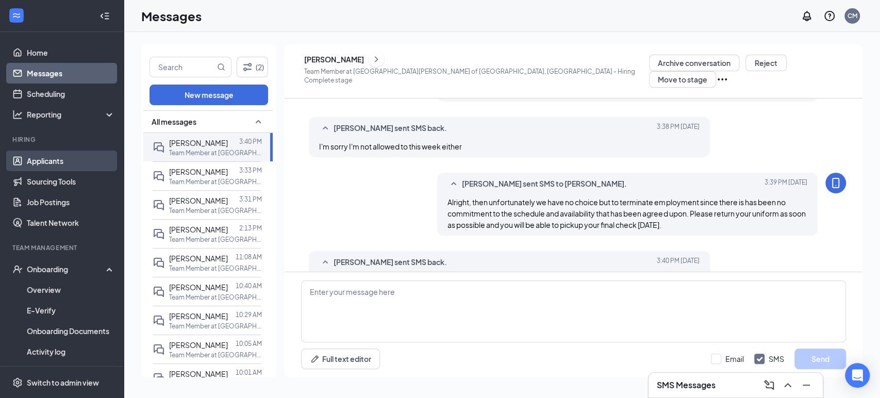
click at [70, 168] on link "Applicants" at bounding box center [71, 160] width 88 height 21
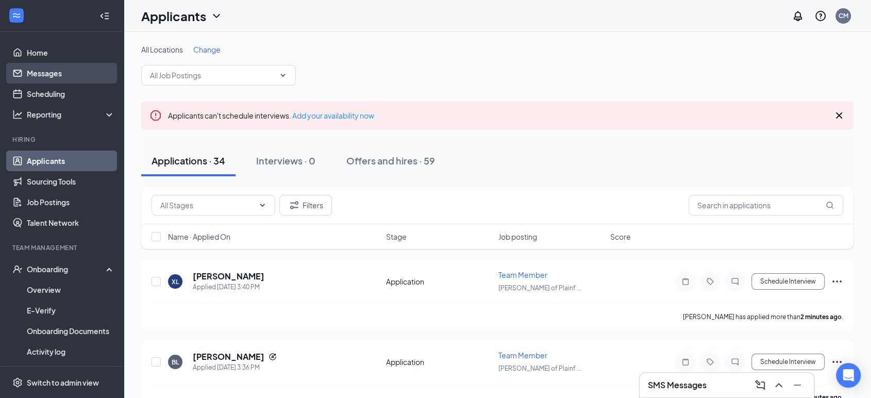
click at [58, 76] on link "Messages" at bounding box center [71, 73] width 88 height 21
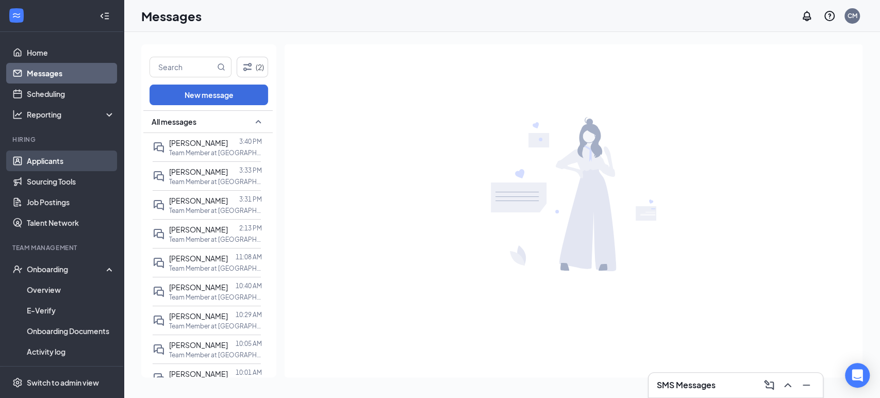
click at [67, 155] on link "Applicants" at bounding box center [71, 160] width 88 height 21
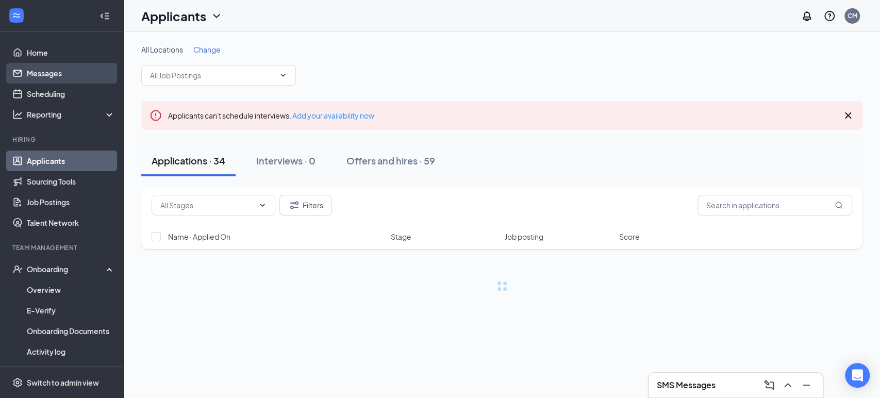
click at [64, 76] on link "Messages" at bounding box center [71, 73] width 88 height 21
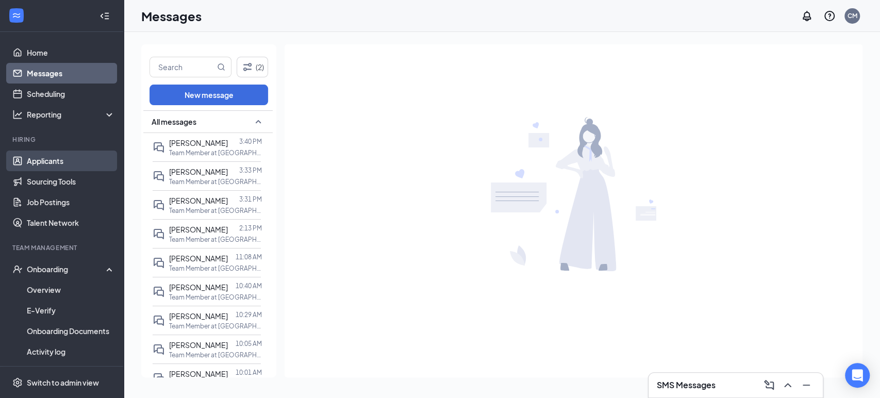
click at [64, 171] on link "Applicants" at bounding box center [71, 160] width 88 height 21
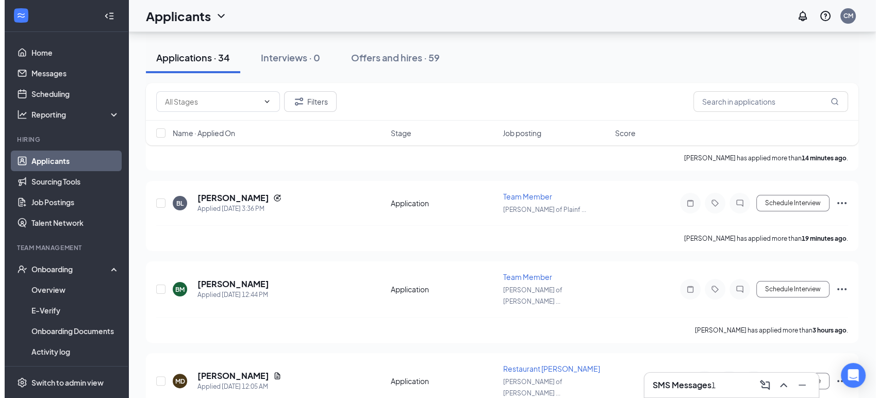
scroll to position [286, 0]
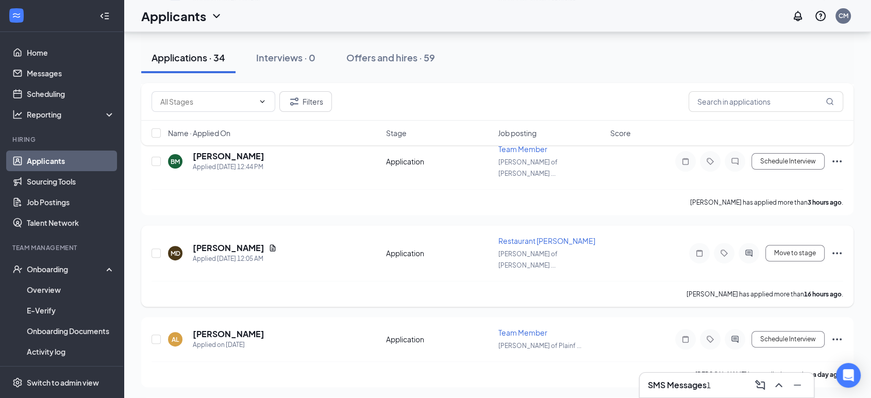
click at [748, 243] on div at bounding box center [748, 253] width 21 height 21
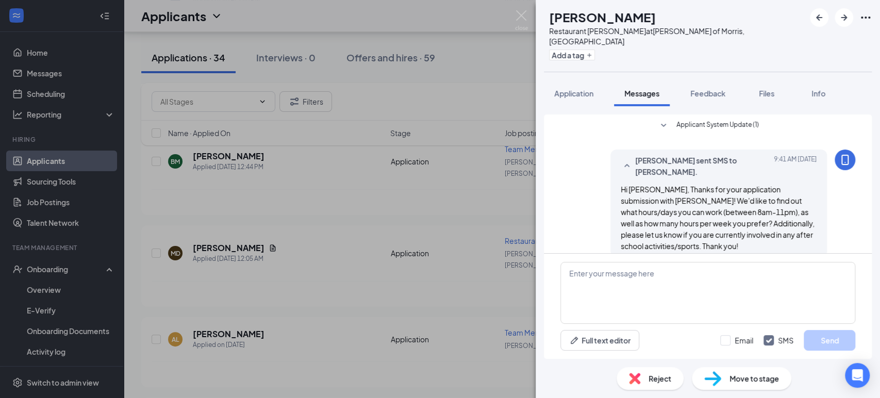
click at [668, 371] on div "Reject" at bounding box center [649, 378] width 67 height 23
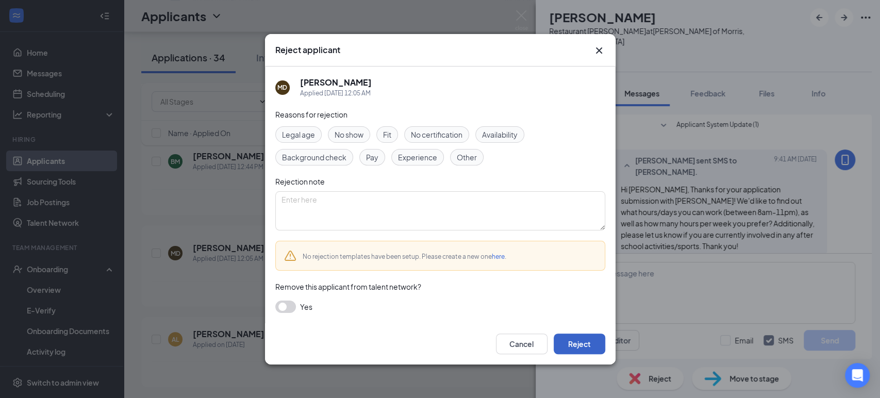
click at [571, 342] on button "Reject" at bounding box center [579, 343] width 52 height 21
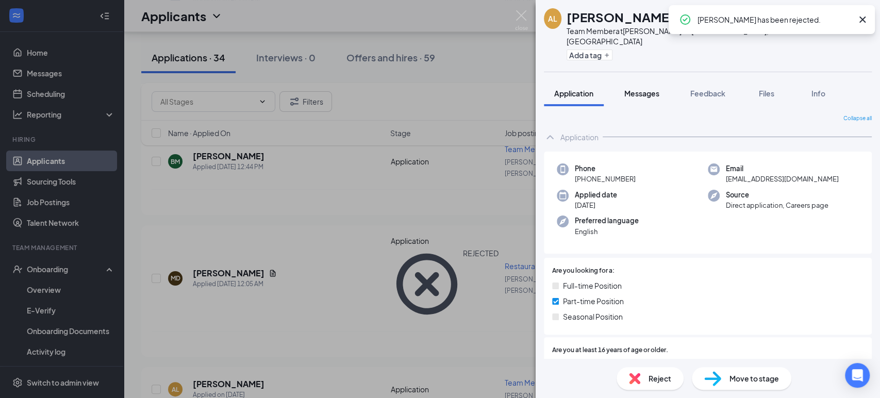
click at [640, 89] on span "Messages" at bounding box center [641, 93] width 35 height 9
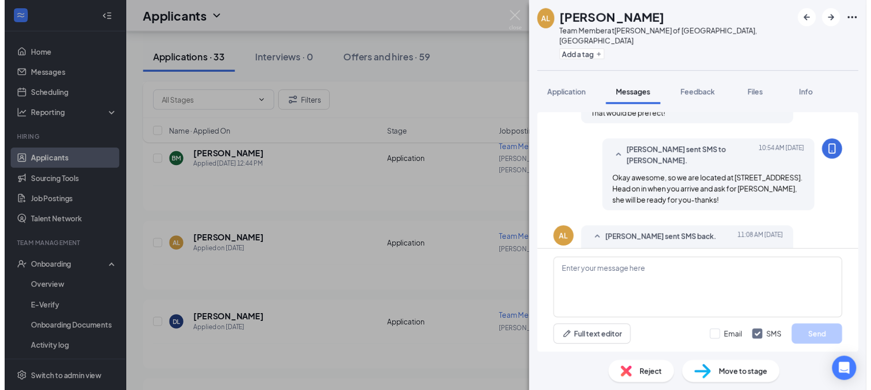
scroll to position [786, 0]
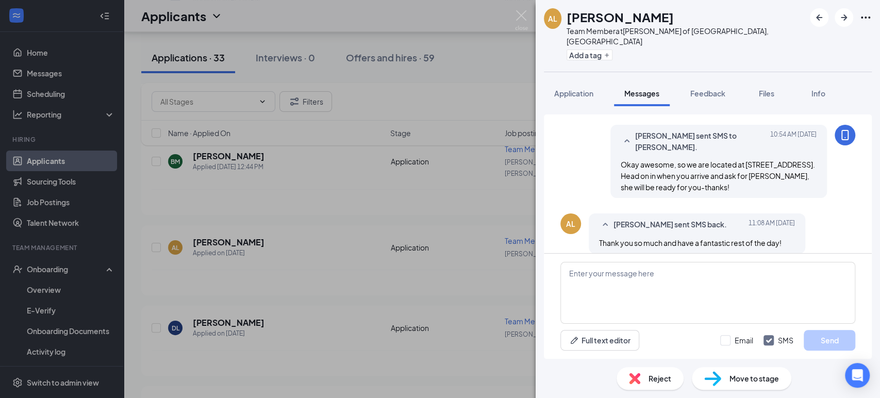
click at [481, 187] on div "AL Aurelius Lennon-Rios Team Member at Culver's of Plainfield, IL Add a tag App…" at bounding box center [440, 199] width 880 height 398
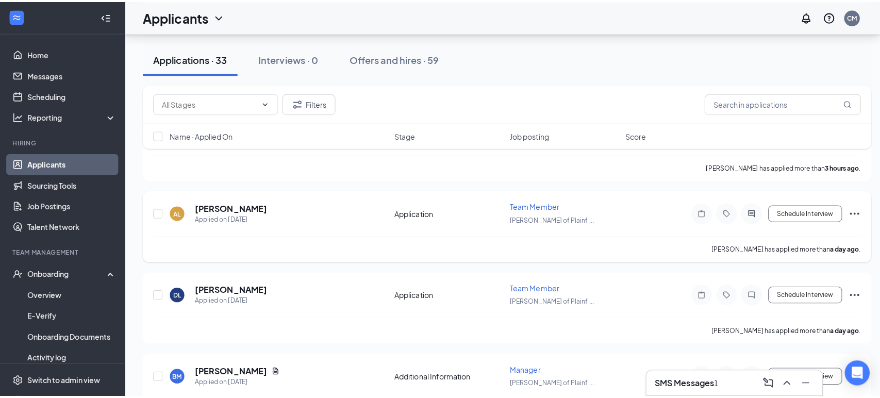
scroll to position [343, 0]
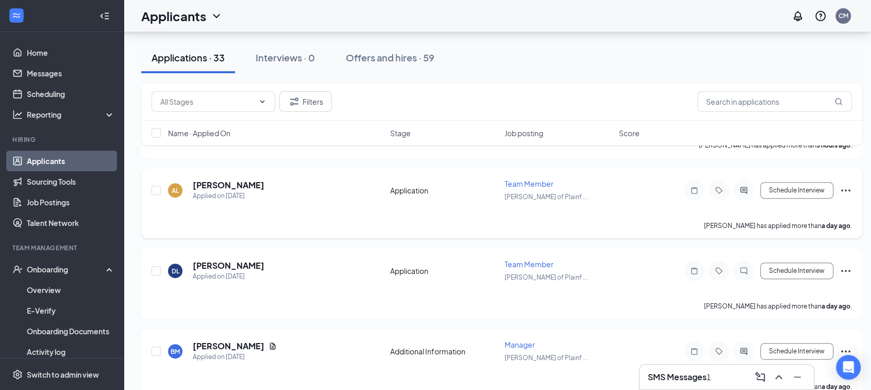
click at [740, 180] on div at bounding box center [743, 190] width 21 height 21
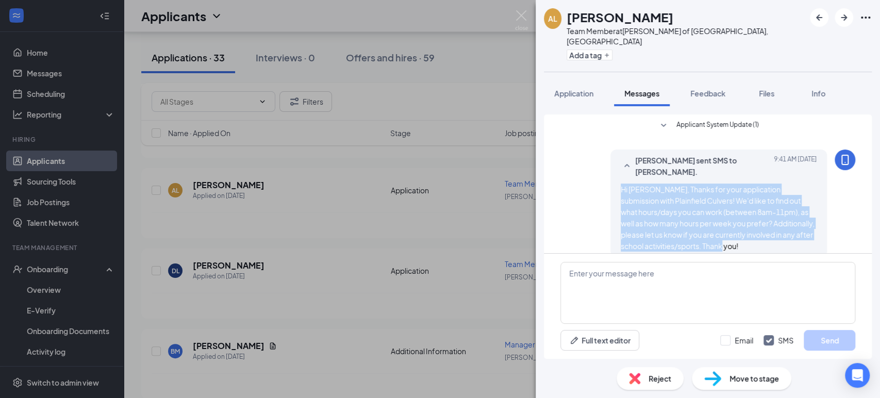
drag, startPoint x: 720, startPoint y: 239, endPoint x: 649, endPoint y: 192, distance: 85.5
click at [620, 183] on div "Hi Aurelius, Thanks for your application submission with Plainfield Culvers! We…" at bounding box center [718, 217] width 196 height 68
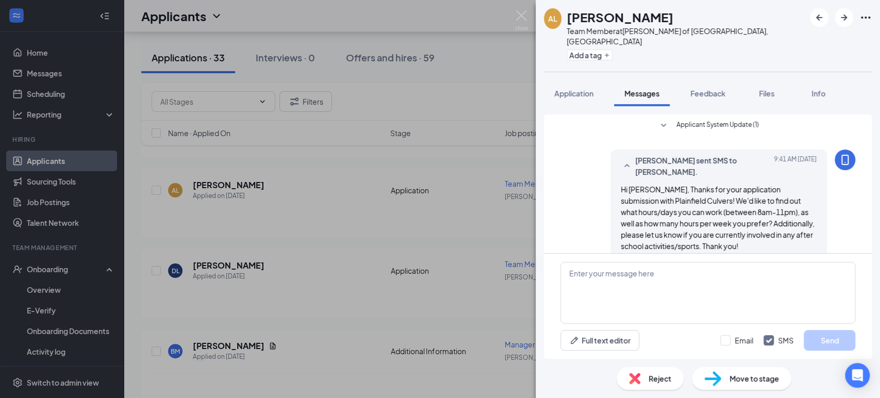
click at [514, 86] on div "AL Aurelius Lennon-Rios Team Member at Culver's of Plainfield, IL Add a tag App…" at bounding box center [440, 199] width 880 height 398
click at [371, 285] on div "AL Aurelius Lennon-Rios Team Member at Culver's of Plainfield, IL Add a tag App…" at bounding box center [440, 199] width 880 height 398
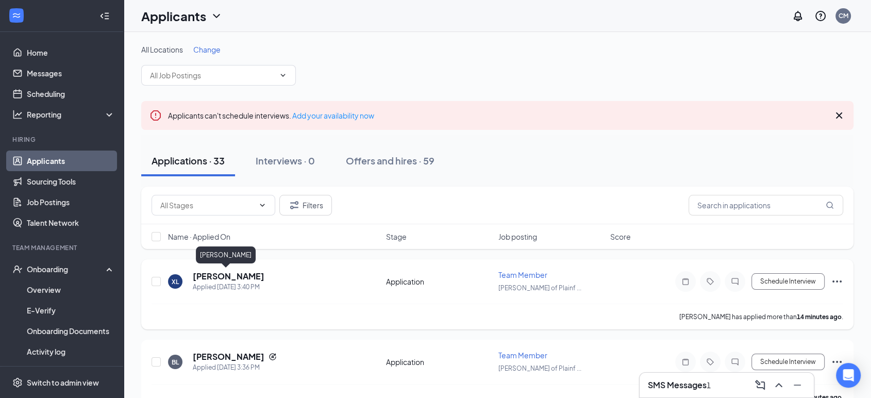
click at [230, 274] on h5 "Xavier Lopez" at bounding box center [229, 276] width 72 height 11
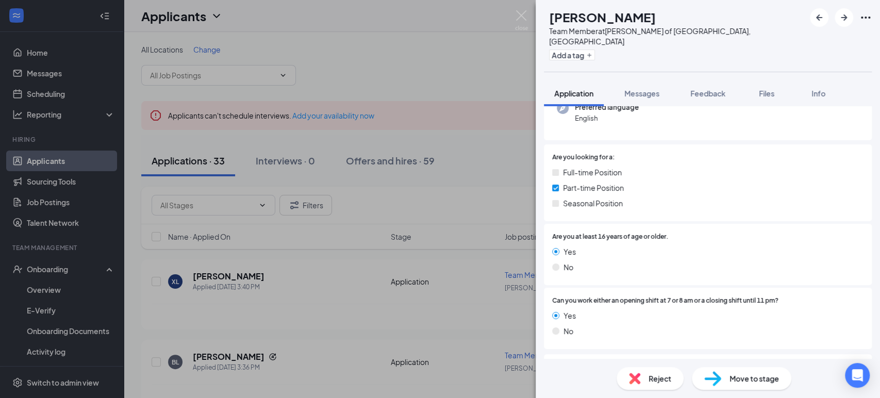
scroll to position [158, 0]
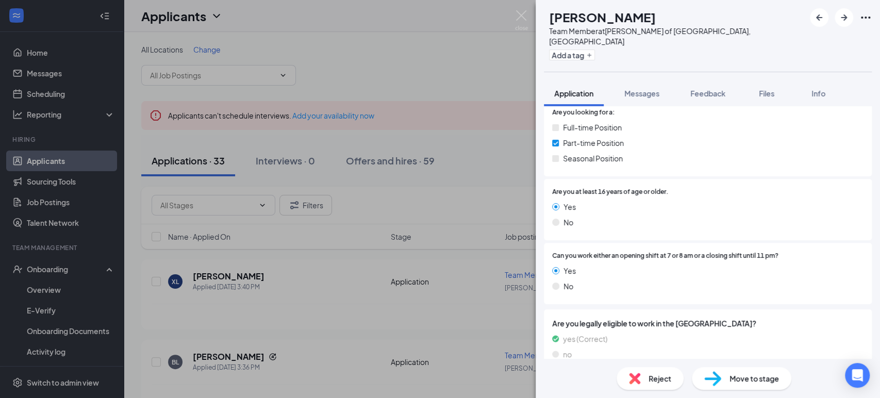
click at [678, 80] on div "Application Messages Feedback Files Info" at bounding box center [708, 93] width 328 height 26
click at [659, 89] on span "Messages" at bounding box center [641, 93] width 35 height 9
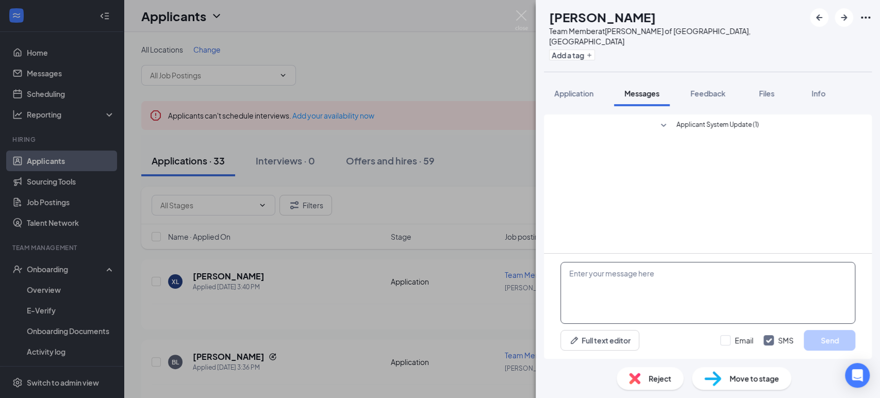
paste textarea "Hi Aurelius, Thanks for your application submission with Plainfield Culvers! We…"
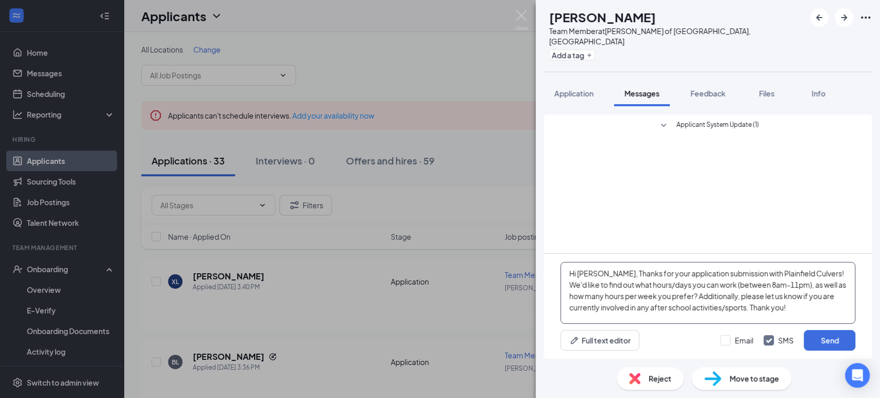
drag, startPoint x: 606, startPoint y: 275, endPoint x: 578, endPoint y: 272, distance: 28.0
click at [578, 272] on textarea "Hi Aurelius, Thanks for your application submission with Plainfield Culvers! We…" at bounding box center [707, 293] width 295 height 62
type textarea "Hi Xavier, Thanks for your application submission with Plainfield Culvers! We'd…"
click at [850, 341] on button "Send" at bounding box center [829, 340] width 52 height 21
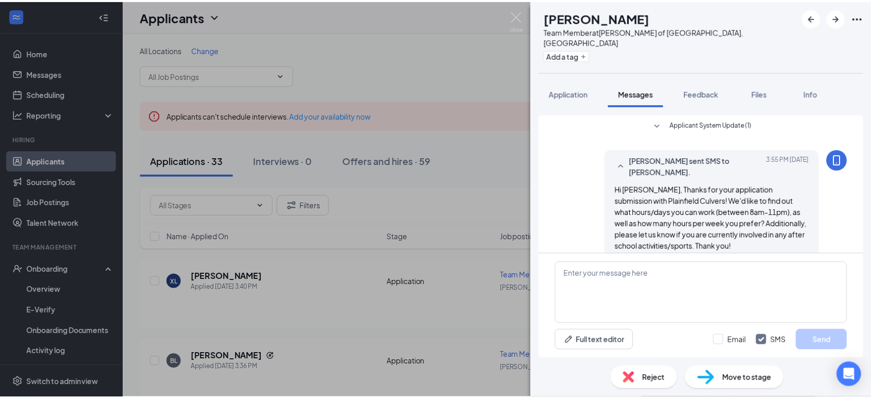
scroll to position [3, 0]
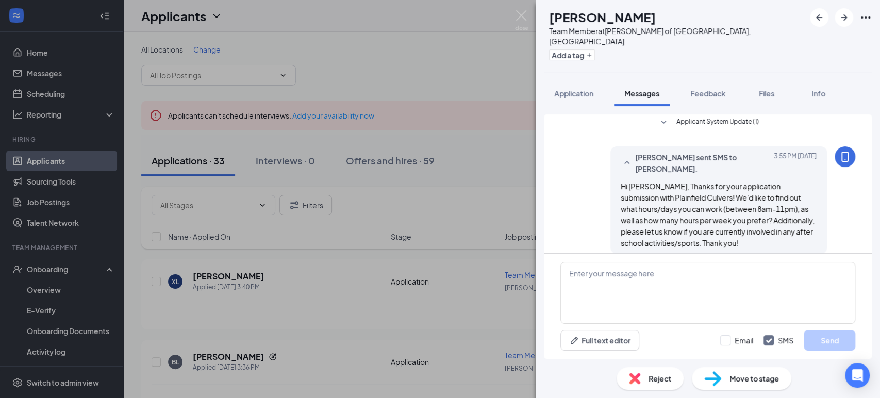
click at [453, 225] on div "XL Xavier Lopez Team Member at Culver's of Plainfield, IL Add a tag Application…" at bounding box center [440, 199] width 880 height 398
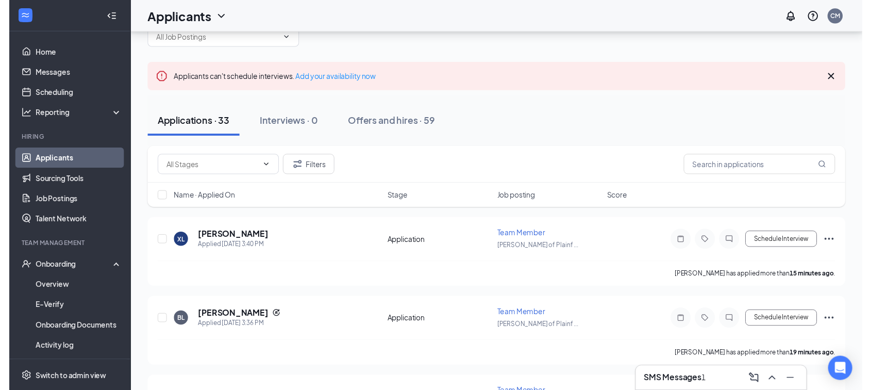
scroll to position [114, 0]
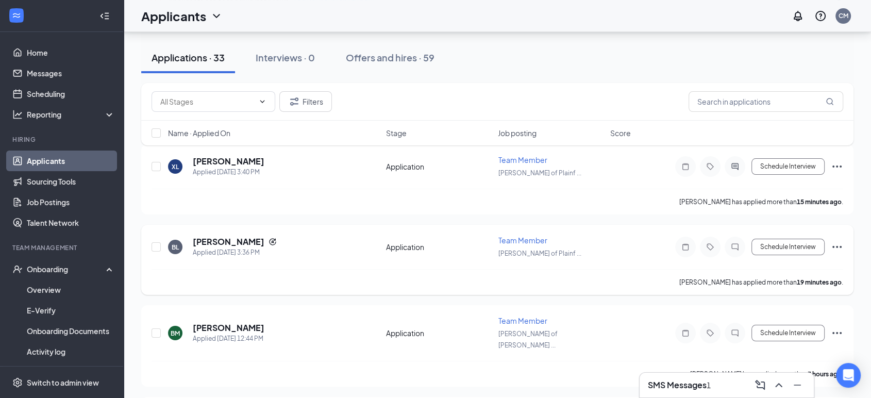
click at [251, 239] on div "Braxton Lyons" at bounding box center [235, 241] width 84 height 11
click at [236, 240] on h5 "Braxton Lyons" at bounding box center [229, 241] width 72 height 11
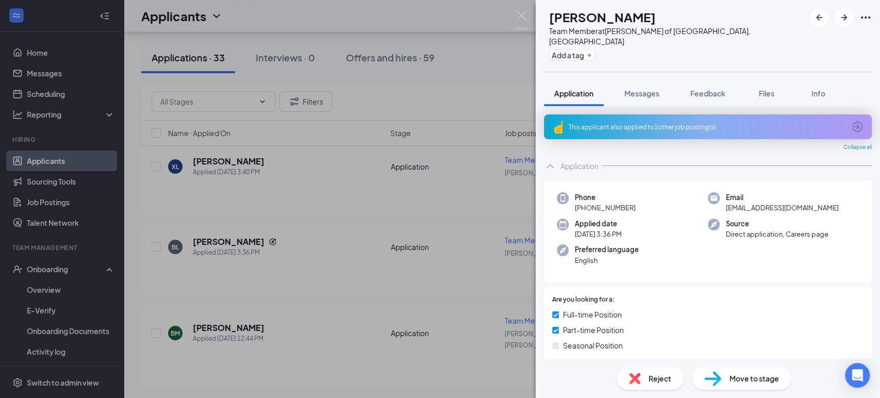
click at [668, 123] on div "This applicant also applied to 1 other job posting(s)" at bounding box center [706, 127] width 276 height 9
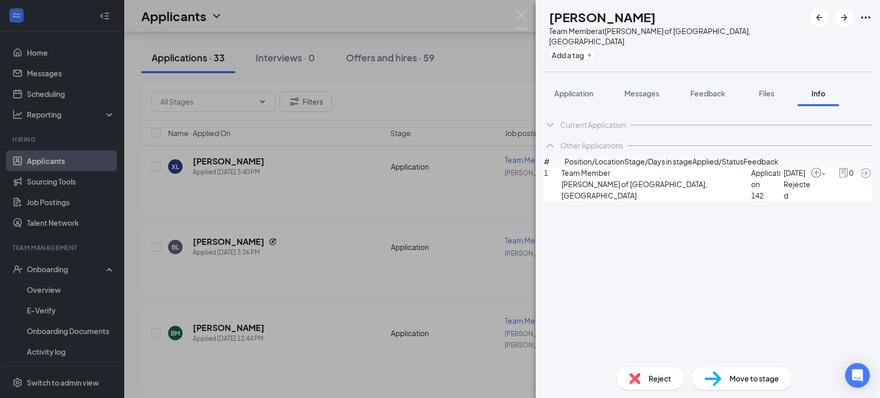
click at [859, 179] on icon "ArrowCircle" at bounding box center [865, 173] width 12 height 12
click at [42, 159] on div "BL Braxton Lyons Team Member at Culver's of Plainfield, IL Add a tag Applicatio…" at bounding box center [440, 199] width 880 height 398
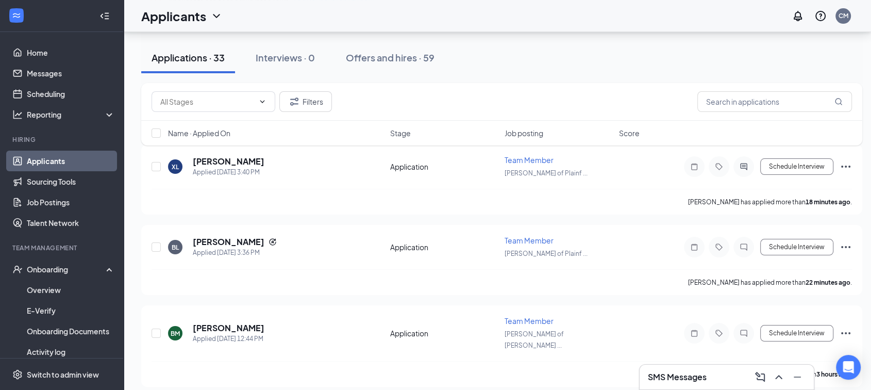
click at [40, 159] on link "Applicants" at bounding box center [71, 160] width 88 height 21
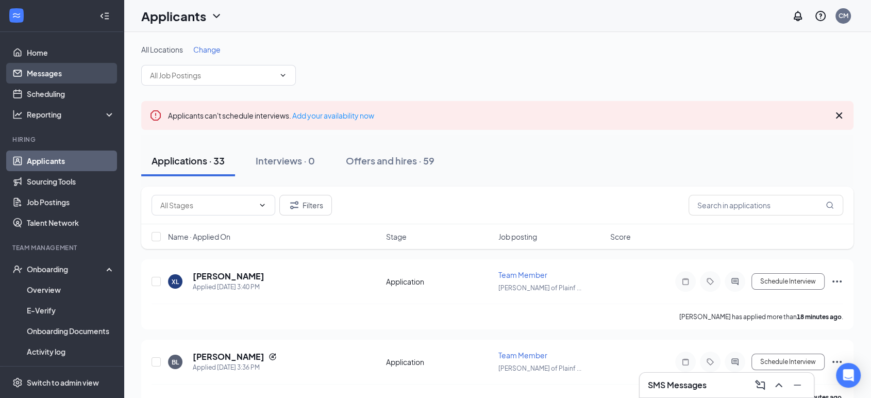
click at [55, 77] on link "Messages" at bounding box center [71, 73] width 88 height 21
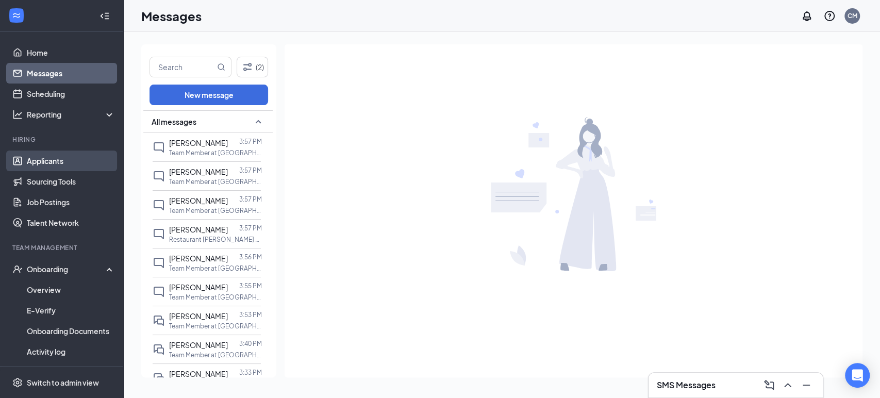
click at [49, 159] on link "Applicants" at bounding box center [71, 160] width 88 height 21
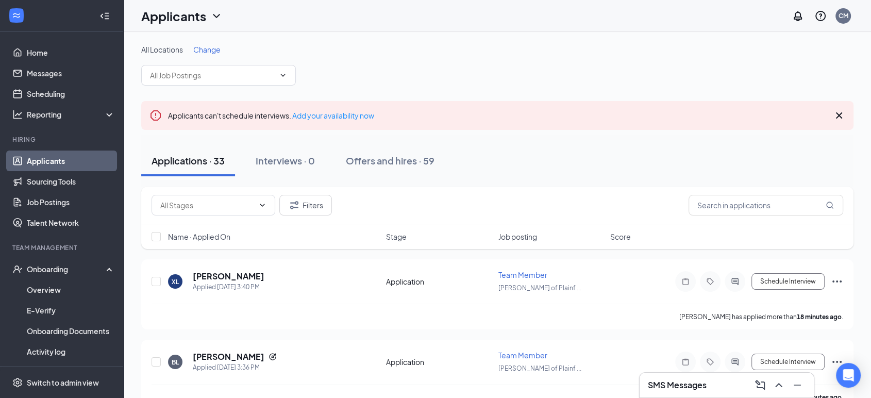
click at [833, 111] on icon "Cross" at bounding box center [839, 115] width 12 height 12
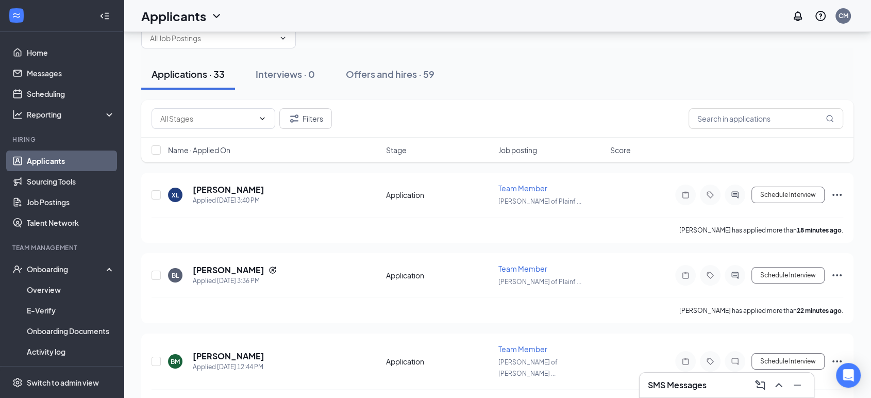
scroll to position [57, 0]
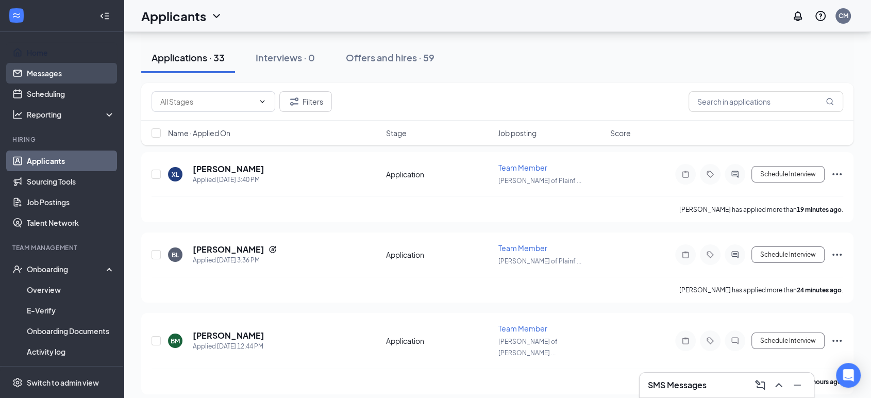
click at [61, 65] on link "Messages" at bounding box center [71, 73] width 88 height 21
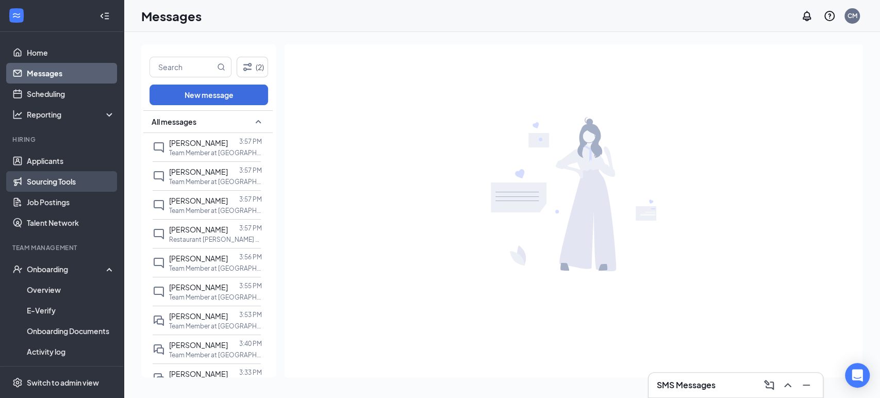
click at [37, 172] on link "Sourcing Tools" at bounding box center [71, 181] width 88 height 21
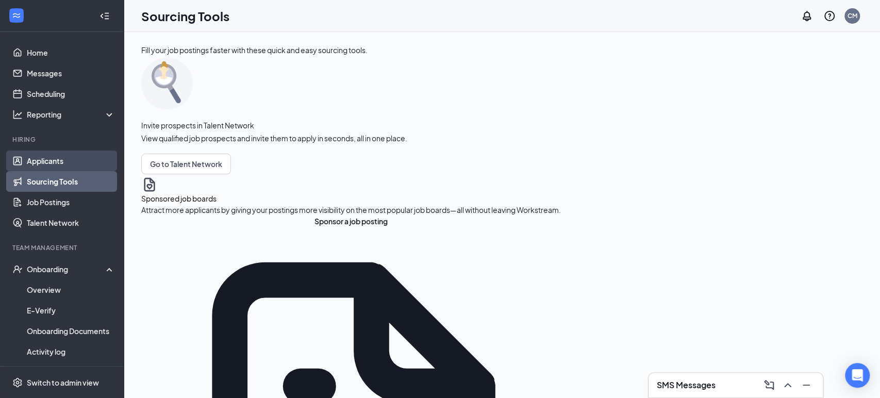
click at [74, 163] on link "Applicants" at bounding box center [71, 160] width 88 height 21
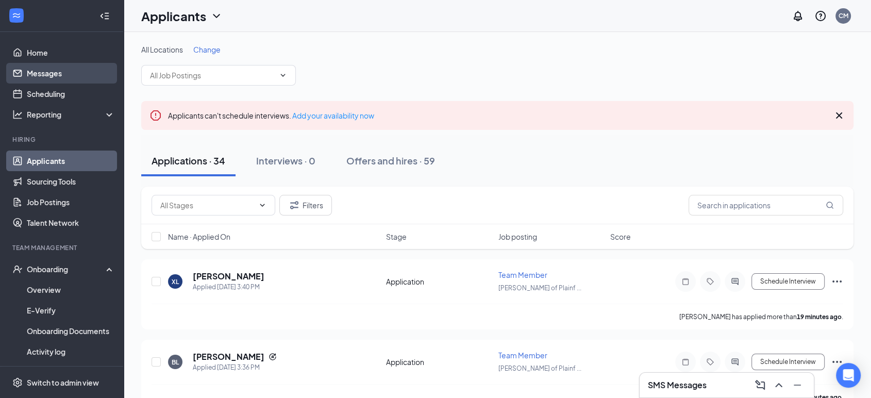
click at [37, 65] on link "Messages" at bounding box center [71, 73] width 88 height 21
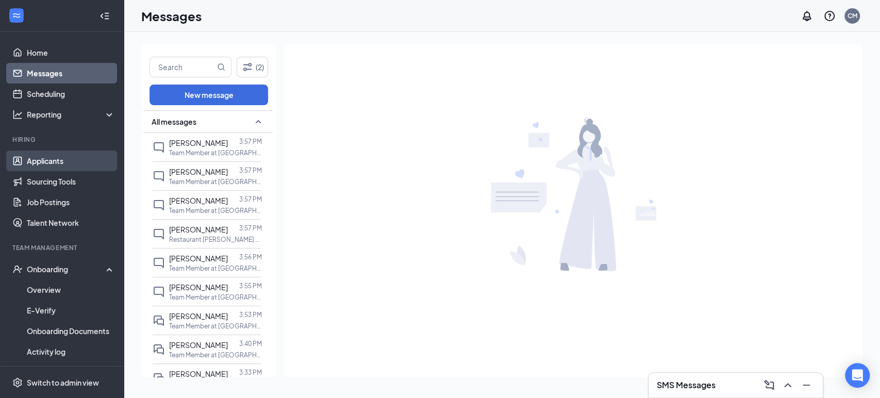
click at [68, 162] on link "Applicants" at bounding box center [71, 160] width 88 height 21
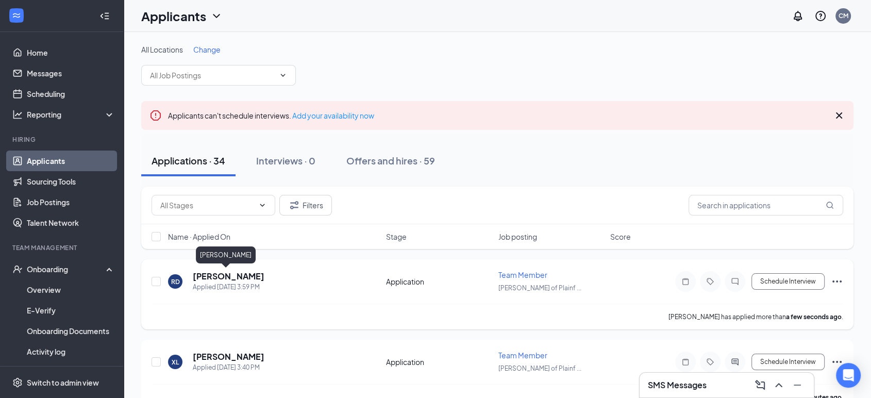
click at [225, 274] on h5 "Ryan Duenas" at bounding box center [229, 276] width 72 height 11
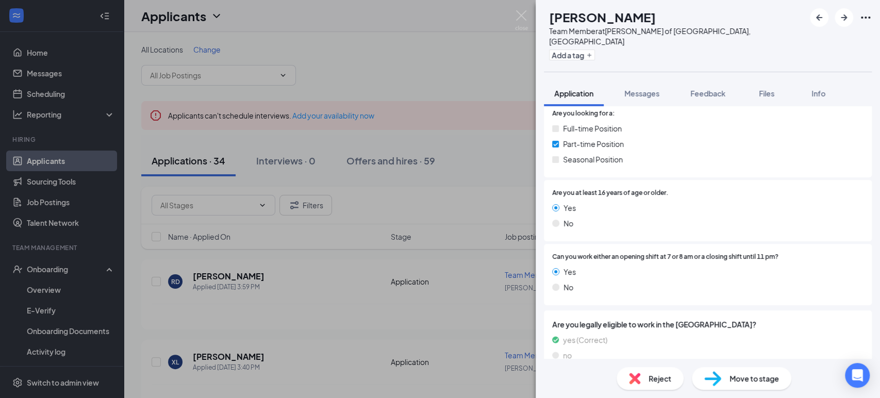
scroll to position [159, 0]
click at [634, 89] on span "Messages" at bounding box center [641, 93] width 35 height 9
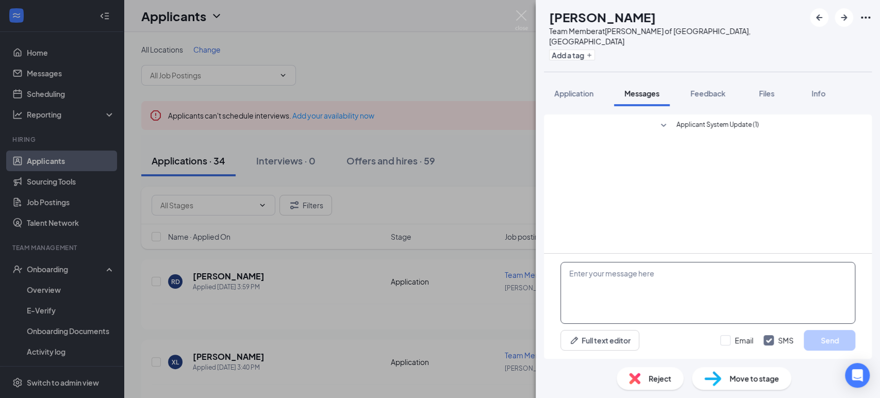
paste textarea "Hi Aurelius, Thanks for your application submission with Plainfield Culvers! We…"
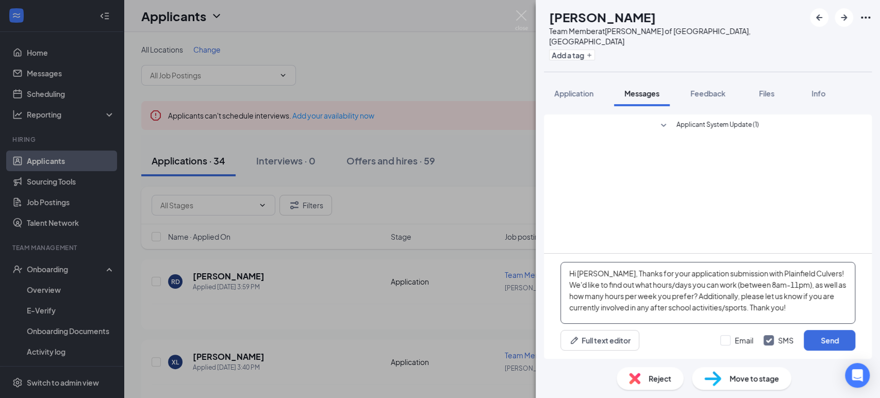
drag, startPoint x: 601, startPoint y: 274, endPoint x: 578, endPoint y: 272, distance: 23.3
click at [578, 272] on textarea "Hi Aurelius, Thanks for your application submission with Plainfield Culvers! We…" at bounding box center [707, 293] width 295 height 62
type textarea "Hi Ryan, Thanks for your application submission with Plainfield Culvers! We'd l…"
click at [832, 345] on button "Send" at bounding box center [829, 340] width 52 height 21
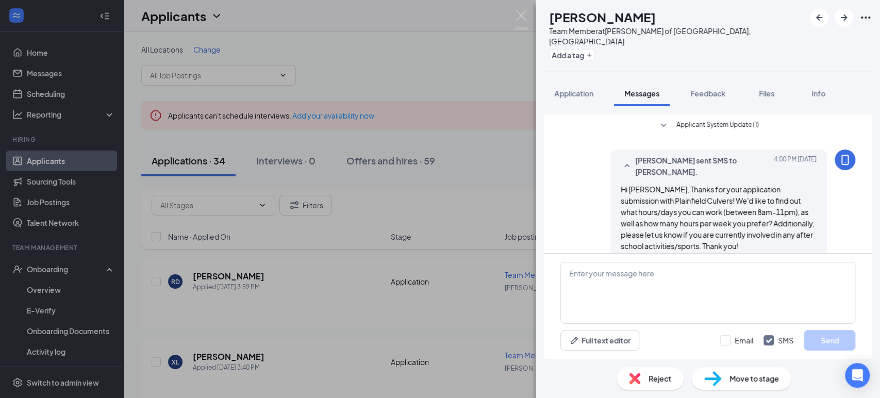
scroll to position [3, 0]
click at [375, 86] on div "RD Ryan Duenas Team Member at Culver's of Plainfield, IL Add a tag Application …" at bounding box center [440, 199] width 880 height 398
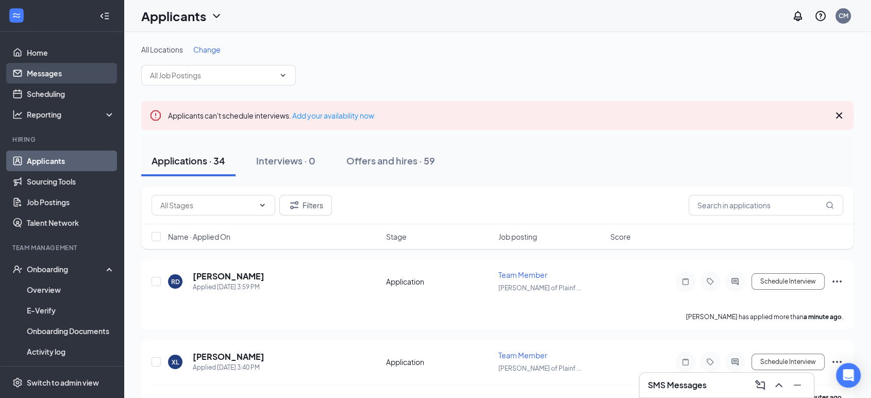
click at [76, 63] on link "Messages" at bounding box center [71, 73] width 88 height 21
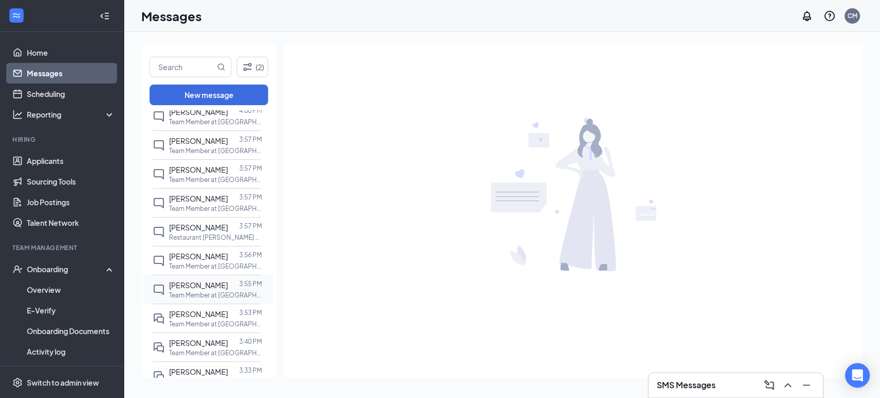
scroll to position [57, 0]
drag, startPoint x: 172, startPoint y: 321, endPoint x: 279, endPoint y: 313, distance: 108.0
click at [172, 321] on div "David Desgarennes 3:40 PM Team Member at Culver's of Plainfield, IL" at bounding box center [215, 321] width 93 height 20
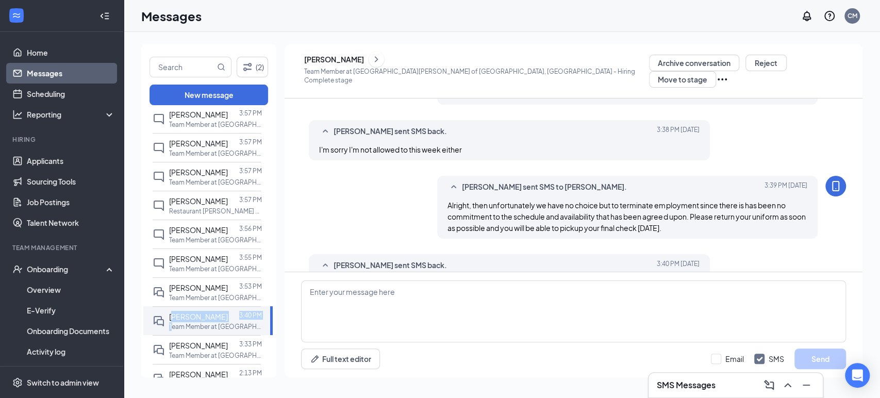
scroll to position [511, 0]
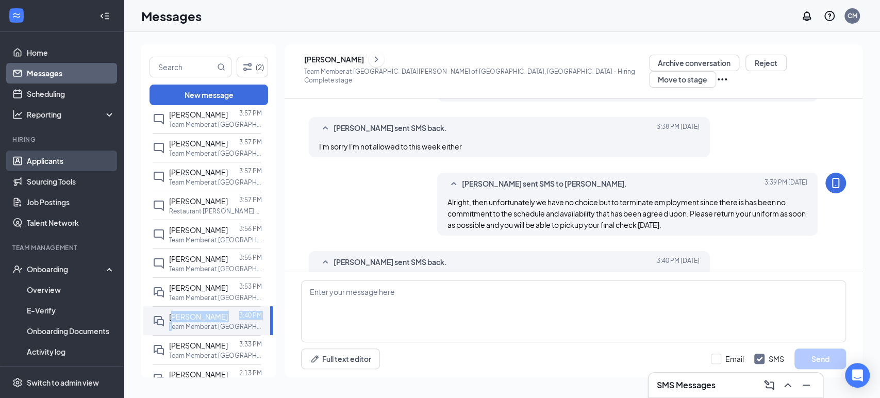
click at [74, 157] on link "Applicants" at bounding box center [71, 160] width 88 height 21
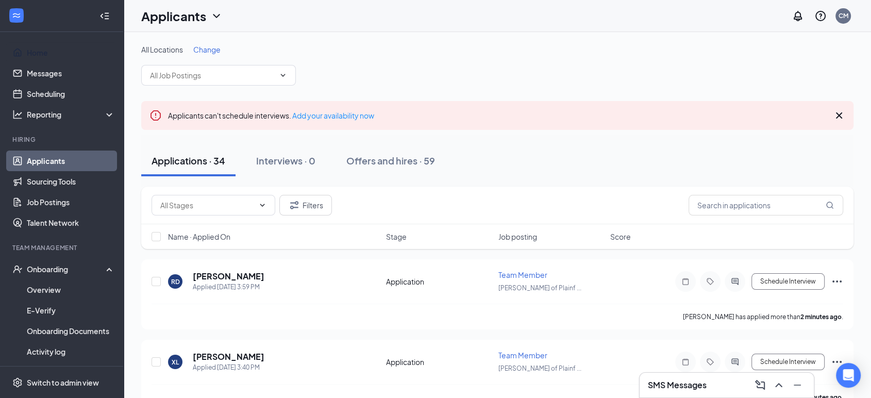
drag, startPoint x: 38, startPoint y: 70, endPoint x: 164, endPoint y: 119, distance: 136.1
click at [38, 70] on link "Messages" at bounding box center [71, 73] width 88 height 21
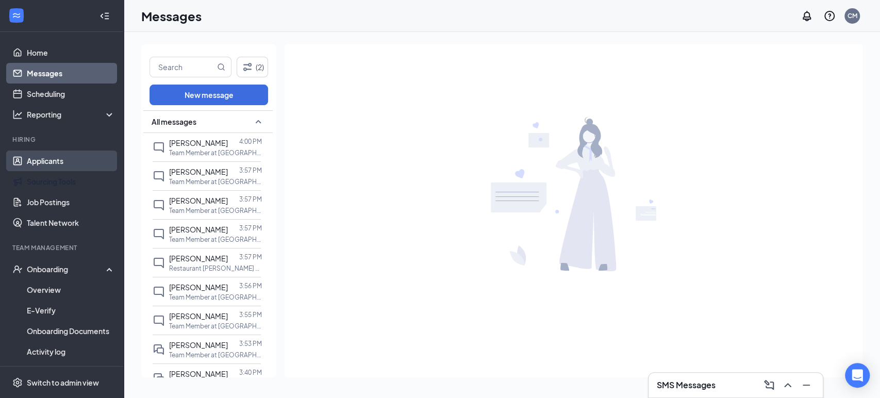
drag, startPoint x: 48, startPoint y: 182, endPoint x: 46, endPoint y: 162, distance: 20.2
click at [48, 182] on link "Sourcing Tools" at bounding box center [71, 181] width 88 height 21
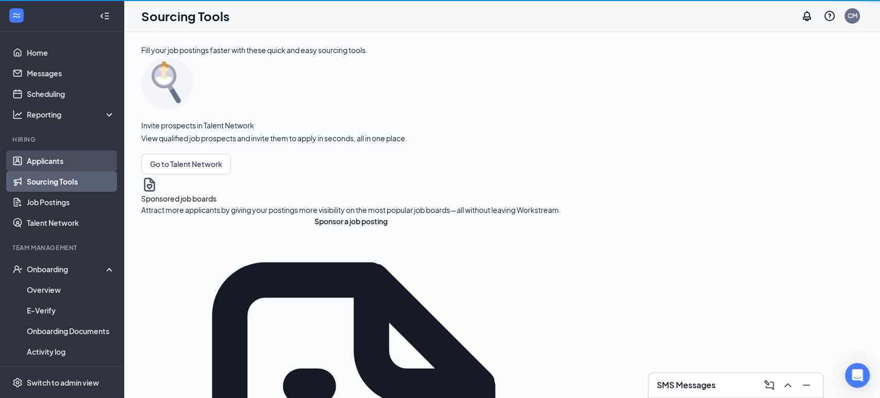
click at [46, 162] on link "Applicants" at bounding box center [71, 160] width 88 height 21
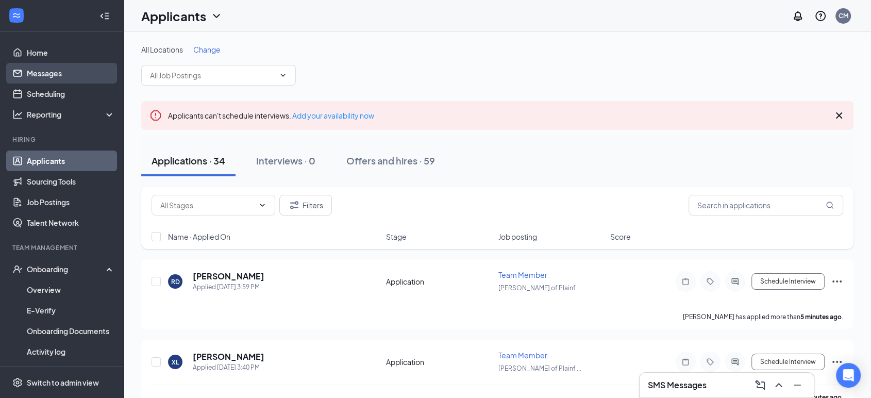
click at [48, 81] on link "Messages" at bounding box center [71, 73] width 88 height 21
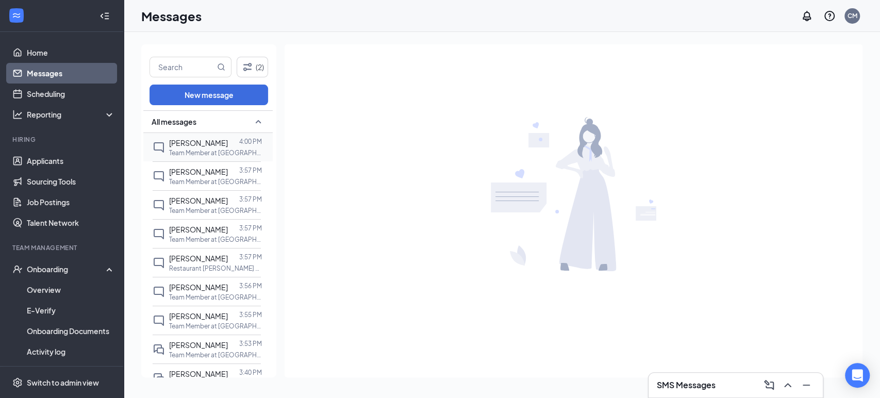
click at [190, 136] on div "Ryan Duenas 4:00 PM Team Member at Culver's of Plainfield, IL" at bounding box center [207, 147] width 108 height 28
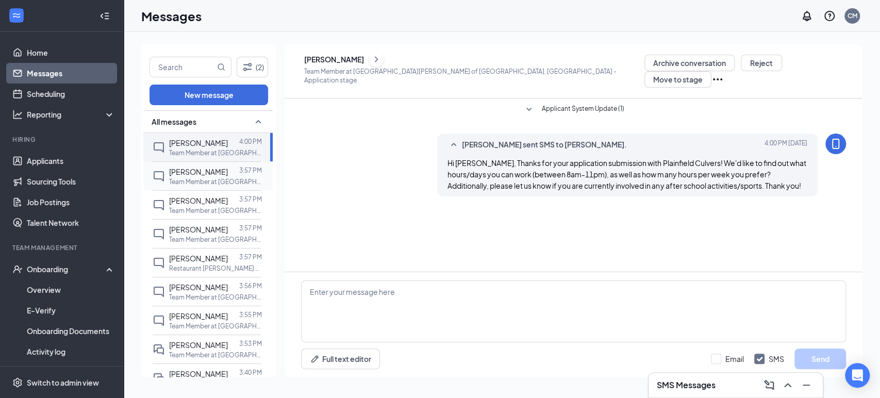
click at [208, 168] on span "joanna stasi" at bounding box center [198, 171] width 59 height 9
click at [210, 216] on div "maya orr 3:57 PM Team Member at Culver's of Plainfield, IL" at bounding box center [207, 204] width 108 height 29
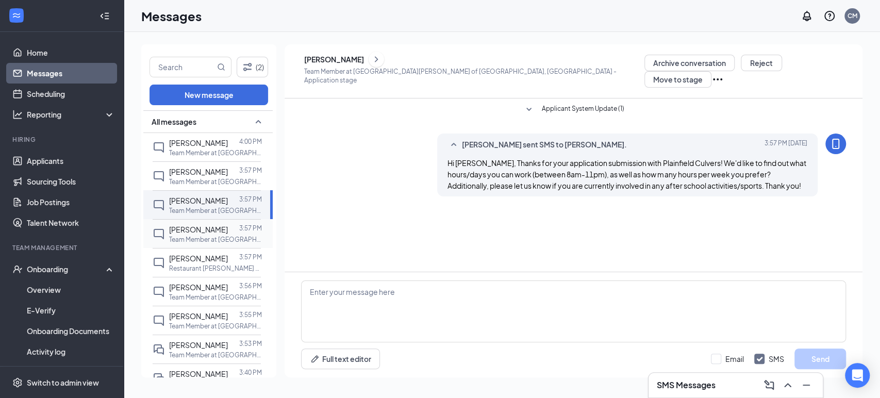
click at [209, 239] on p "Team Member at [GEOGRAPHIC_DATA][PERSON_NAME] of [GEOGRAPHIC_DATA], [GEOGRAPHIC…" at bounding box center [215, 239] width 93 height 9
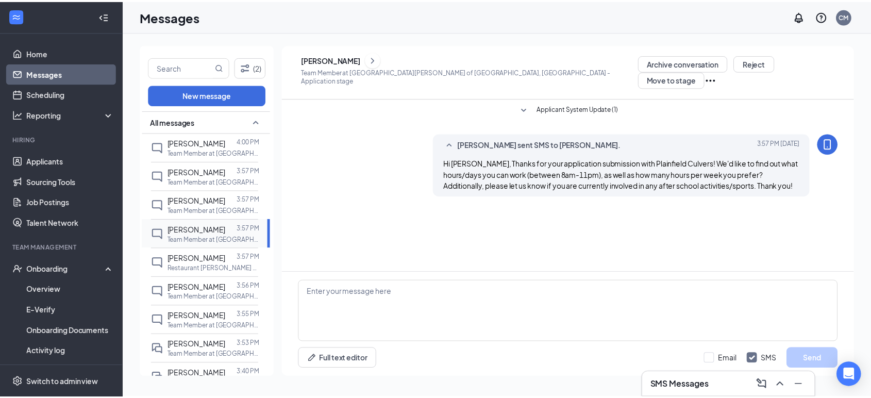
scroll to position [229, 0]
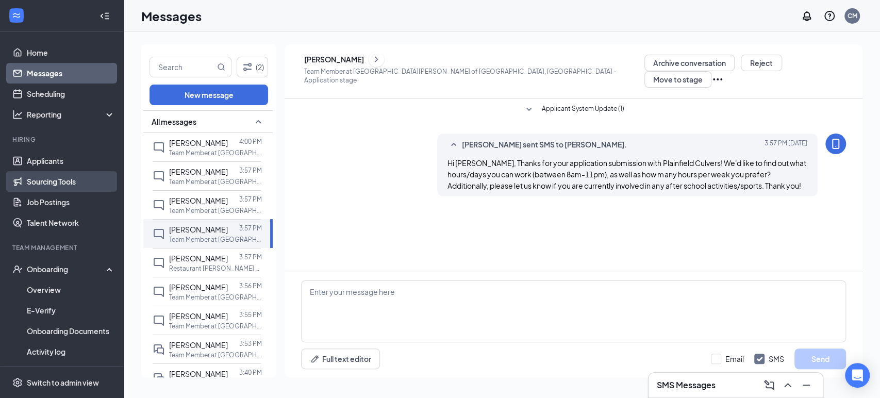
click at [54, 183] on link "Sourcing Tools" at bounding box center [71, 181] width 88 height 21
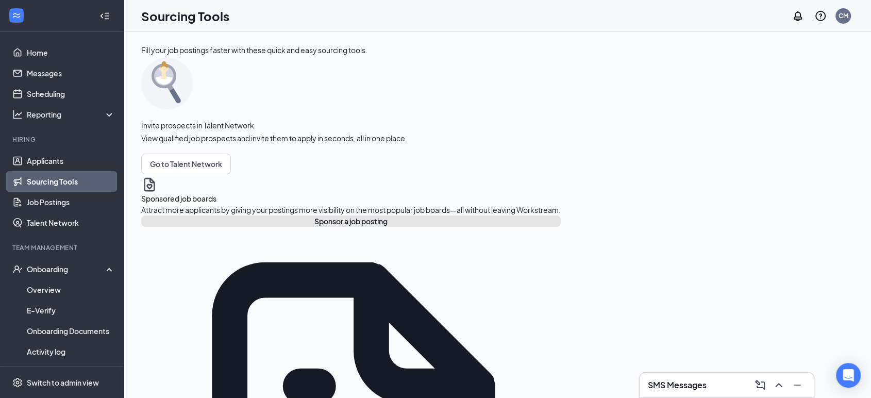
click at [232, 227] on button "Sponsor a job posting" at bounding box center [350, 220] width 419 height 11
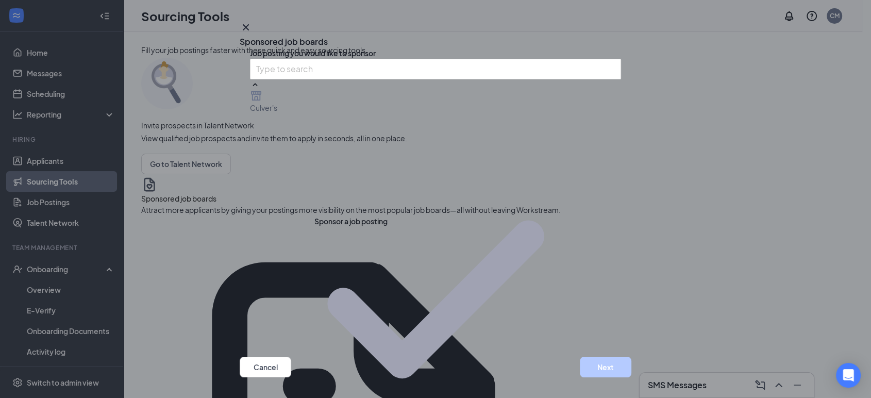
scroll to position [29, 0]
click at [593, 357] on button "Next" at bounding box center [606, 367] width 52 height 21
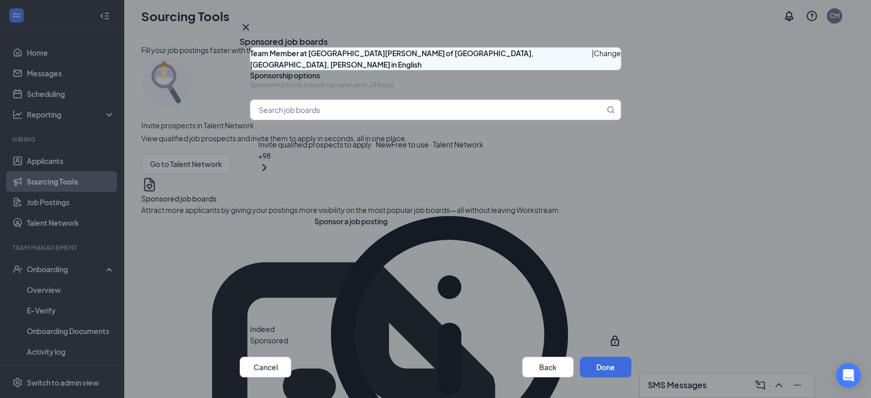
scroll to position [680, 0]
click at [249, 30] on icon "Cross" at bounding box center [246, 27] width 6 height 6
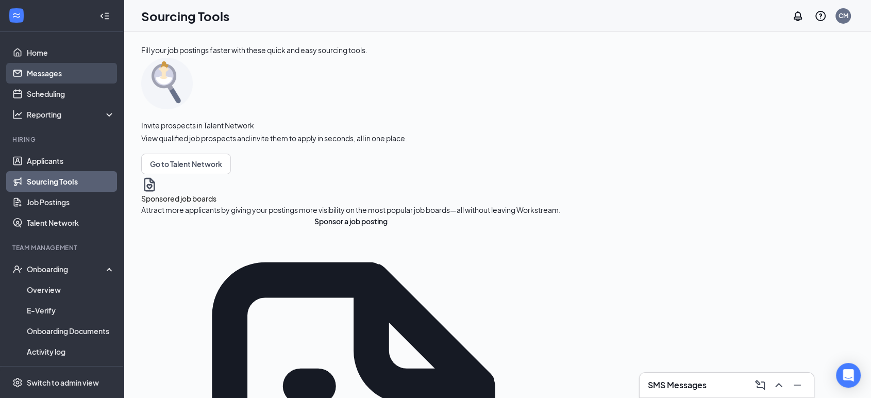
click at [27, 77] on link "Messages" at bounding box center [71, 73] width 88 height 21
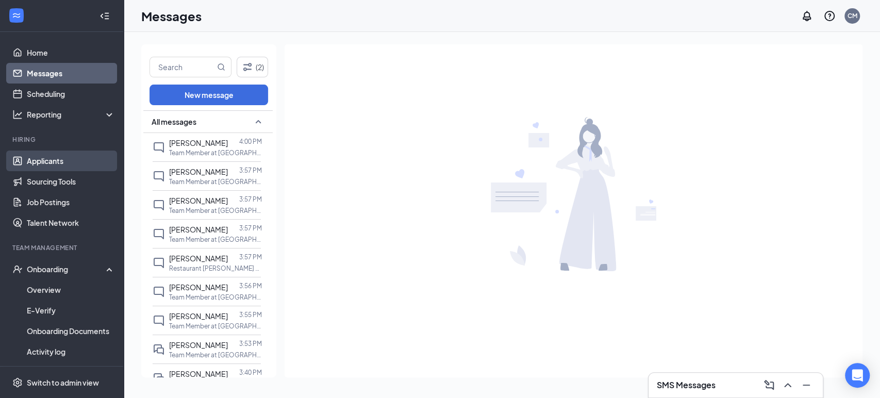
click at [41, 156] on link "Applicants" at bounding box center [71, 160] width 88 height 21
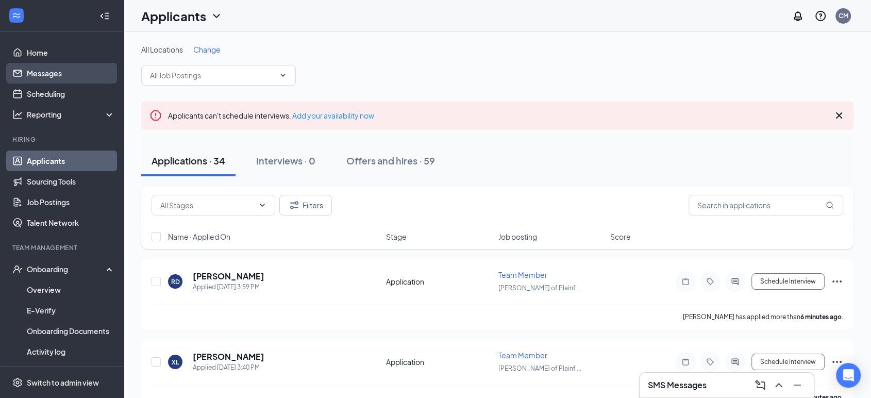
click at [58, 76] on link "Messages" at bounding box center [71, 73] width 88 height 21
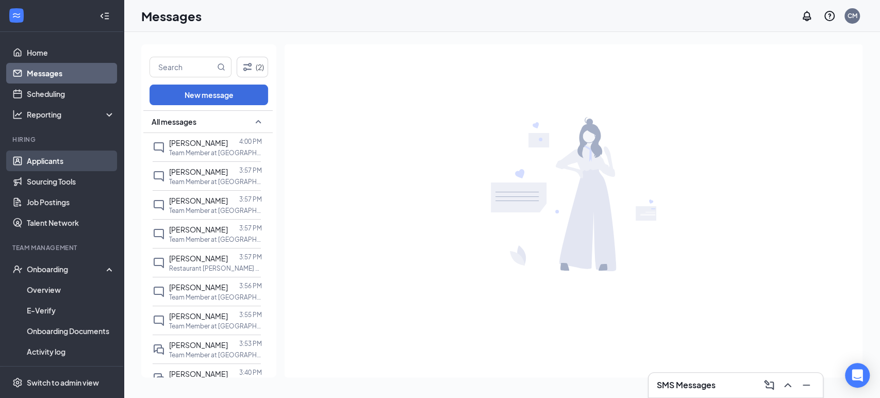
click at [63, 157] on link "Applicants" at bounding box center [71, 160] width 88 height 21
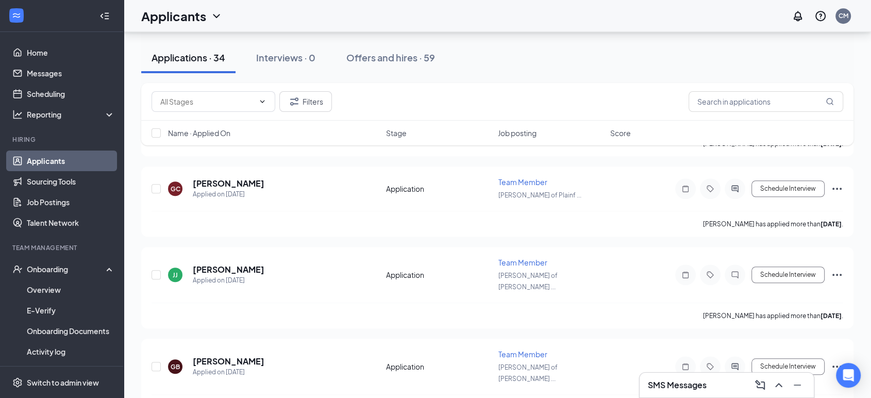
scroll to position [456, 0]
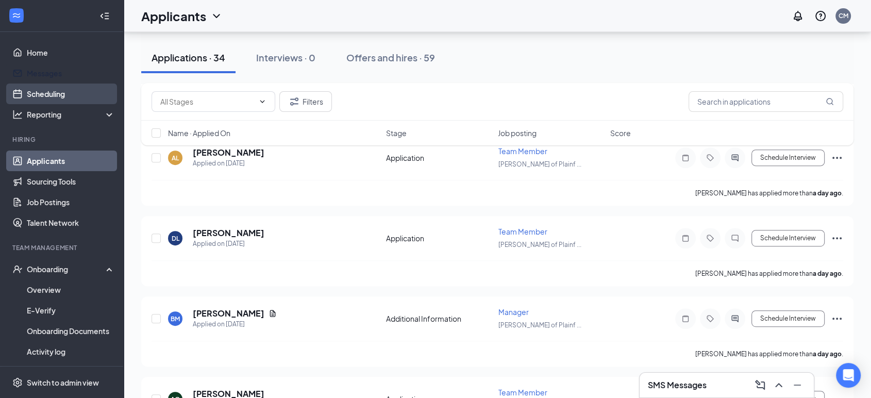
click at [56, 74] on link "Messages" at bounding box center [71, 73] width 88 height 21
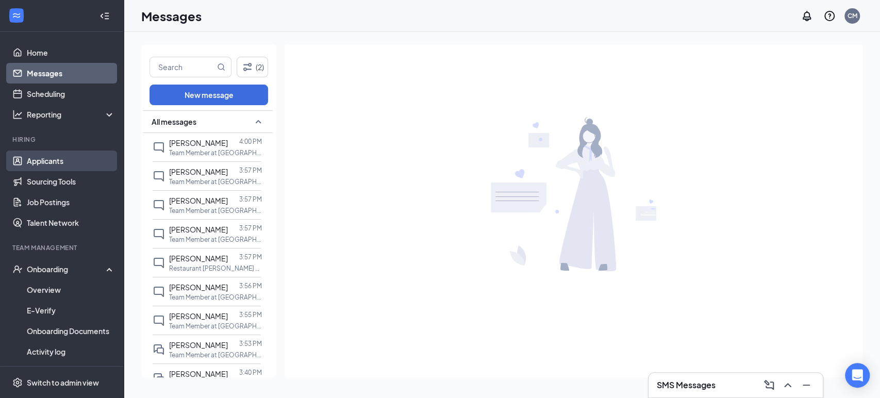
click at [74, 160] on link "Applicants" at bounding box center [71, 160] width 88 height 21
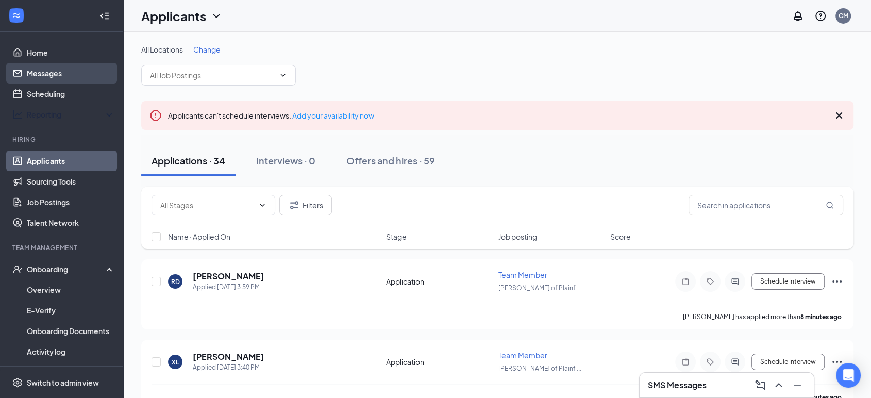
click at [69, 70] on link "Messages" at bounding box center [71, 73] width 88 height 21
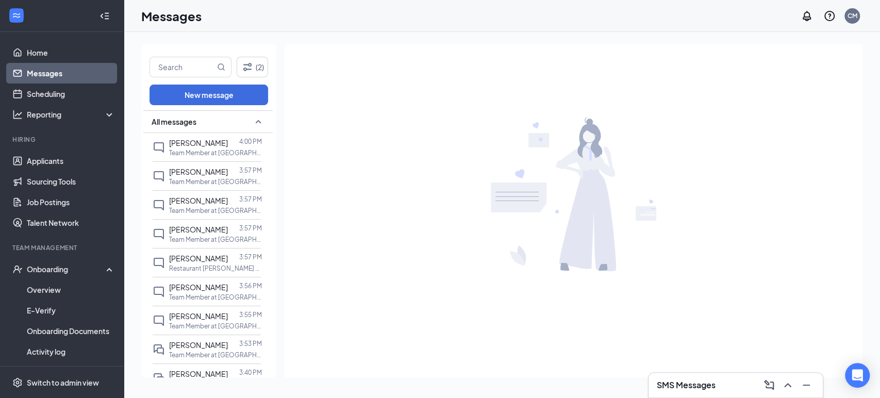
drag, startPoint x: 53, startPoint y: 69, endPoint x: 5, endPoint y: 176, distance: 118.1
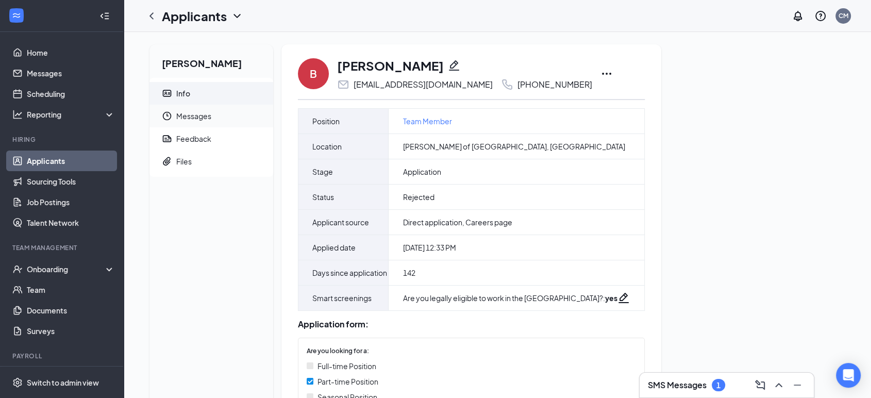
click at [206, 119] on span "Messages" at bounding box center [220, 116] width 89 height 23
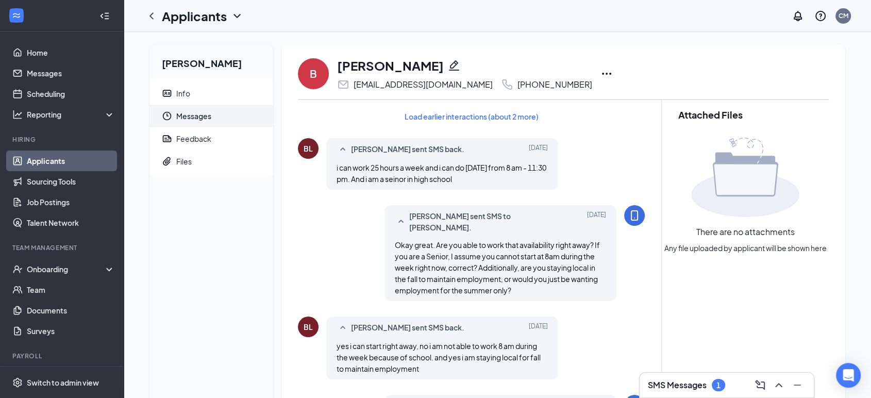
click at [177, 114] on span "Messages" at bounding box center [220, 116] width 89 height 23
click at [42, 71] on link "Messages" at bounding box center [71, 73] width 88 height 21
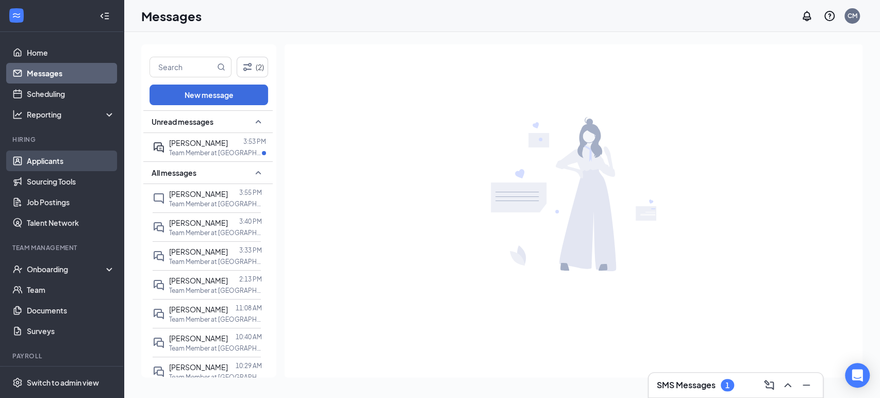
click at [67, 160] on link "Applicants" at bounding box center [71, 160] width 88 height 21
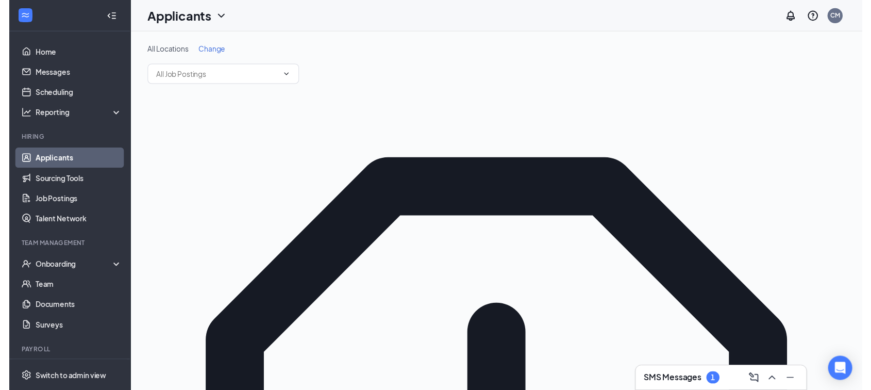
scroll to position [114, 0]
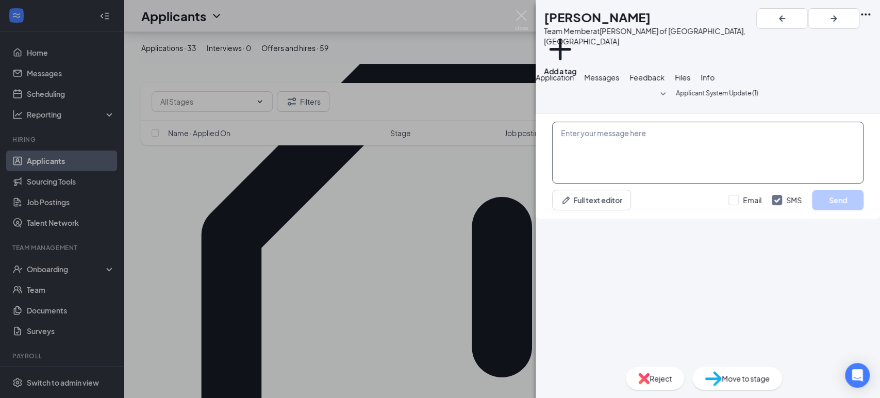
drag, startPoint x: 608, startPoint y: 287, endPoint x: 583, endPoint y: 291, distance: 24.6
click at [607, 183] on textarea at bounding box center [707, 153] width 311 height 62
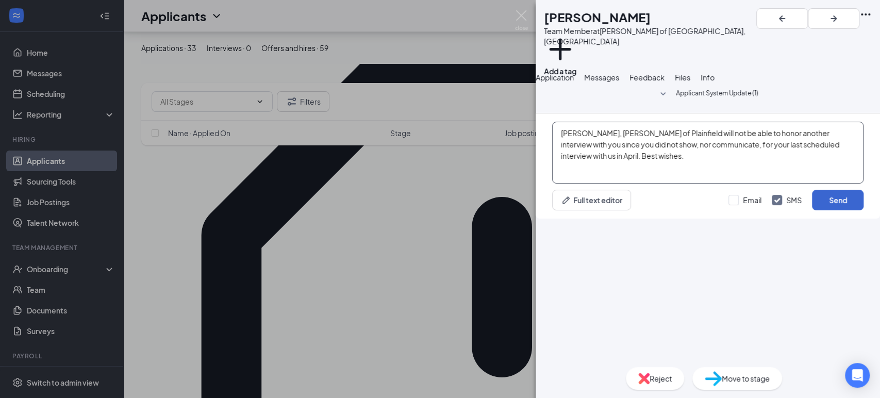
type textarea "Braxton, Culver's of Plainfield will not be able to honor another interview wit…"
click at [828, 210] on button "Send" at bounding box center [838, 200] width 52 height 21
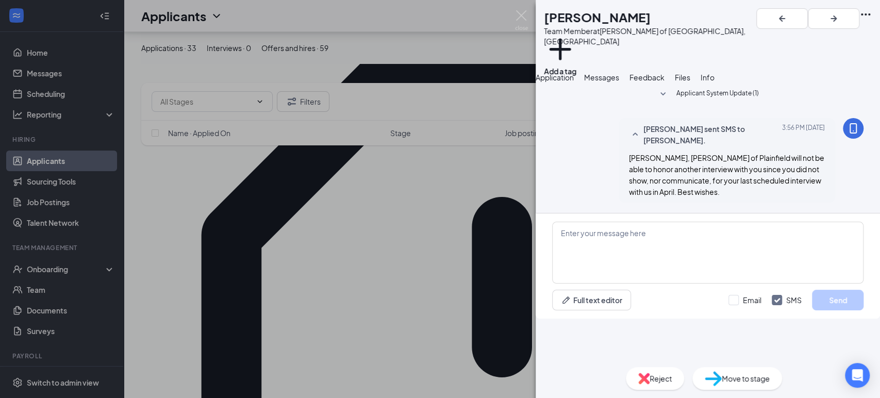
click at [446, 216] on div "BL Braxton Lyons Team Member at Culver's of Plainfield, IL Add a tag Applicatio…" at bounding box center [440, 199] width 880 height 398
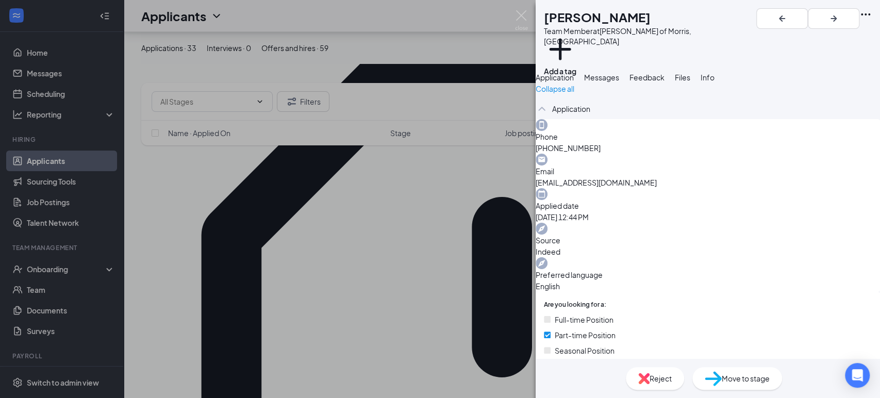
click at [419, 261] on div "BM [PERSON_NAME] Team Member at [PERSON_NAME] of Morris, [GEOGRAPHIC_DATA] Add …" at bounding box center [440, 199] width 880 height 398
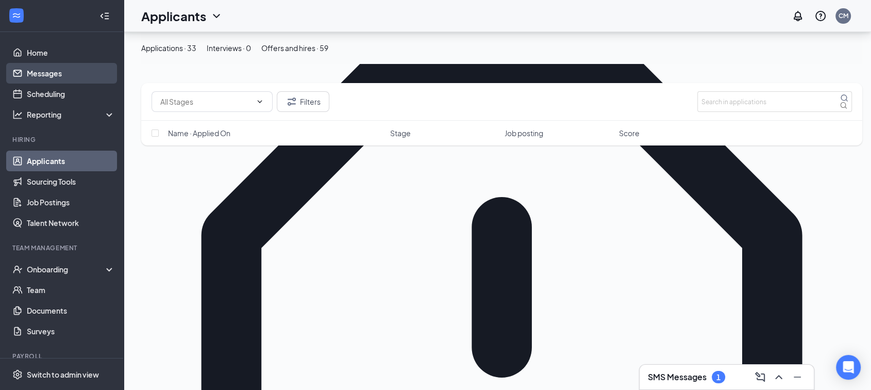
click at [61, 65] on link "Messages" at bounding box center [71, 73] width 88 height 21
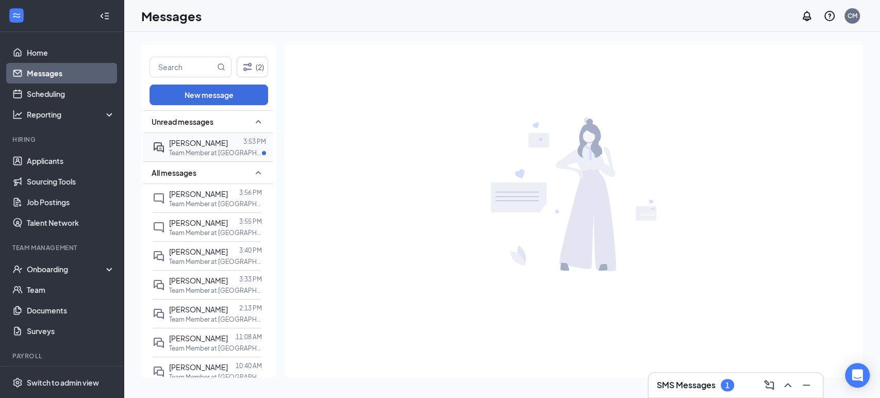
click at [188, 148] on p "Team Member at [GEOGRAPHIC_DATA][PERSON_NAME] of Morris, [GEOGRAPHIC_DATA]" at bounding box center [215, 152] width 93 height 9
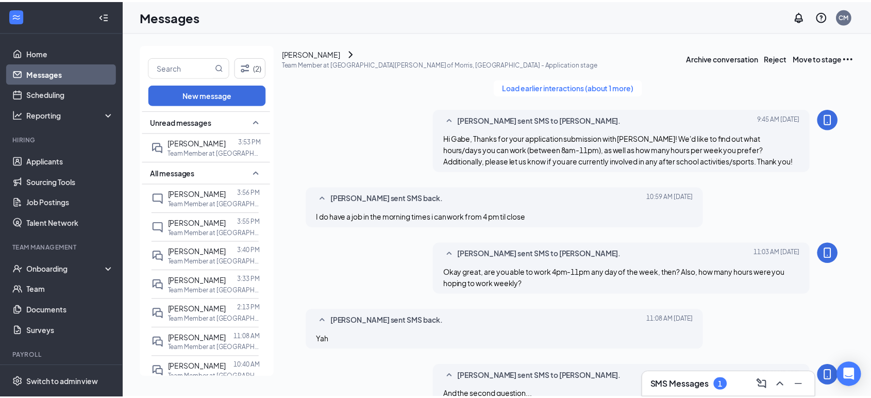
scroll to position [466, 0]
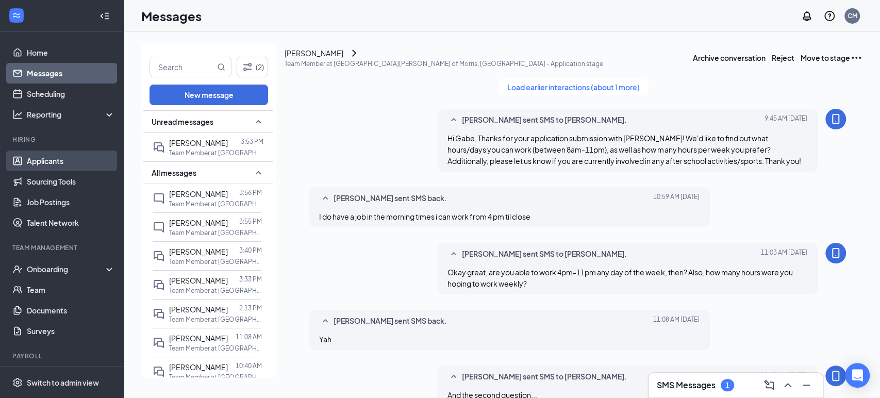
click at [45, 168] on link "Applicants" at bounding box center [71, 160] width 88 height 21
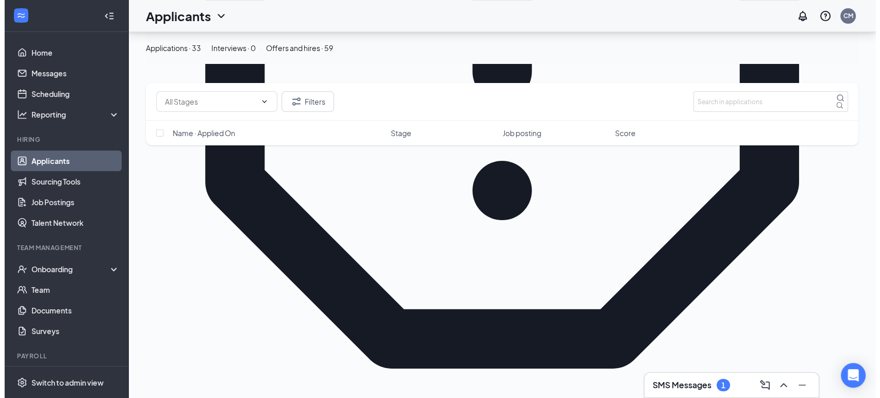
scroll to position [515, 0]
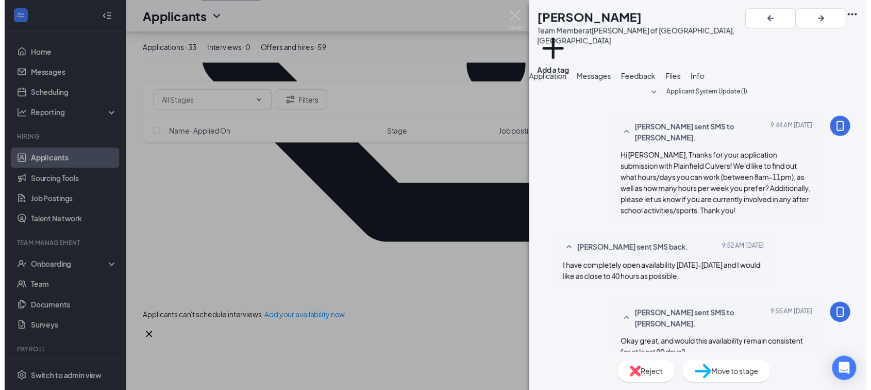
scroll to position [425, 0]
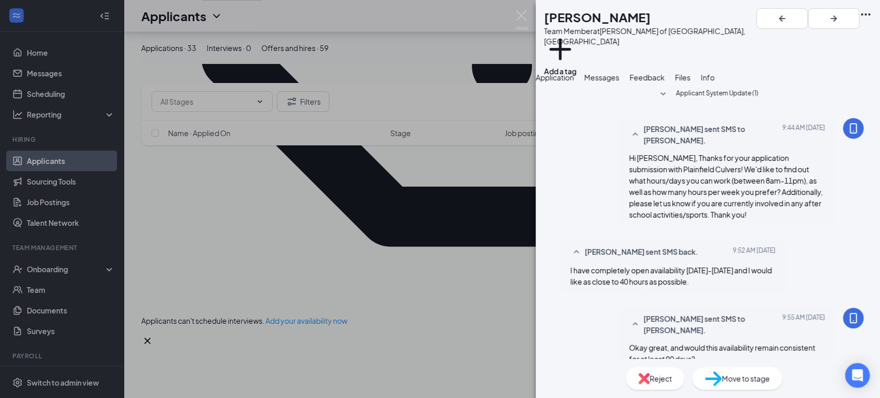
click at [488, 268] on div "AO Alicia ORourke Team Member at Culver's of Plainfield, IL Add a tag Applicati…" at bounding box center [440, 199] width 880 height 398
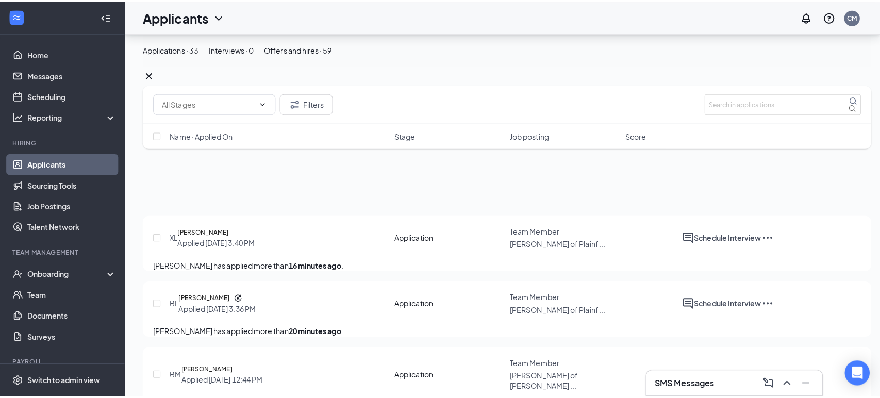
scroll to position [859, 0]
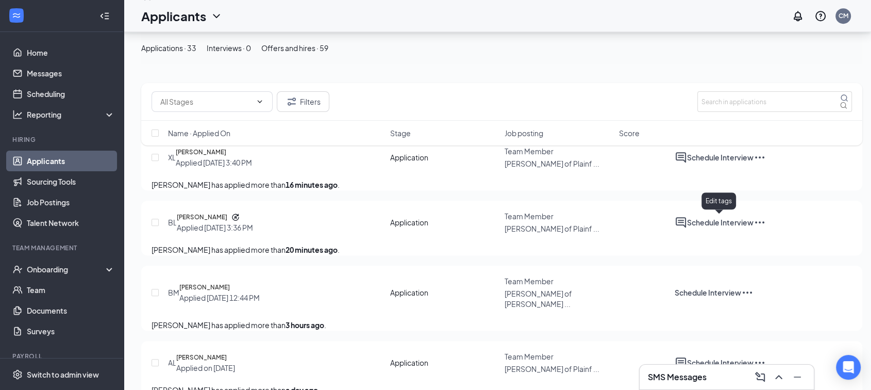
click at [749, 212] on div "Message applicant" at bounding box center [744, 202] width 64 height 21
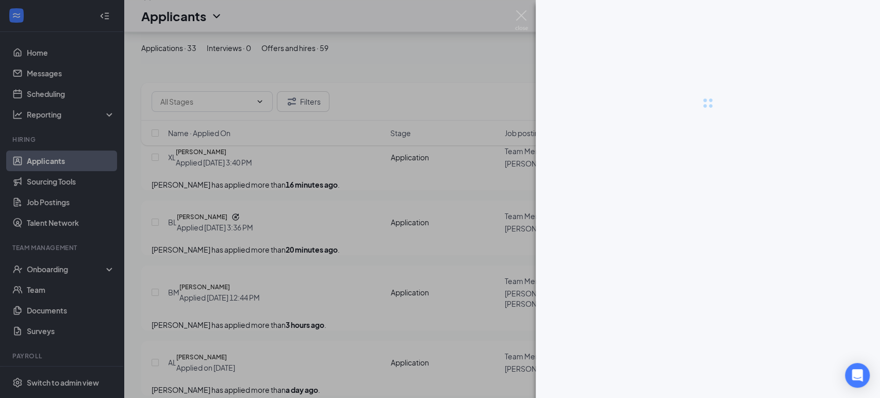
click at [741, 222] on div at bounding box center [440, 199] width 880 height 398
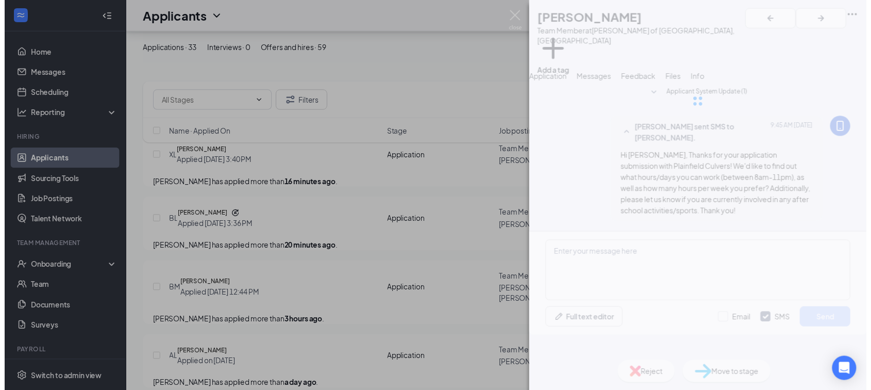
scroll to position [3, 0]
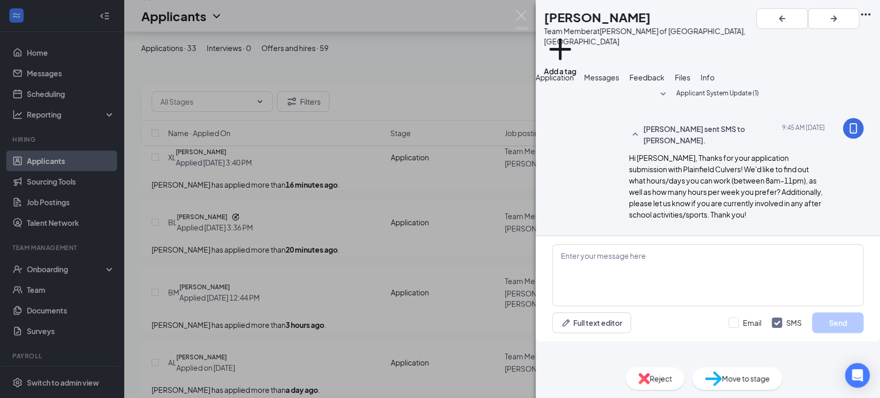
click at [441, 228] on div "BT Byron Thomaa Team Member at Culver's of Plainfield, IL Add a tag Application…" at bounding box center [440, 199] width 880 height 398
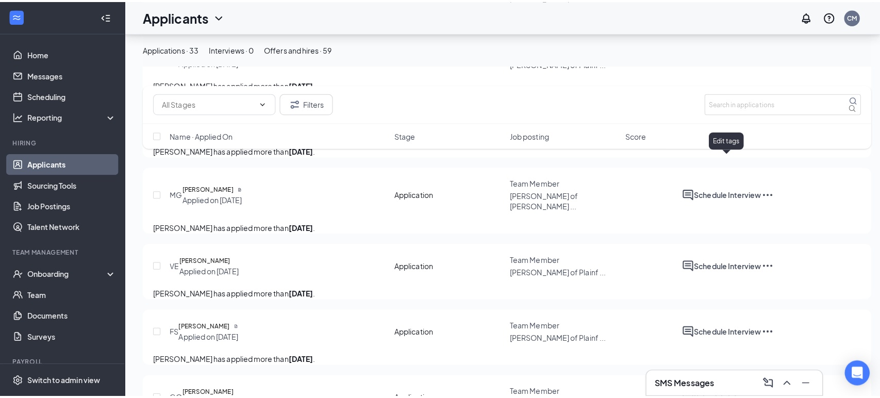
scroll to position [1660, 0]
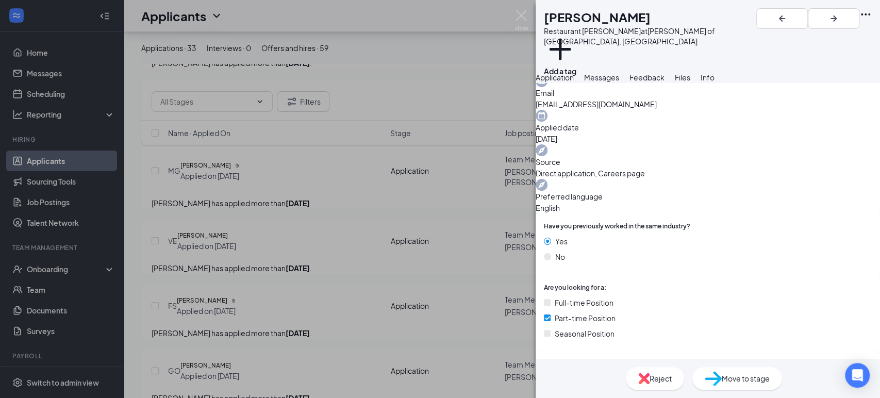
scroll to position [114, 0]
click at [619, 82] on span "Messages" at bounding box center [601, 77] width 35 height 9
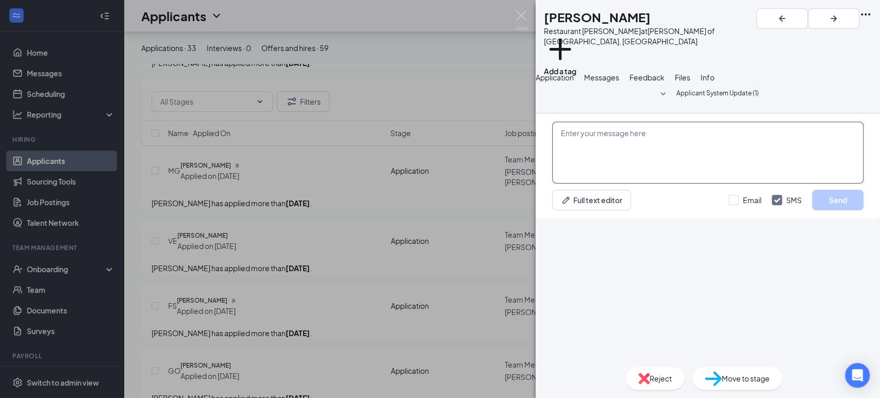
paste textarea "Hi Aurelius, Thanks for your application submission with Plainfield Culvers! We…"
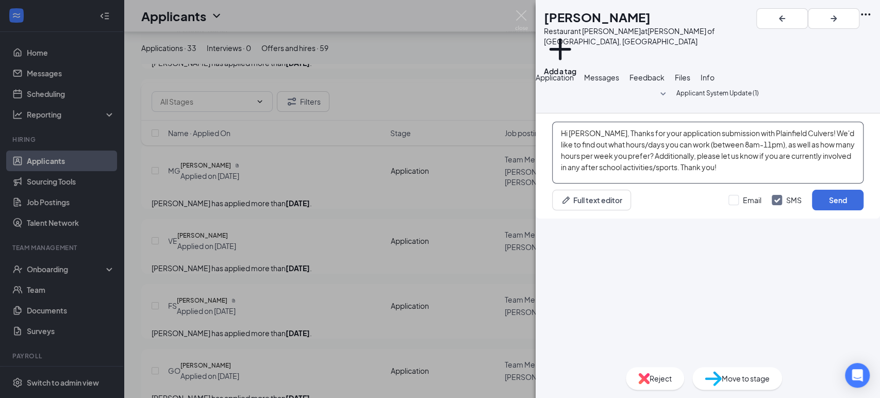
drag, startPoint x: 605, startPoint y: 273, endPoint x: 577, endPoint y: 273, distance: 28.3
click at [577, 183] on textarea "Hi Aurelius, Thanks for your application submission with Plainfield Culvers! We…" at bounding box center [707, 153] width 311 height 62
type textarea "Hi Andrew, Thanks for your application submission with Plainfield Culvers! We'd…"
click at [827, 210] on button "Send" at bounding box center [838, 200] width 52 height 21
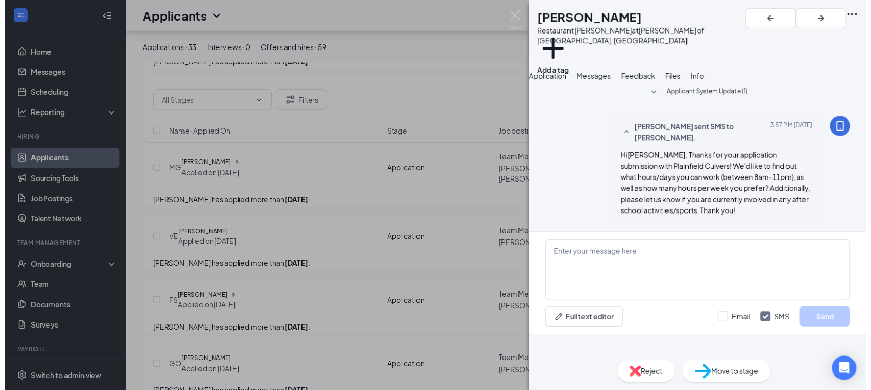
scroll to position [3, 0]
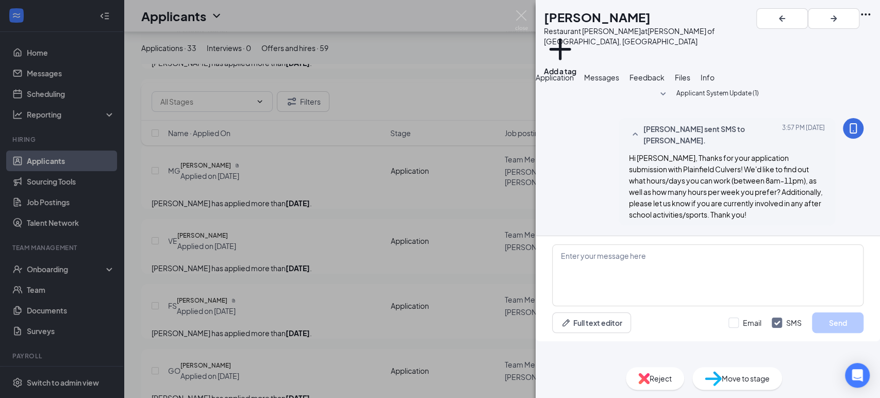
click at [437, 204] on div "AP Andrew Pillatsch Restaurant Porter at Culver's of Plainfield, IL Add a tag A…" at bounding box center [440, 199] width 880 height 398
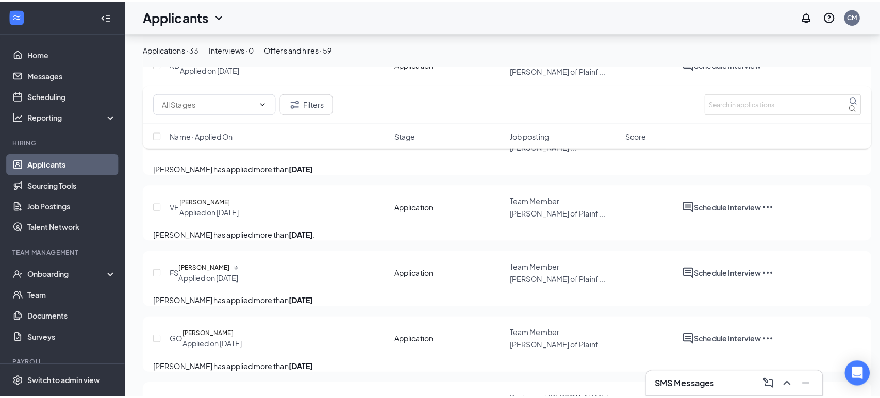
scroll to position [1718, 0]
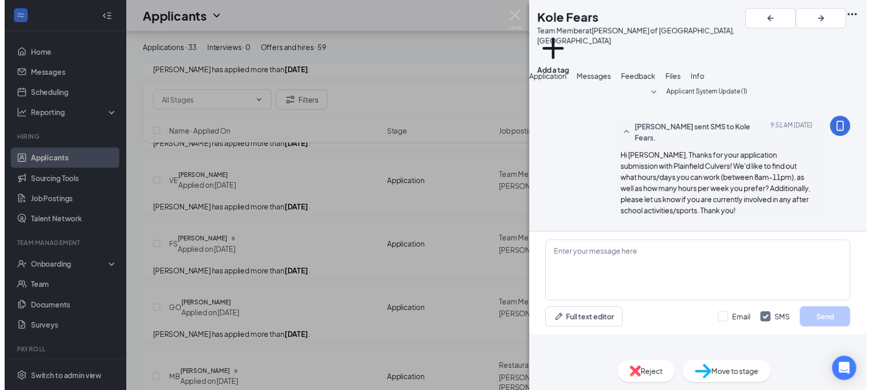
scroll to position [3, 0]
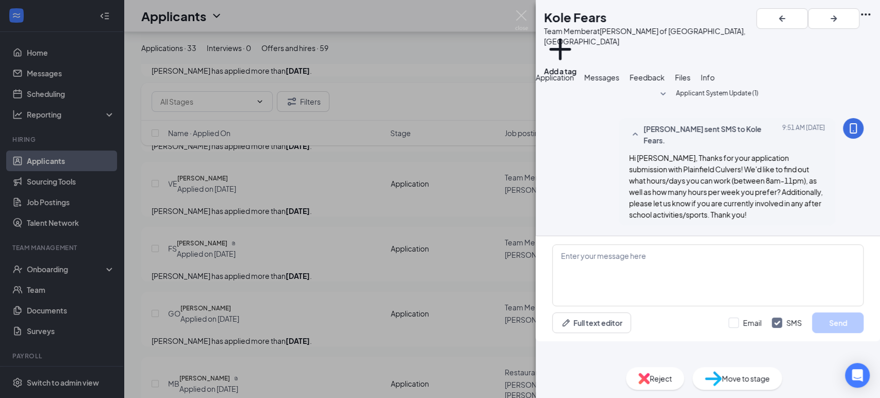
click at [447, 287] on div "KF Kole Fears Team Member at Culver's of Plainfield, IL Add a tag Application M…" at bounding box center [440, 199] width 880 height 398
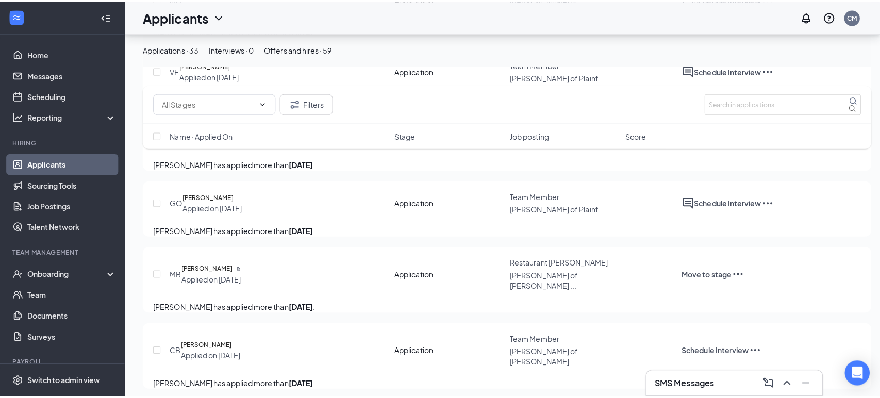
scroll to position [1946, 0]
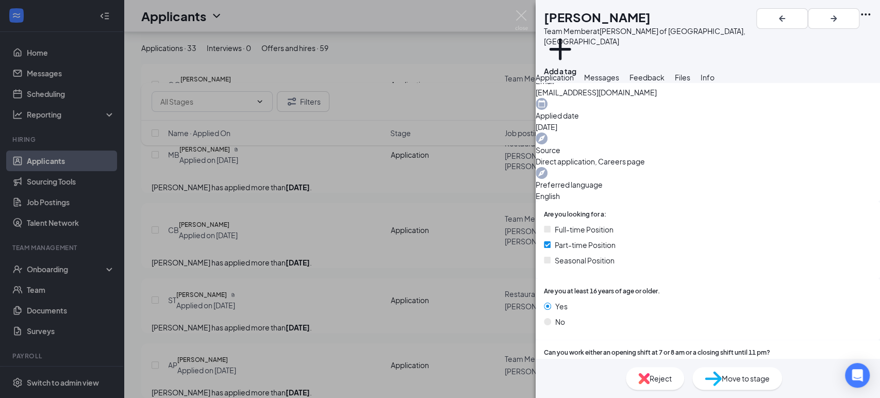
scroll to position [114, 0]
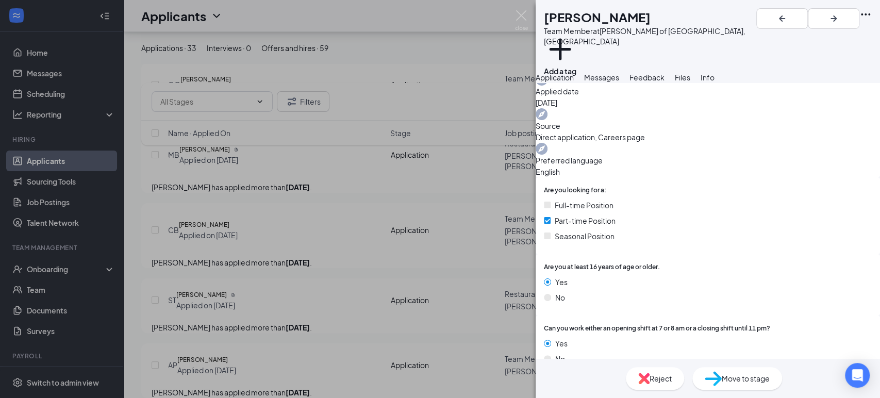
click at [619, 82] on span "Messages" at bounding box center [601, 77] width 35 height 9
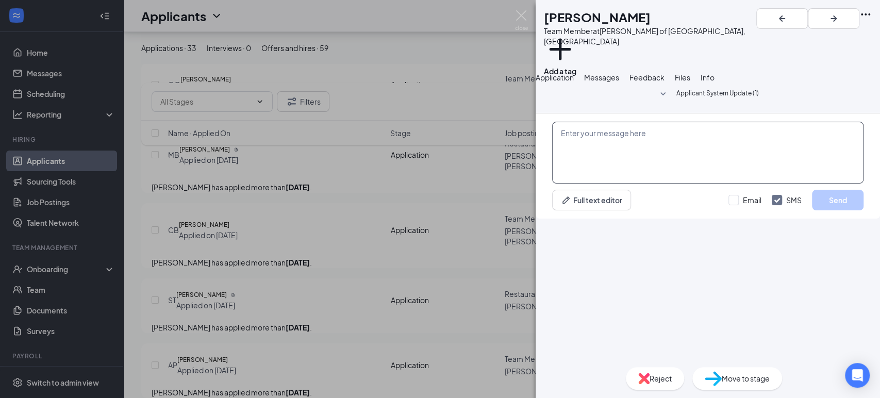
paste textarea "Hi Aurelius, Thanks for your application submission with Plainfield Culvers! We…"
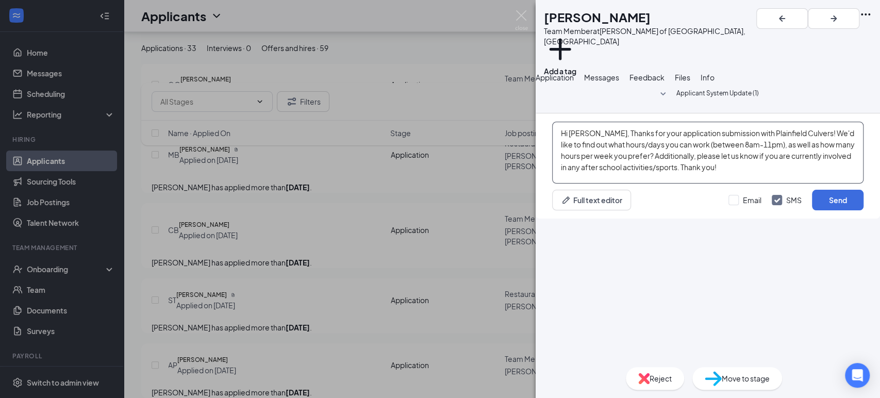
drag, startPoint x: 604, startPoint y: 272, endPoint x: 579, endPoint y: 272, distance: 25.3
click at [579, 183] on textarea "Hi Aurelius, Thanks for your application submission with Plainfield Culvers! We…" at bounding box center [707, 153] width 311 height 62
type textarea "Hi Josiah, Thanks for your application submission with Plainfield Culvers! We'd…"
click at [838, 210] on button "Send" at bounding box center [838, 200] width 52 height 21
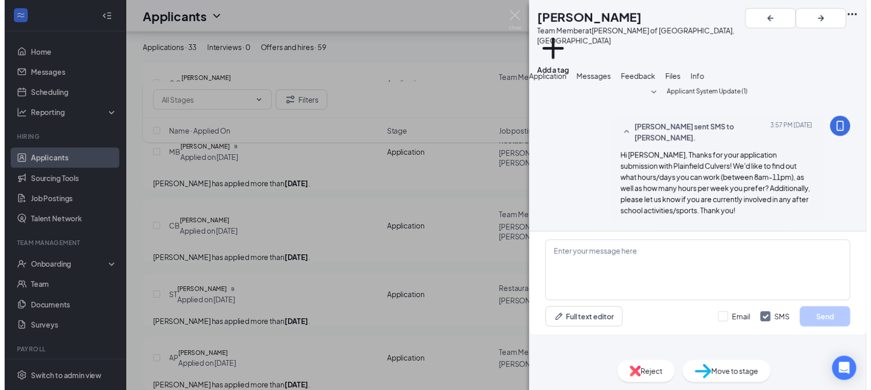
scroll to position [3, 0]
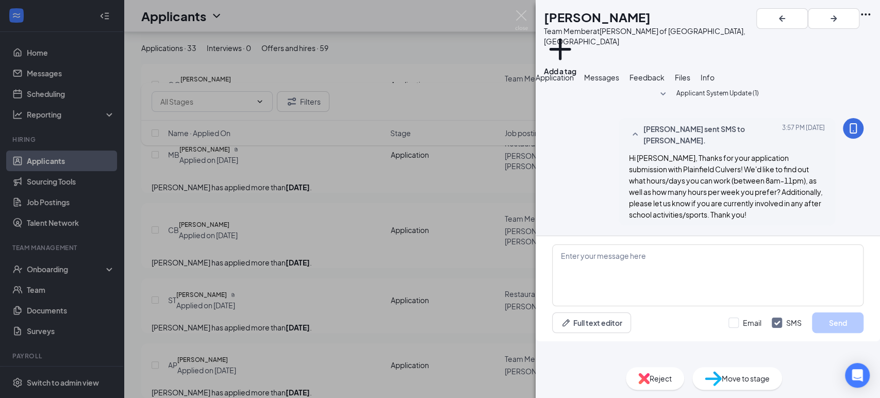
click at [381, 195] on div "JT Josiah Ticala Team Member at Culver's of Plainfield, IL Add a tag Applicatio…" at bounding box center [440, 199] width 880 height 398
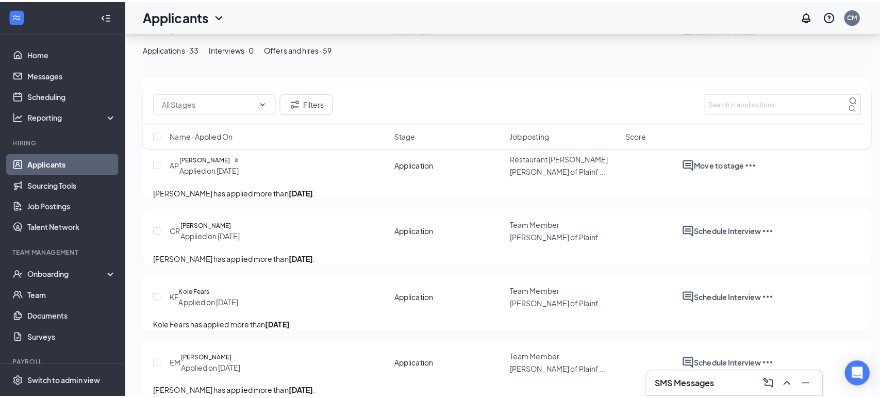
scroll to position [2290, 0]
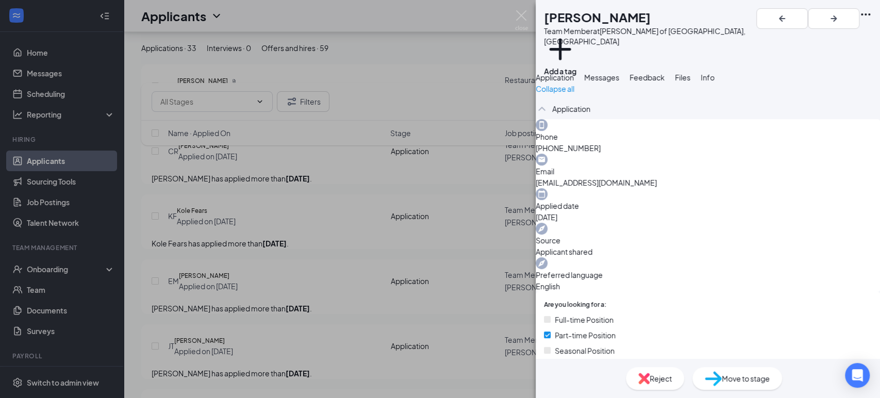
click at [619, 82] on span "Messages" at bounding box center [601, 77] width 35 height 9
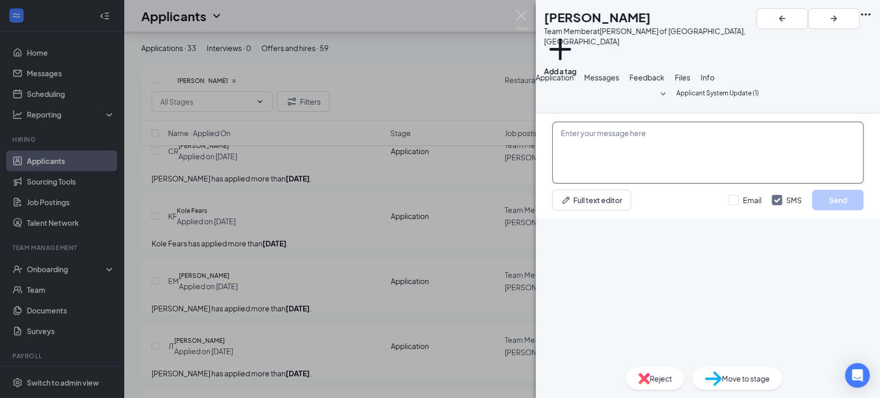
paste textarea "Hi Aurelius, Thanks for your application submission with Plainfield Culvers! We…"
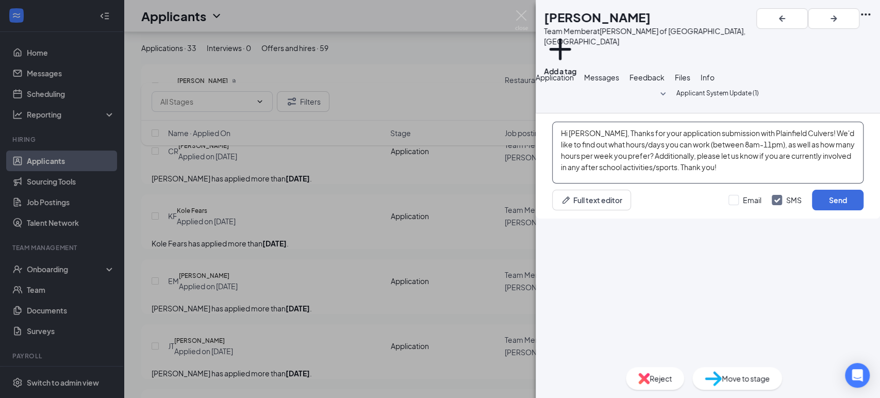
drag, startPoint x: 606, startPoint y: 276, endPoint x: 579, endPoint y: 275, distance: 26.8
click at [579, 183] on textarea "Hi Aurelius, Thanks for your application submission with Plainfield Culvers! We…" at bounding box center [707, 153] width 311 height 62
type textarea "Hi Maya, Thanks for your application submission with Plainfield Culvers! We'd l…"
click at [827, 210] on button "Send" at bounding box center [838, 200] width 52 height 21
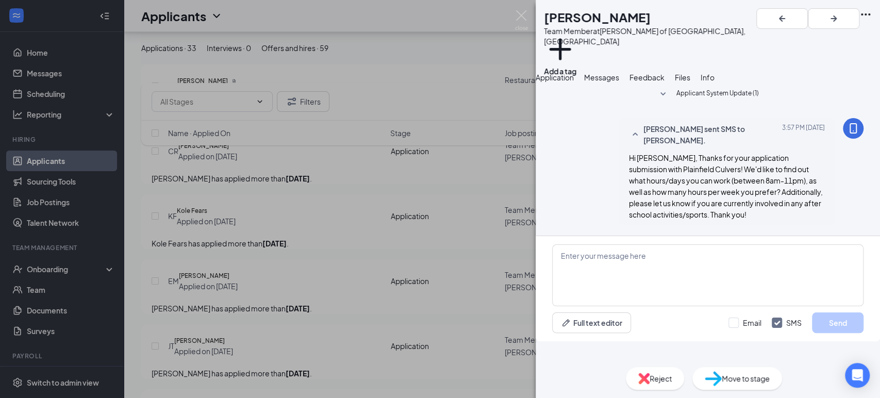
scroll to position [3, 0]
click at [291, 277] on div "MO maya orr Team Member at Culver's of Plainfield, IL Add a tag Application Mes…" at bounding box center [440, 199] width 880 height 398
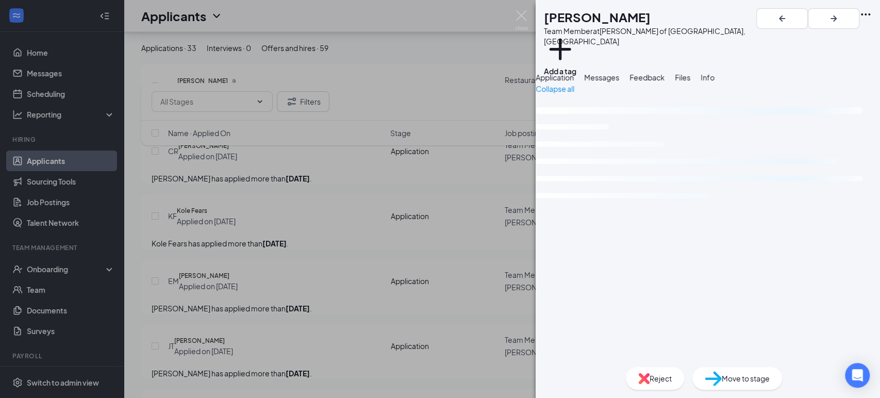
click at [619, 83] on button "Messages" at bounding box center [601, 77] width 35 height 11
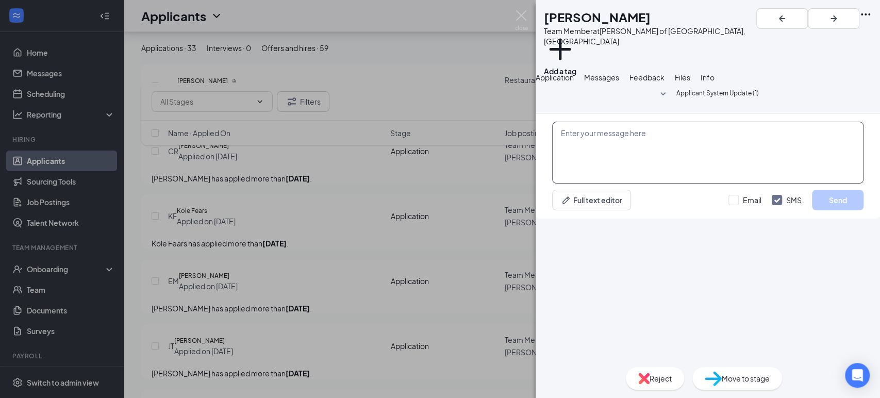
paste textarea "Hi Aurelius, Thanks for your application submission with Plainfield Culvers! We…"
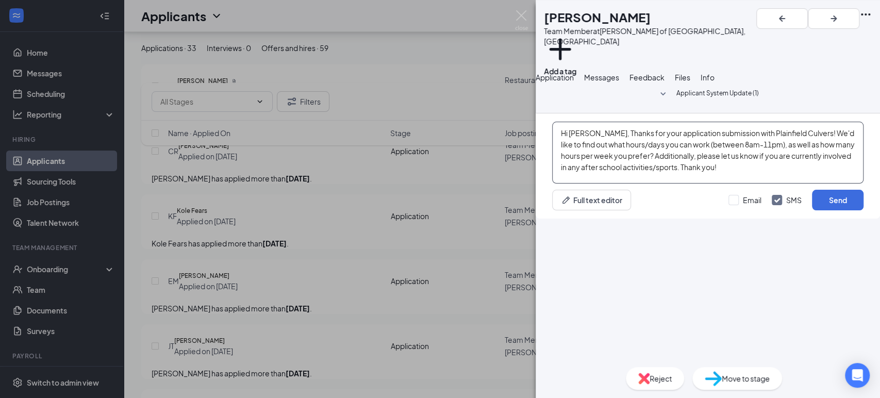
drag, startPoint x: 604, startPoint y: 274, endPoint x: 578, endPoint y: 272, distance: 26.4
click at [578, 183] on textarea "Hi Aurelius, Thanks for your application submission with Plainfield Culvers! We…" at bounding box center [707, 153] width 311 height 62
type textarea "Hi Joanna, Thanks for your application submission with Plainfield Culvers! We'd…"
click at [829, 210] on button "Send" at bounding box center [838, 200] width 52 height 21
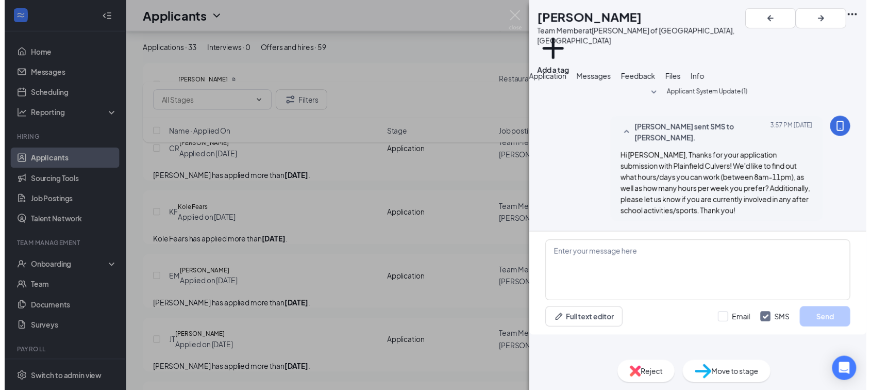
scroll to position [3, 0]
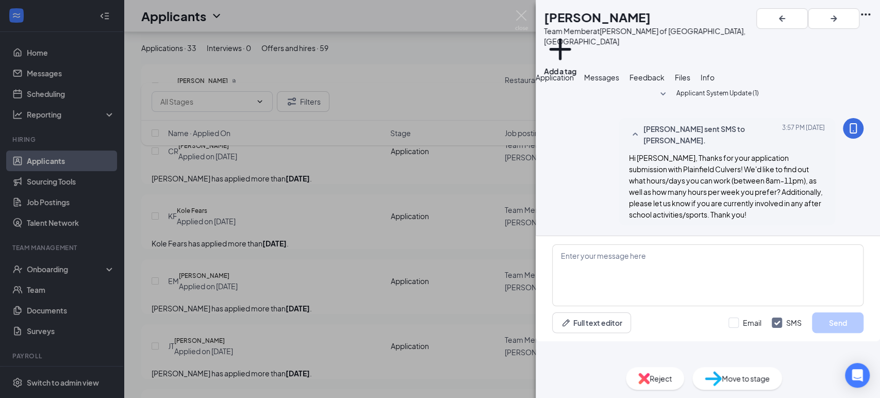
click at [449, 254] on div "JS joanna stasi Team Member at Culver's of Plainfield, IL Add a tag Application…" at bounding box center [440, 199] width 880 height 398
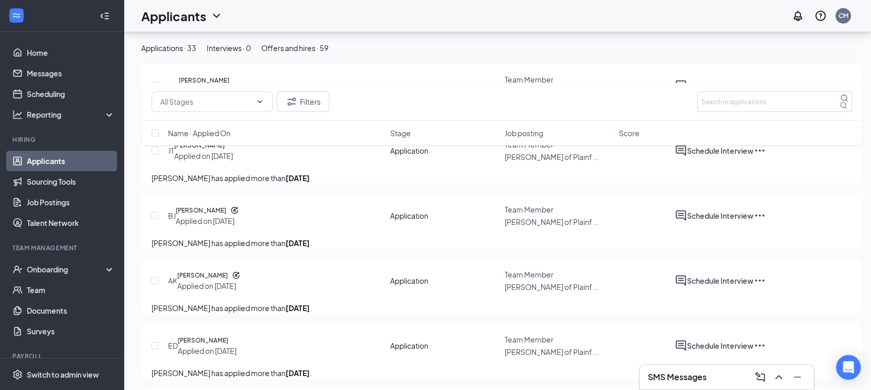
scroll to position [2504, 0]
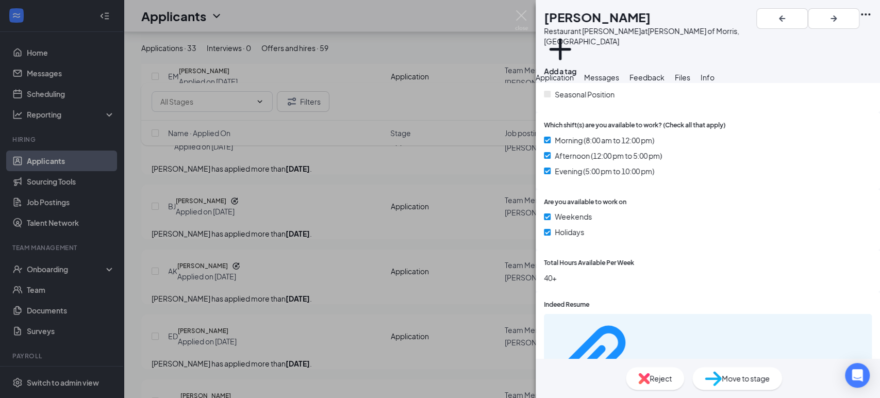
scroll to position [342, 0]
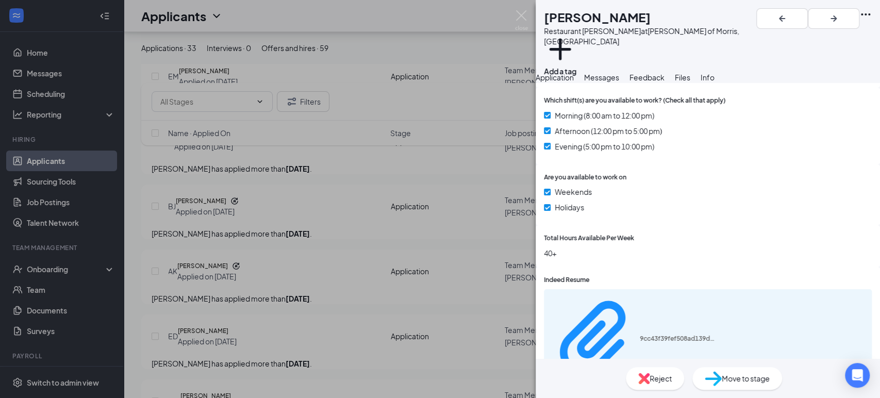
click at [398, 208] on div "JM Justen Miller Restaurant Porter at Culver's of Morris, IL Add a tag Applicat…" at bounding box center [440, 199] width 880 height 398
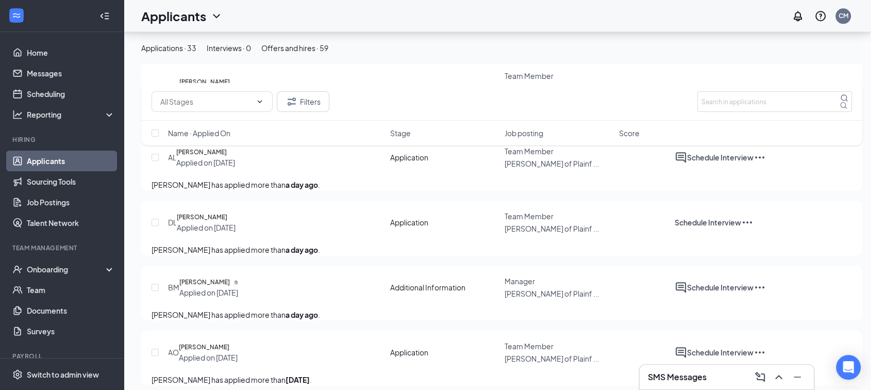
scroll to position [663, 0]
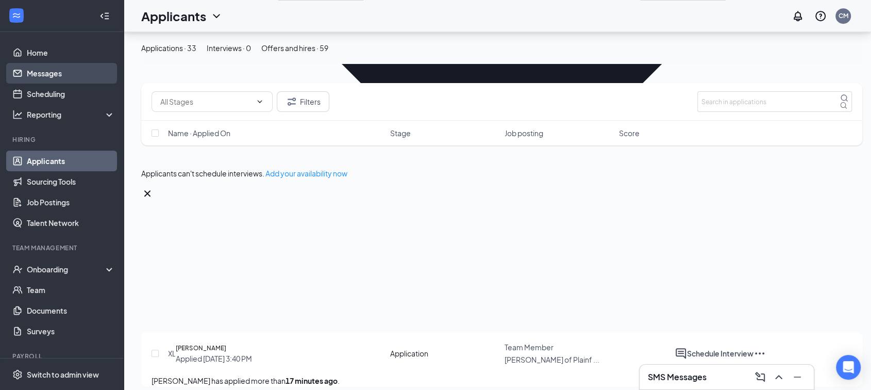
click at [52, 77] on link "Messages" at bounding box center [71, 73] width 88 height 21
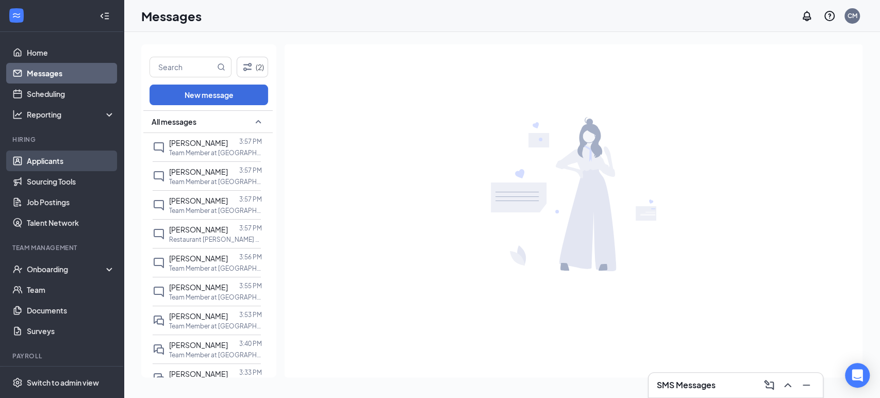
click at [65, 164] on link "Applicants" at bounding box center [71, 160] width 88 height 21
